Goal: Task Accomplishment & Management: Manage account settings

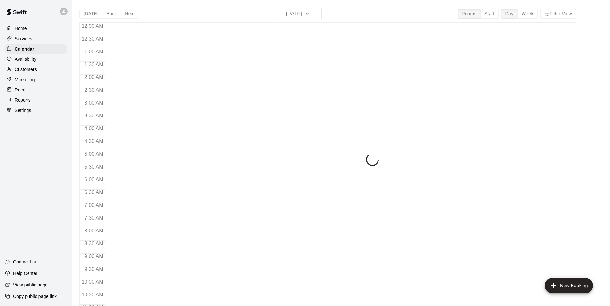
scroll to position [324, 0]
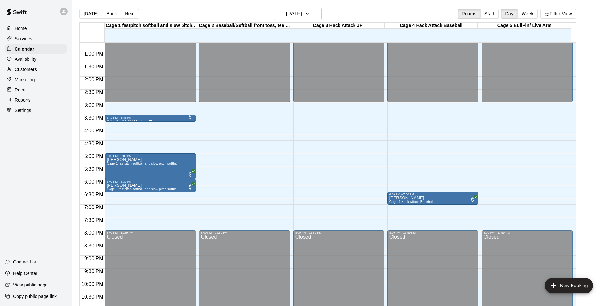
click at [125, 117] on div at bounding box center [150, 116] width 87 height 1
click at [125, 117] on div at bounding box center [307, 153] width 614 height 306
click at [188, 117] on span "All customers have paid" at bounding box center [190, 117] width 6 height 6
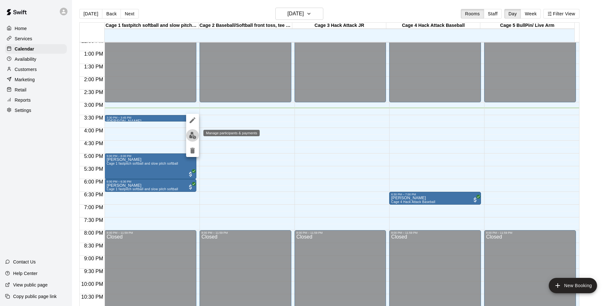
click at [195, 134] on img "edit" at bounding box center [192, 135] width 7 height 7
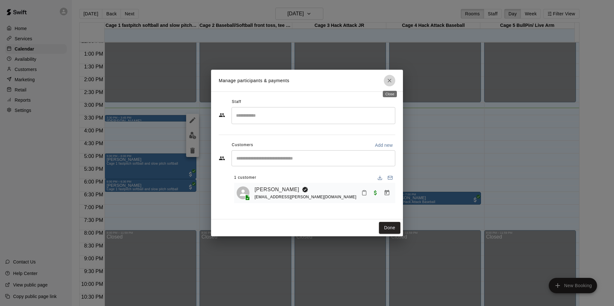
click at [389, 81] on icon "Close" at bounding box center [390, 81] width 4 height 4
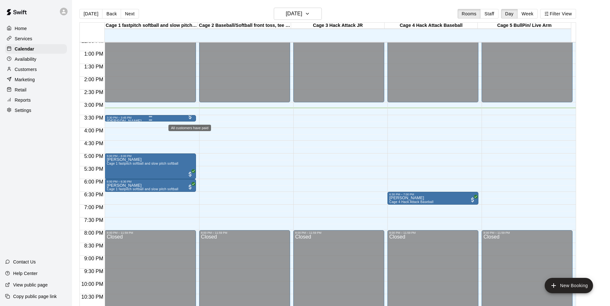
click at [188, 117] on span "All customers have paid" at bounding box center [190, 117] width 6 height 6
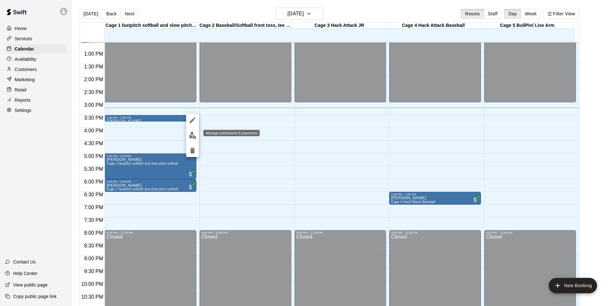
click at [192, 134] on img "edit" at bounding box center [192, 135] width 7 height 7
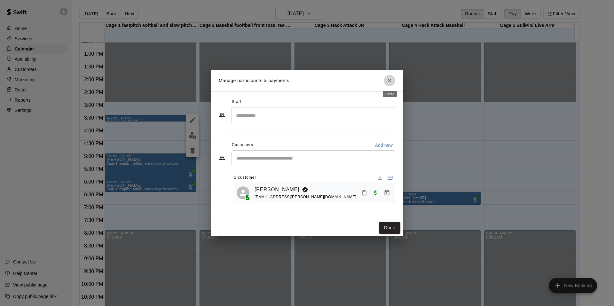
click at [391, 81] on icon "Close" at bounding box center [390, 80] width 6 height 6
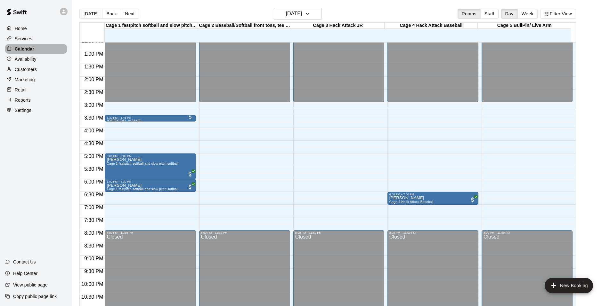
click at [24, 49] on p "Calendar" at bounding box center [25, 49] width 20 height 6
click at [169, 10] on div "Today Back Next Tuesday Sep 09 Rooms Staff Day Week Filter View" at bounding box center [327, 15] width 496 height 15
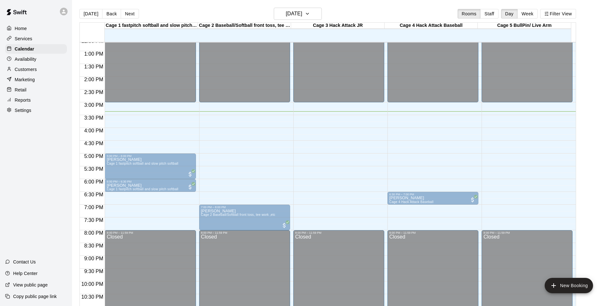
click at [161, 116] on div "3:30 PM – 3:45 PM Alexia Braga Cage 1 fastpitch softball and slow pitch softball" at bounding box center [150, 118] width 91 height 6
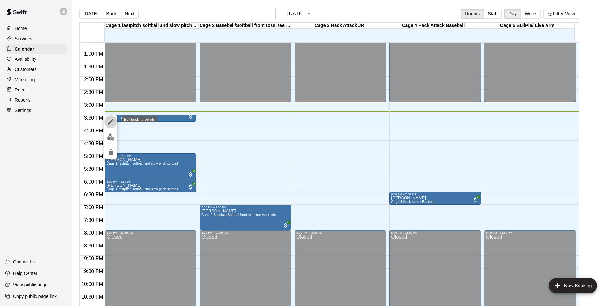
click at [111, 121] on icon "edit" at bounding box center [111, 122] width 6 height 6
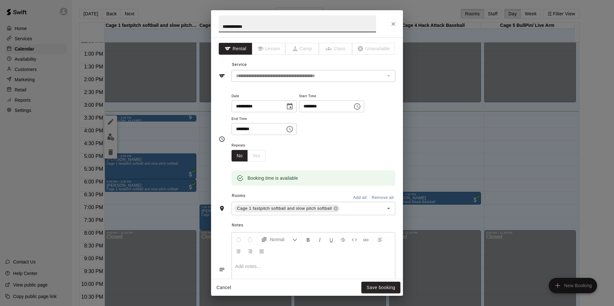
click at [317, 105] on input "********" at bounding box center [323, 106] width 49 height 12
type input "********"
click at [247, 130] on input "********" at bounding box center [256, 129] width 49 height 12
type input "********"
click at [374, 286] on button "Save booking" at bounding box center [381, 288] width 39 height 12
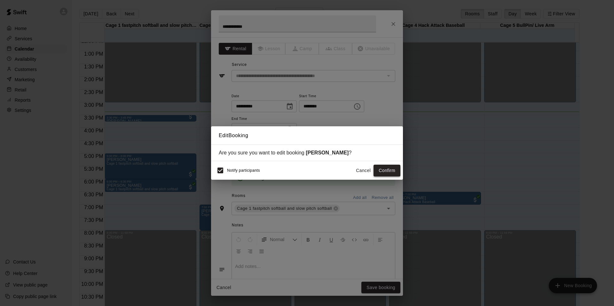
click at [384, 168] on button "Confirm" at bounding box center [387, 171] width 27 height 12
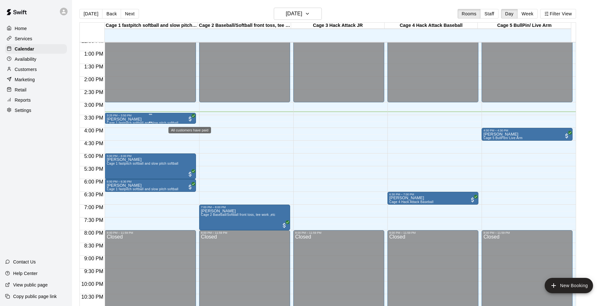
click at [190, 120] on span "All customers have paid" at bounding box center [190, 119] width 6 height 6
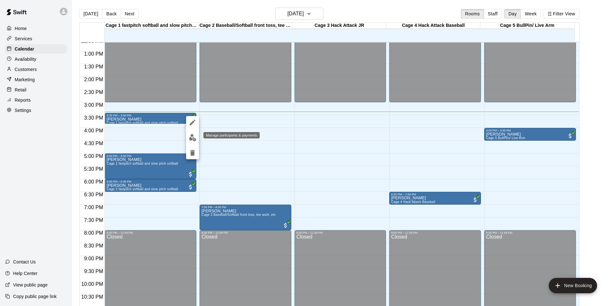
click at [190, 136] on img "edit" at bounding box center [192, 137] width 7 height 7
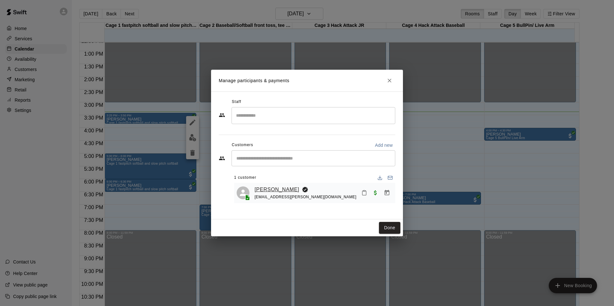
click at [262, 188] on link "[PERSON_NAME]" at bounding box center [277, 190] width 45 height 8
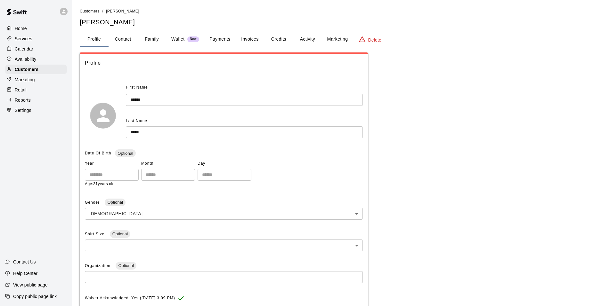
click at [152, 37] on button "Family" at bounding box center [151, 39] width 29 height 15
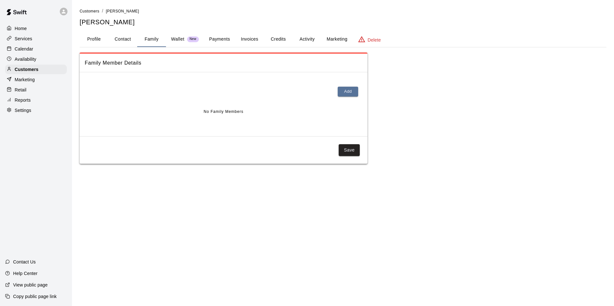
click at [99, 37] on button "Profile" at bounding box center [94, 39] width 29 height 15
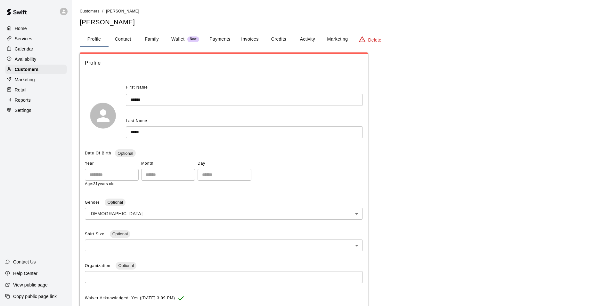
click at [151, 40] on button "Family" at bounding box center [151, 39] width 29 height 15
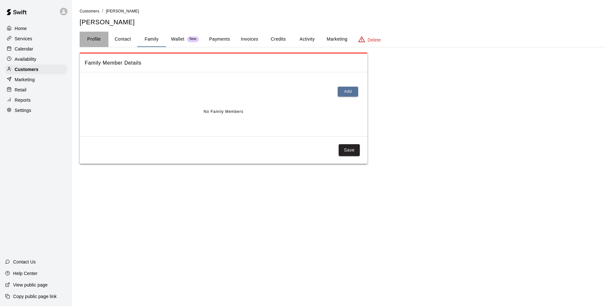
click at [90, 40] on button "Profile" at bounding box center [94, 39] width 29 height 15
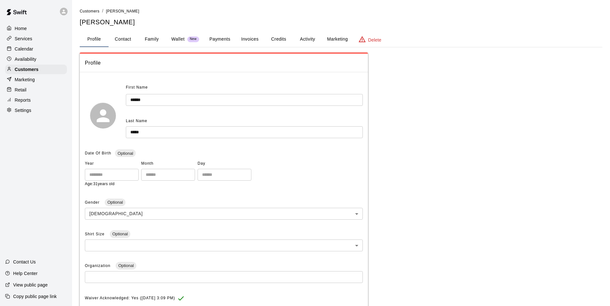
click at [122, 41] on button "Contact" at bounding box center [122, 39] width 29 height 15
select select "**"
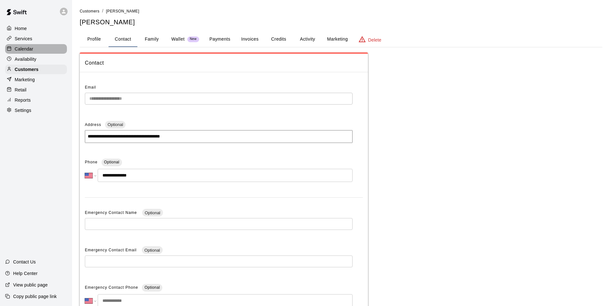
click at [28, 48] on p "Calendar" at bounding box center [24, 49] width 19 height 6
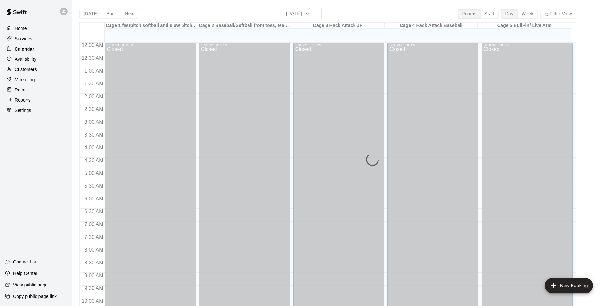
scroll to position [324, 0]
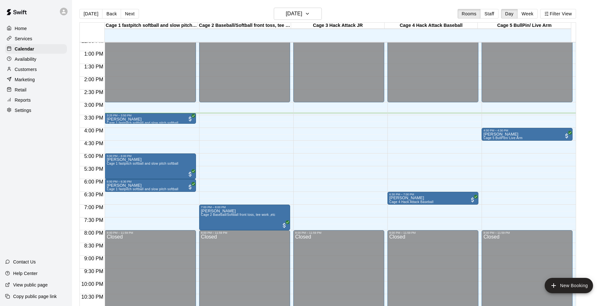
click at [27, 69] on p "Customers" at bounding box center [26, 69] width 22 height 6
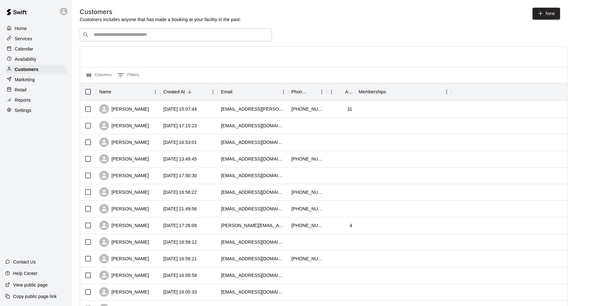
click at [26, 49] on p "Calendar" at bounding box center [24, 49] width 19 height 6
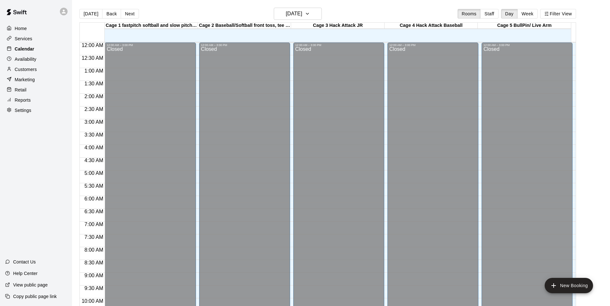
scroll to position [324, 0]
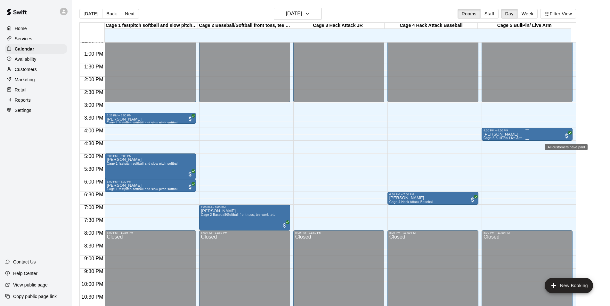
click at [567, 138] on span "All customers have paid" at bounding box center [566, 136] width 6 height 6
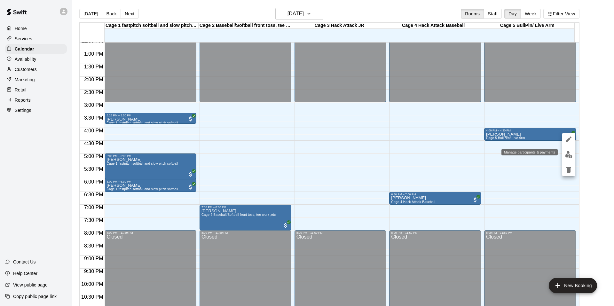
click at [571, 155] on img "edit" at bounding box center [568, 154] width 7 height 7
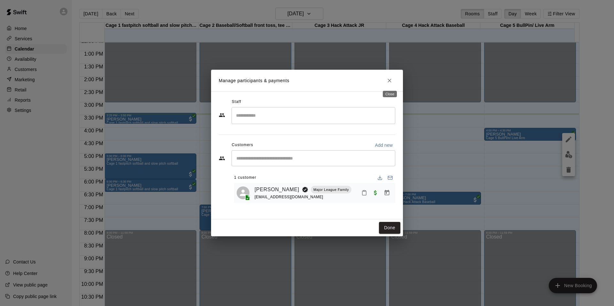
click at [389, 80] on icon "Close" at bounding box center [390, 81] width 4 height 4
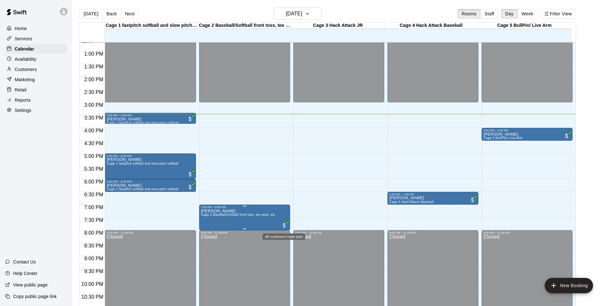
click at [284, 224] on span "All customers have paid" at bounding box center [284, 225] width 6 height 6
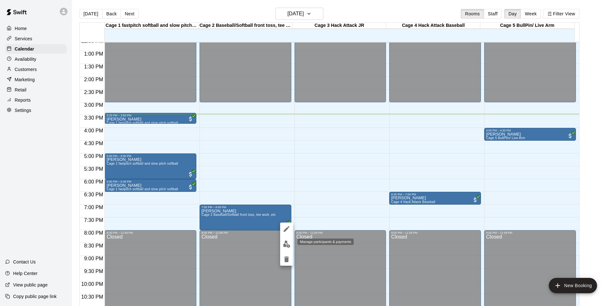
click at [284, 245] on img "edit" at bounding box center [286, 244] width 7 height 7
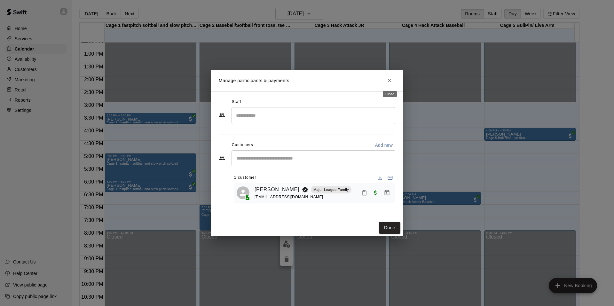
click at [389, 77] on button "Close" at bounding box center [390, 81] width 12 height 12
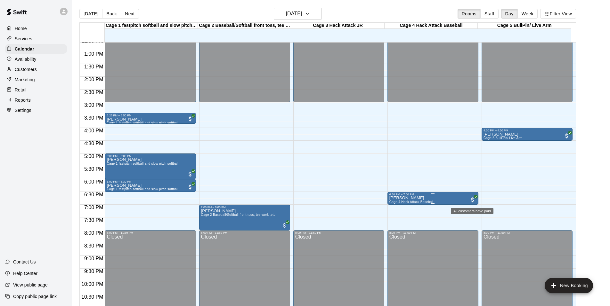
click at [471, 199] on span "All customers have paid" at bounding box center [472, 200] width 6 height 6
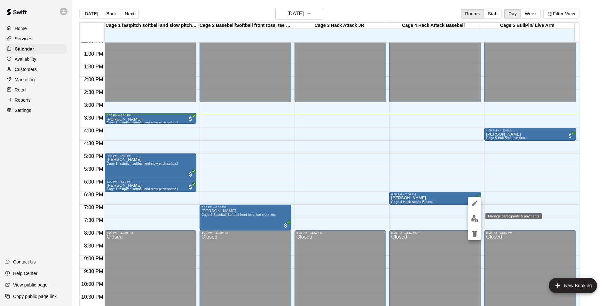
click at [472, 217] on img "edit" at bounding box center [474, 218] width 7 height 7
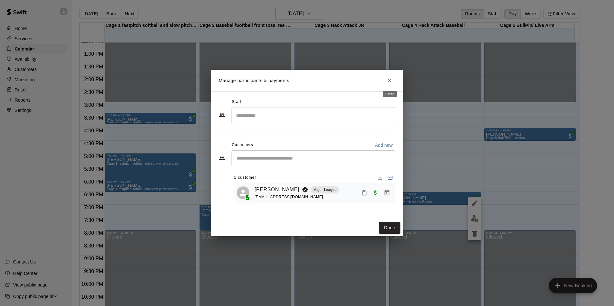
click at [388, 79] on icon "Close" at bounding box center [390, 81] width 4 height 4
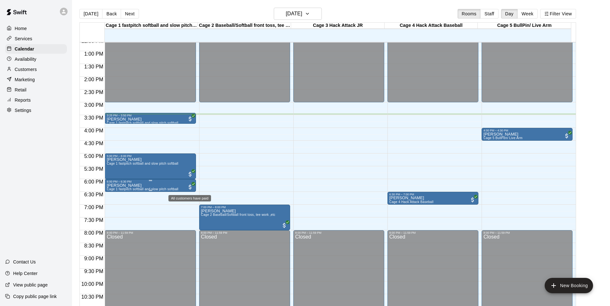
click at [190, 186] on span "All customers have paid" at bounding box center [190, 187] width 6 height 6
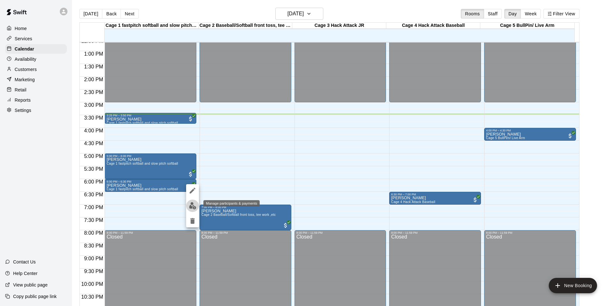
click at [194, 204] on img "edit" at bounding box center [192, 205] width 7 height 7
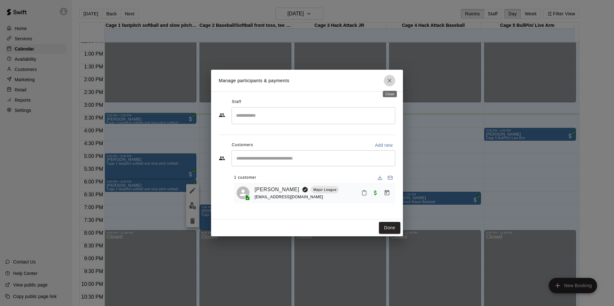
click at [391, 81] on icon "Close" at bounding box center [390, 80] width 6 height 6
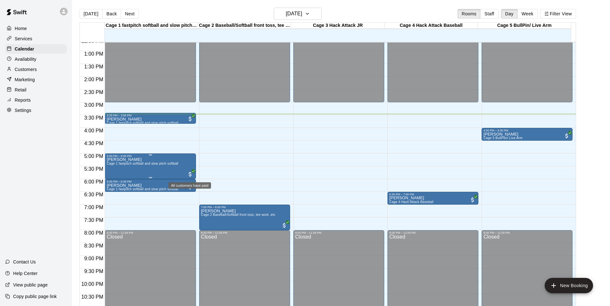
click at [189, 174] on span "All customers have paid" at bounding box center [190, 174] width 6 height 6
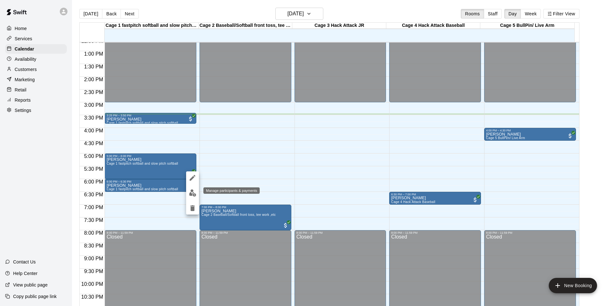
click at [193, 191] on img "edit" at bounding box center [192, 192] width 7 height 7
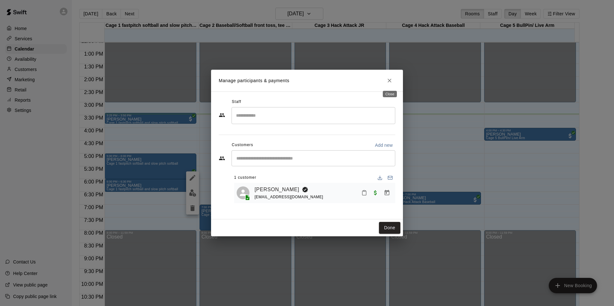
click at [390, 80] on icon "Close" at bounding box center [390, 80] width 6 height 6
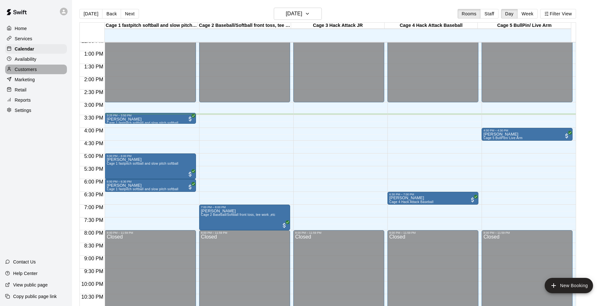
click at [24, 70] on p "Customers" at bounding box center [26, 69] width 22 height 6
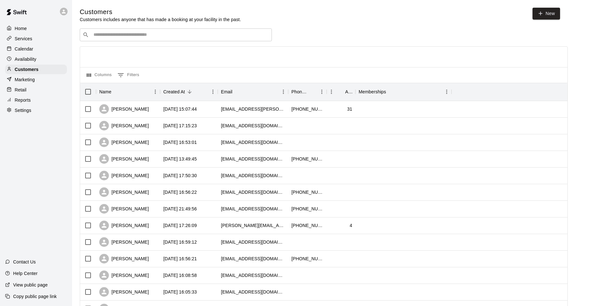
click at [26, 52] on p "Calendar" at bounding box center [24, 49] width 19 height 6
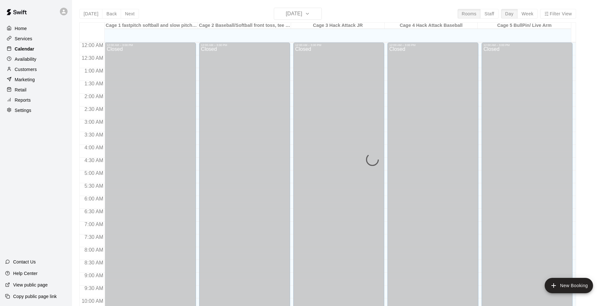
scroll to position [324, 0]
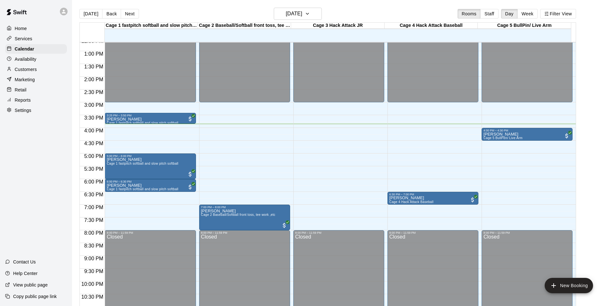
click at [35, 71] on p "Customers" at bounding box center [26, 69] width 22 height 6
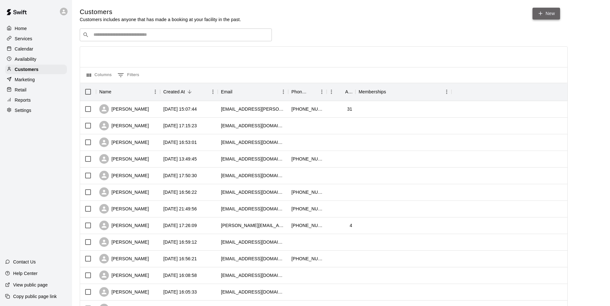
click at [546, 13] on link "New" at bounding box center [546, 14] width 28 height 12
select select "**"
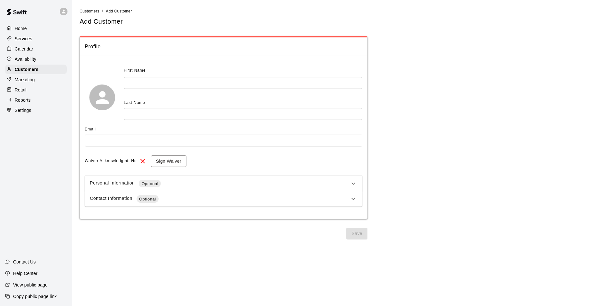
click at [131, 78] on input "text" at bounding box center [243, 83] width 239 height 12
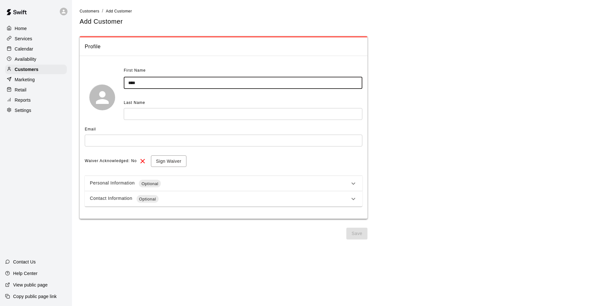
type input "****"
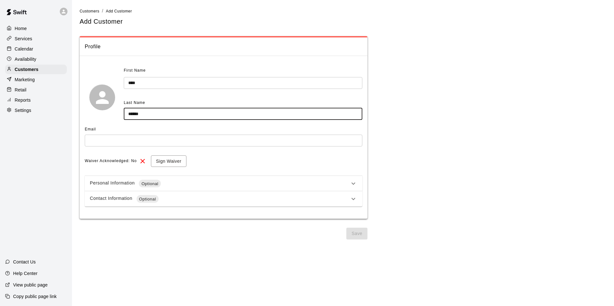
type input "******"
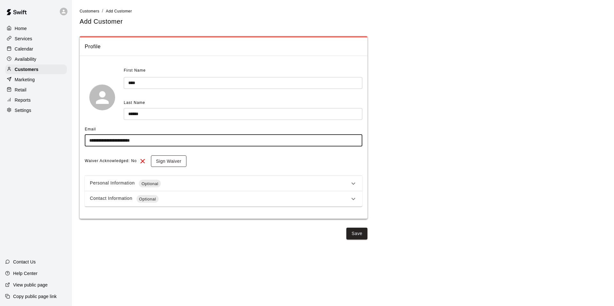
type input "**********"
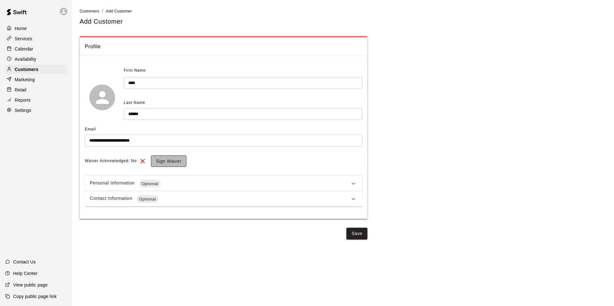
click at [183, 160] on button "Sign Waiver" at bounding box center [169, 162] width 36 height 12
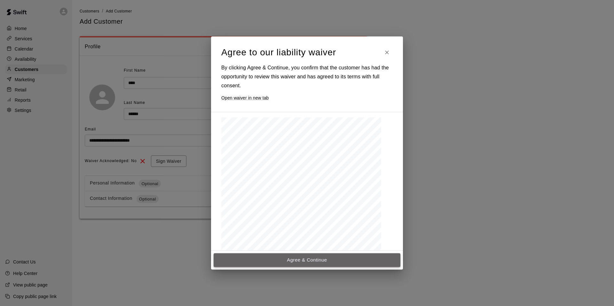
click at [295, 259] on button "Agree & Continue" at bounding box center [307, 259] width 187 height 13
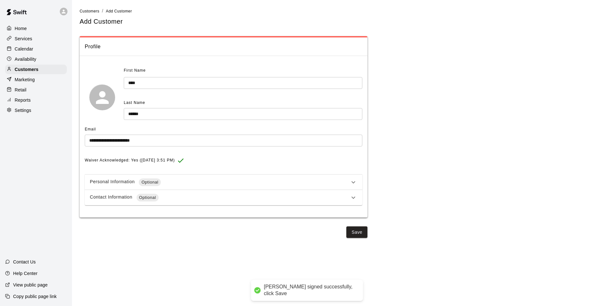
click at [170, 179] on div "Personal Information Optional" at bounding box center [220, 183] width 260 height 8
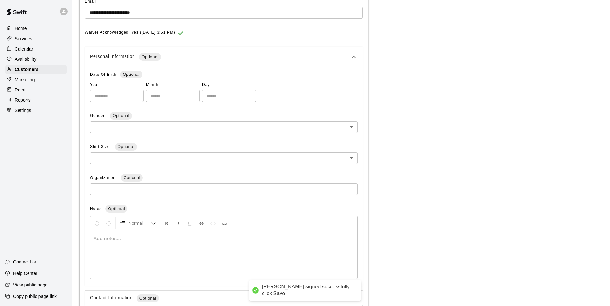
scroll to position [160, 0]
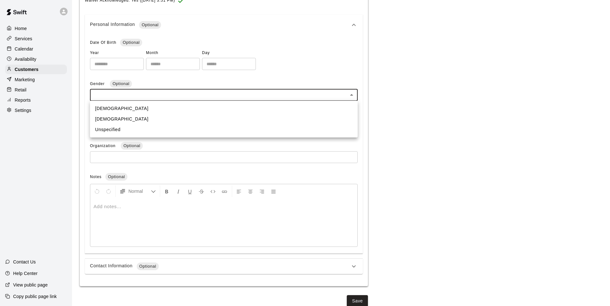
click at [118, 92] on body "**********" at bounding box center [305, 76] width 610 height 472
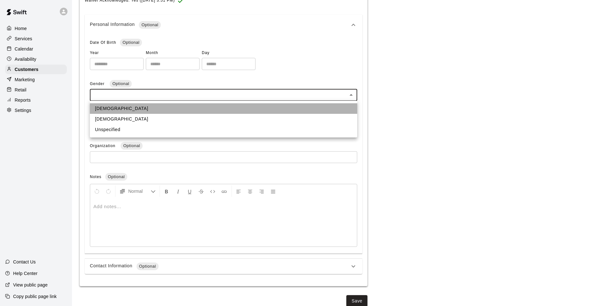
click at [105, 107] on li "Male" at bounding box center [224, 108] width 268 height 11
type input "****"
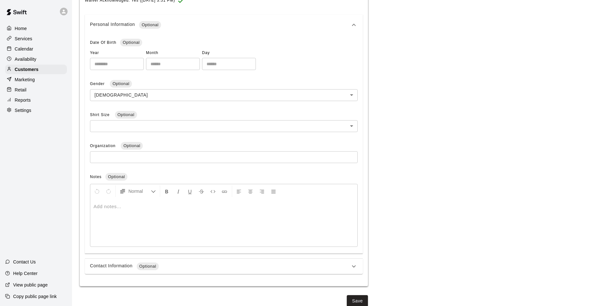
click at [172, 267] on div "Contact Information Optional" at bounding box center [220, 267] width 260 height 8
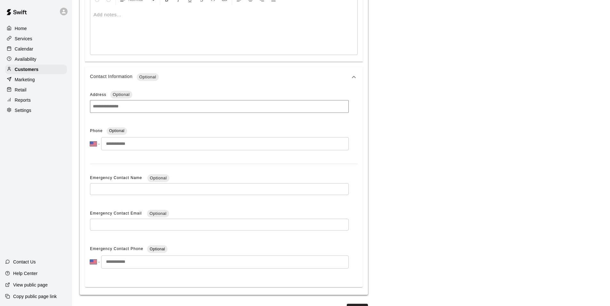
scroll to position [367, 0]
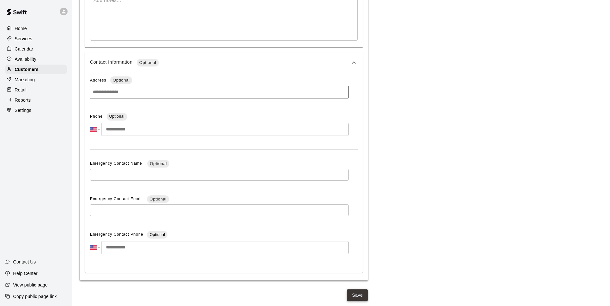
click at [352, 293] on button "Save" at bounding box center [357, 296] width 21 height 12
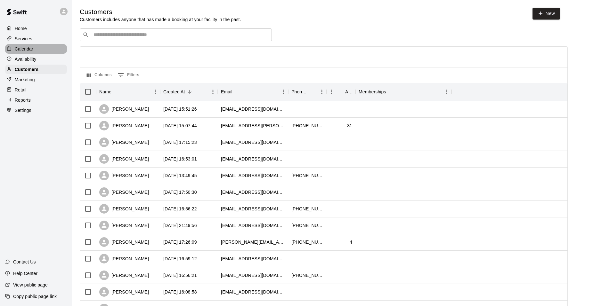
click at [27, 51] on p "Calendar" at bounding box center [24, 49] width 19 height 6
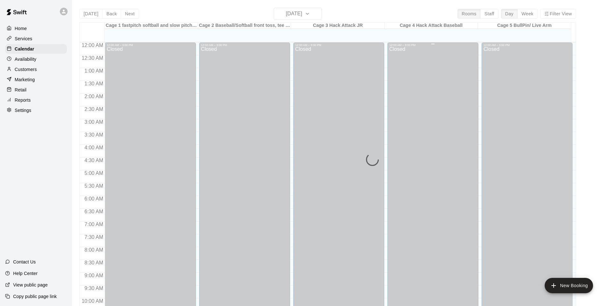
scroll to position [324, 0]
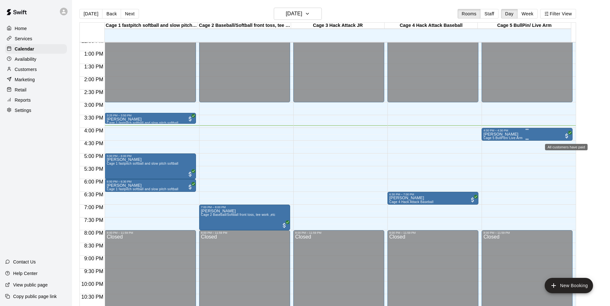
click at [565, 134] on span "All customers have paid" at bounding box center [566, 136] width 6 height 6
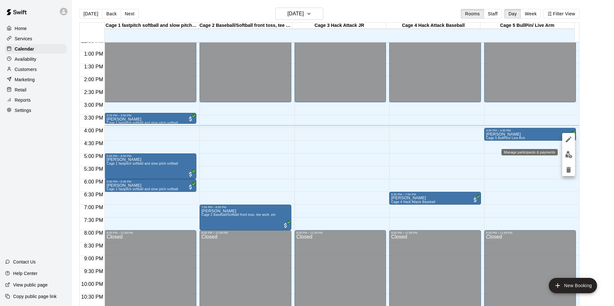
click at [567, 154] on img "edit" at bounding box center [568, 154] width 7 height 7
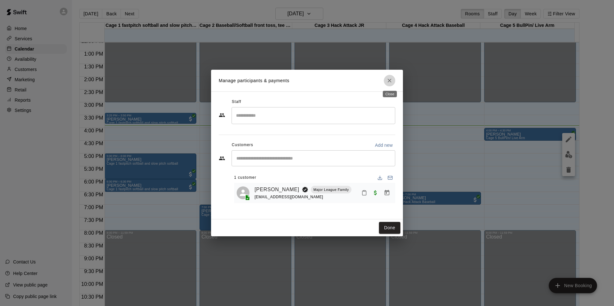
click at [391, 81] on icon "Close" at bounding box center [390, 80] width 6 height 6
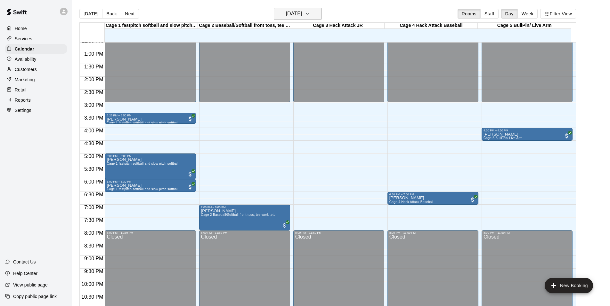
click at [310, 16] on icon "button" at bounding box center [307, 14] width 5 height 8
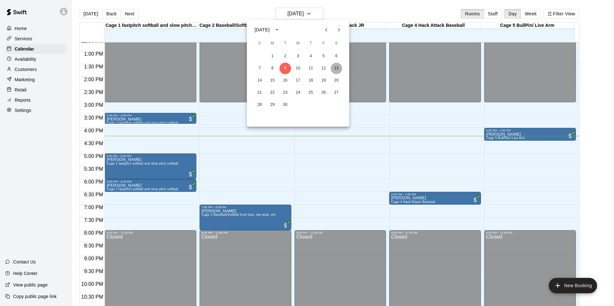
click at [337, 68] on button "13" at bounding box center [337, 69] width 12 height 12
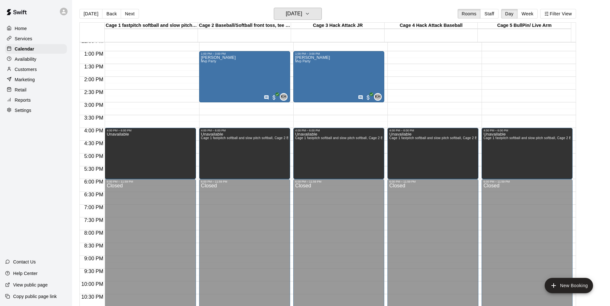
scroll to position [196, 0]
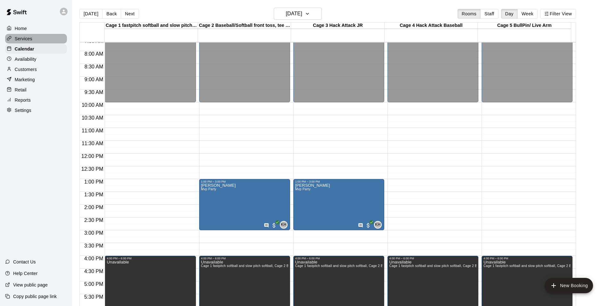
click at [15, 41] on p "Services" at bounding box center [24, 39] width 18 height 6
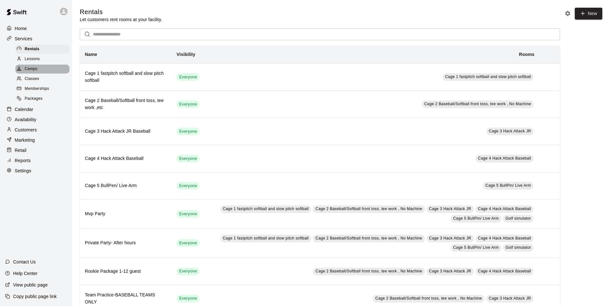
click at [36, 70] on span "Camps" at bounding box center [31, 69] width 13 height 6
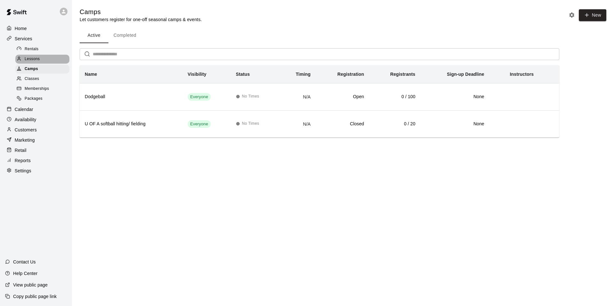
click at [36, 62] on span "Lessons" at bounding box center [32, 59] width 15 height 6
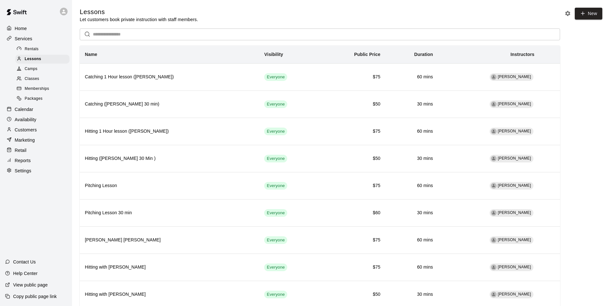
click at [35, 72] on span "Camps" at bounding box center [31, 69] width 13 height 6
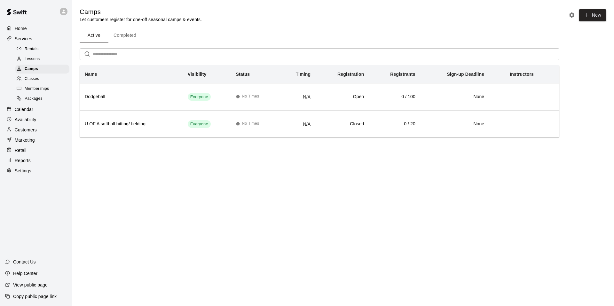
click at [127, 36] on button "Completed" at bounding box center [124, 35] width 33 height 15
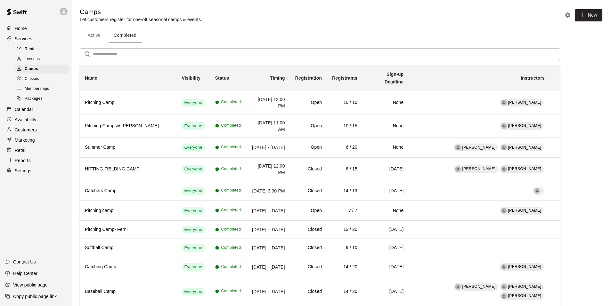
click at [39, 79] on span "Classes" at bounding box center [32, 79] width 14 height 6
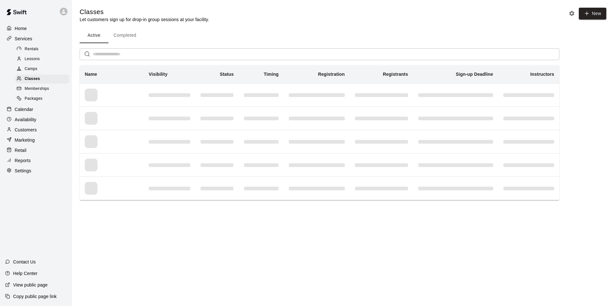
click at [128, 36] on button "Completed" at bounding box center [124, 35] width 33 height 15
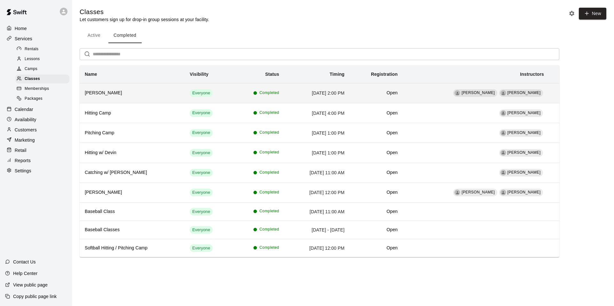
click at [126, 93] on h6 "Lil Sluggers" at bounding box center [132, 93] width 95 height 7
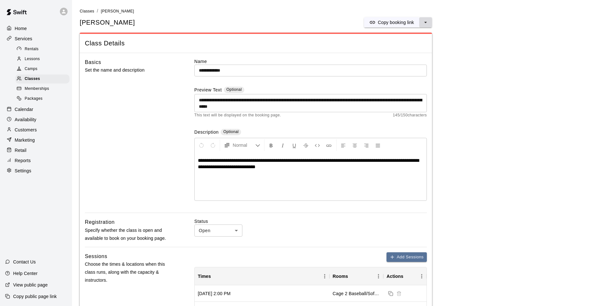
click at [425, 22] on icon "select merge strategy" at bounding box center [425, 22] width 3 height 1
click at [408, 44] on h6 "Duplicate class" at bounding box center [399, 46] width 31 height 7
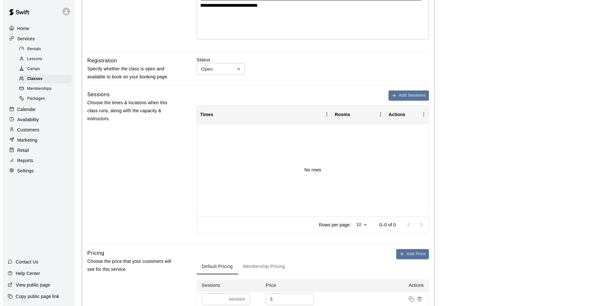
scroll to position [192, 0]
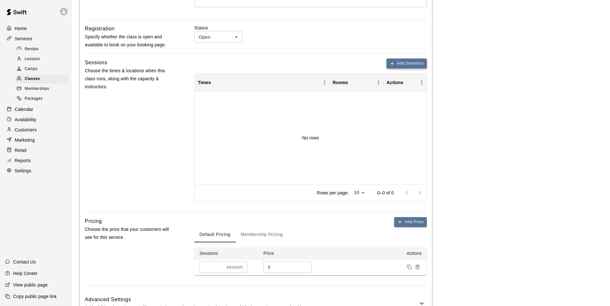
click at [388, 64] on button "Add Sessions" at bounding box center [406, 64] width 40 height 10
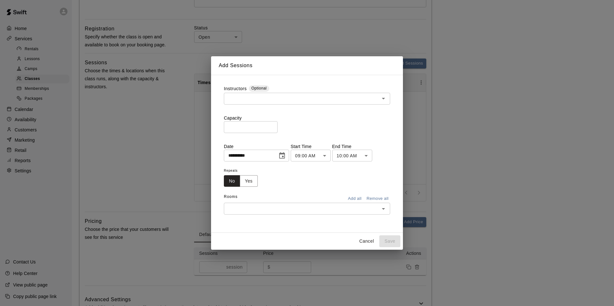
click at [249, 97] on input "text" at bounding box center [302, 99] width 152 height 8
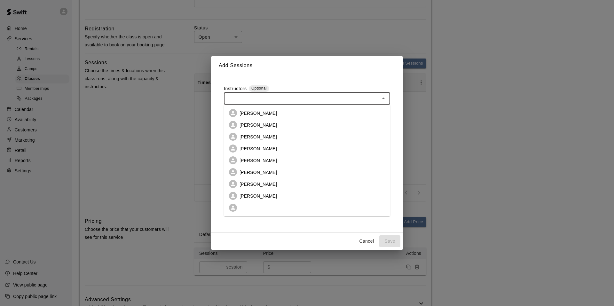
click at [252, 171] on p "Jared Harris" at bounding box center [258, 172] width 37 height 6
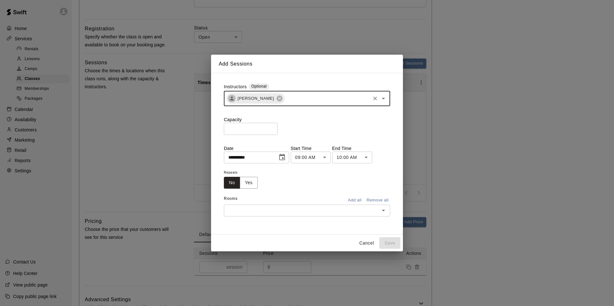
click at [242, 128] on input "*" at bounding box center [251, 129] width 54 height 12
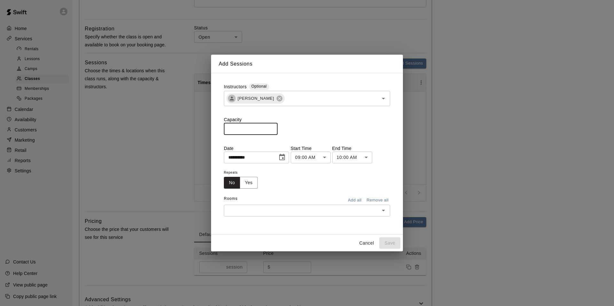
type input "*"
click at [284, 158] on icon "Choose date, selected date is Sep 9, 2025" at bounding box center [282, 158] width 8 height 8
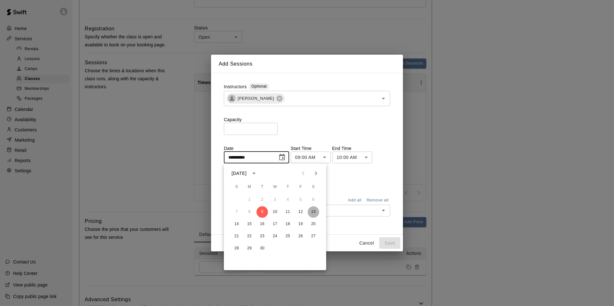
click at [312, 211] on button "13" at bounding box center [314, 212] width 12 height 12
type input "**********"
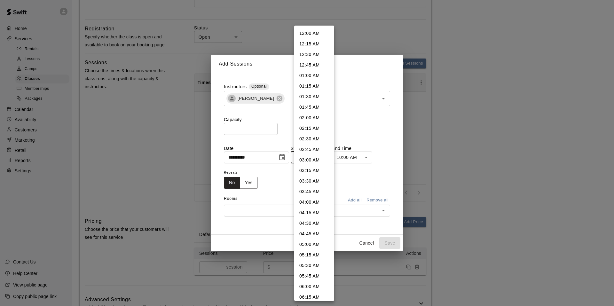
click at [328, 160] on body "**********" at bounding box center [307, 79] width 614 height 543
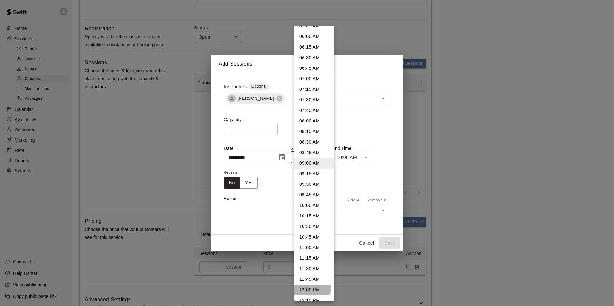
click at [309, 288] on li "12:00 PM" at bounding box center [314, 290] width 40 height 11
type input "********"
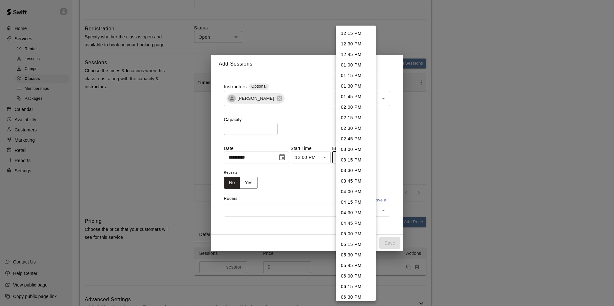
click at [371, 157] on body "**********" at bounding box center [307, 79] width 614 height 543
click at [357, 53] on li "12:45 PM" at bounding box center [356, 54] width 40 height 11
type input "********"
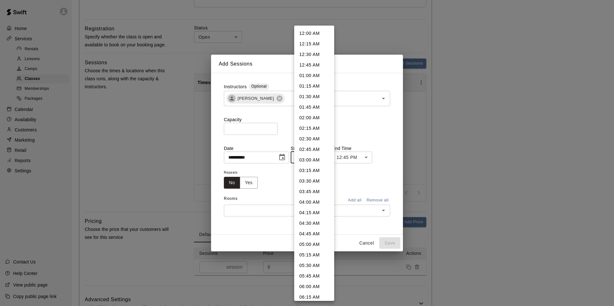
click at [328, 159] on body "**********" at bounding box center [307, 79] width 614 height 543
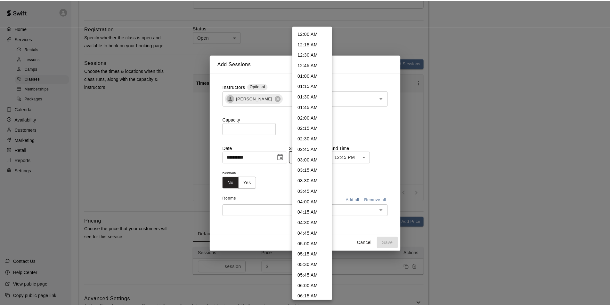
scroll to position [377, 0]
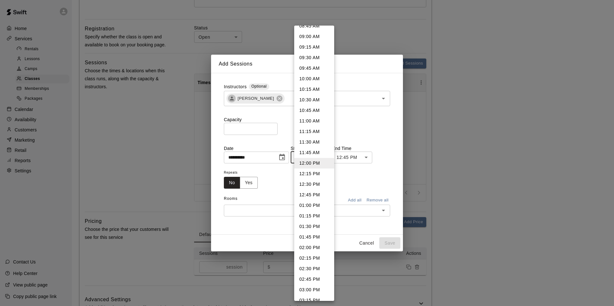
click at [348, 176] on div at bounding box center [307, 153] width 614 height 306
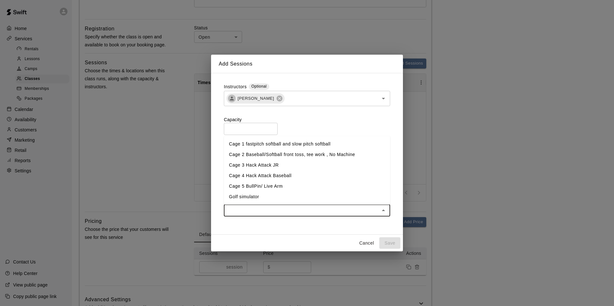
click at [245, 212] on input "text" at bounding box center [302, 211] width 152 height 8
click at [246, 164] on li "Cage 3 Hack Attack JR" at bounding box center [307, 165] width 166 height 11
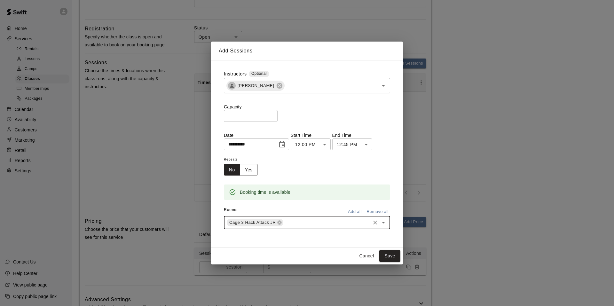
click at [297, 222] on input "text" at bounding box center [326, 223] width 85 height 8
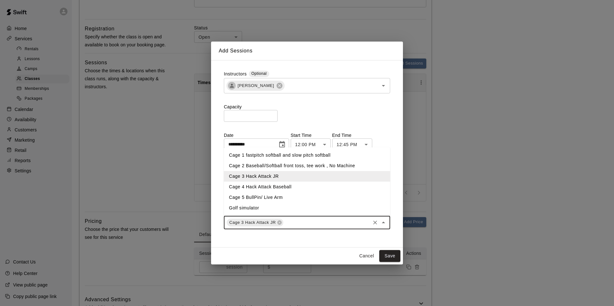
click at [267, 183] on li "Cage 4 Hack Attack Baseball" at bounding box center [307, 187] width 166 height 11
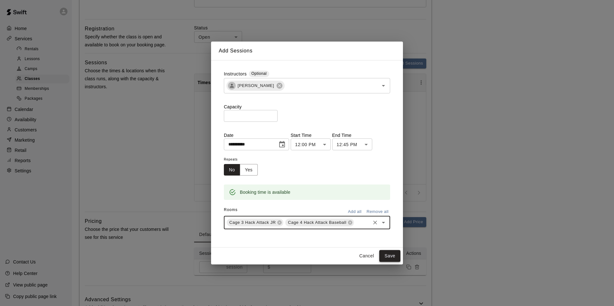
click at [389, 258] on button "Save" at bounding box center [390, 256] width 21 height 12
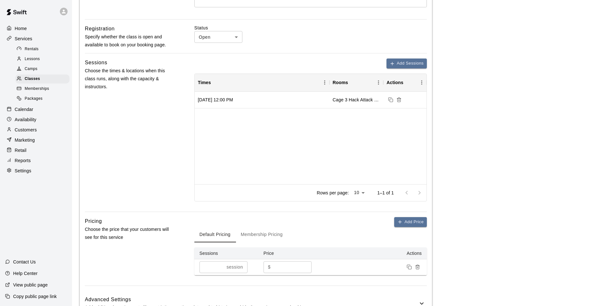
scroll to position [237, 0]
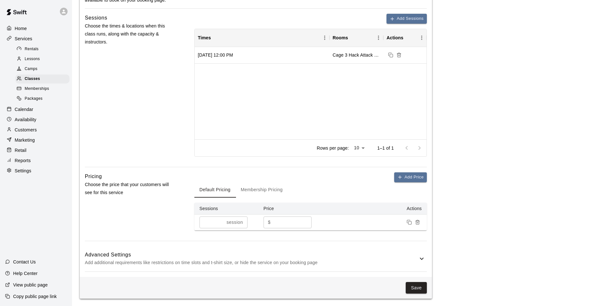
click at [266, 188] on button "Membership Pricing" at bounding box center [262, 189] width 52 height 15
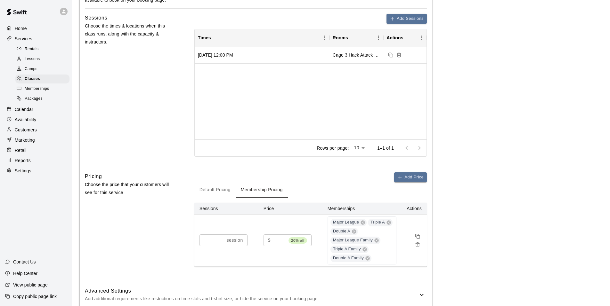
click at [211, 189] on button "Default Pricing" at bounding box center [214, 189] width 41 height 15
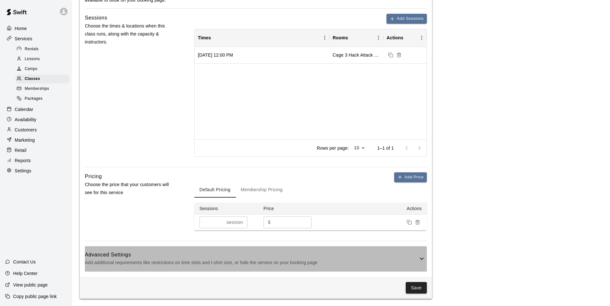
click at [368, 254] on h6 "Advanced Settings" at bounding box center [251, 255] width 333 height 8
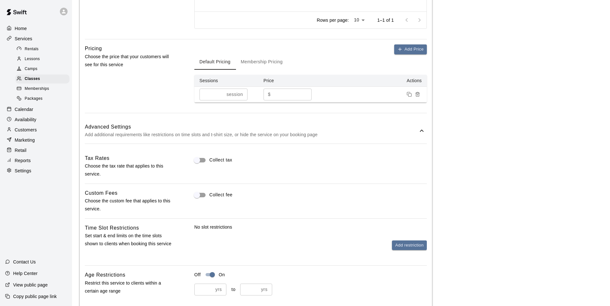
scroll to position [397, 0]
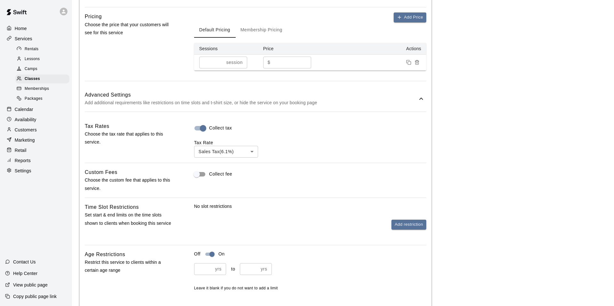
click at [216, 151] on body "**********" at bounding box center [307, 32] width 614 height 858
click at [221, 174] on li "Sales Tax ( 6.1 %)" at bounding box center [226, 176] width 64 height 11
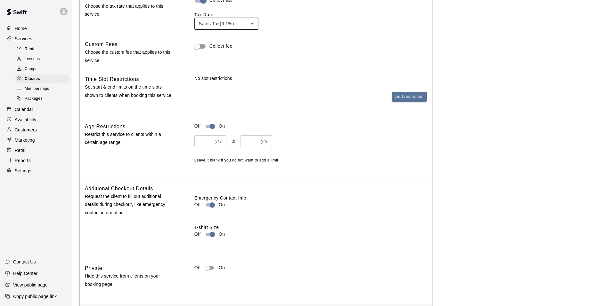
scroll to position [552, 0]
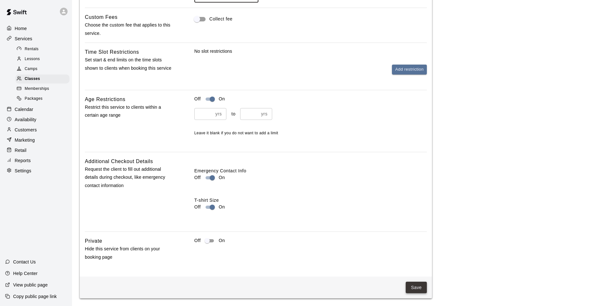
click at [416, 290] on button "Save" at bounding box center [415, 288] width 21 height 12
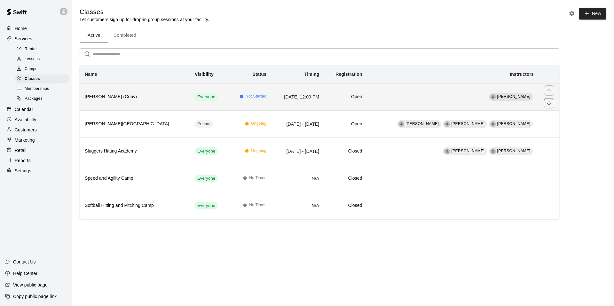
click at [139, 91] on th "Lil Sluggers (Copy)" at bounding box center [135, 96] width 110 height 27
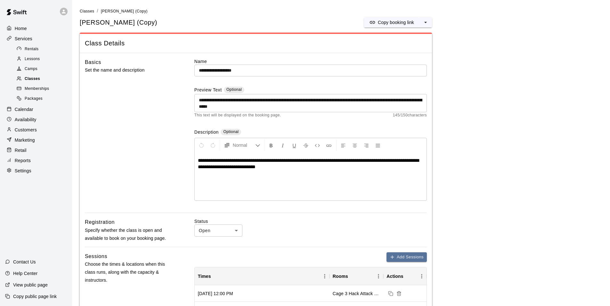
click at [31, 80] on span "Classes" at bounding box center [32, 79] width 15 height 6
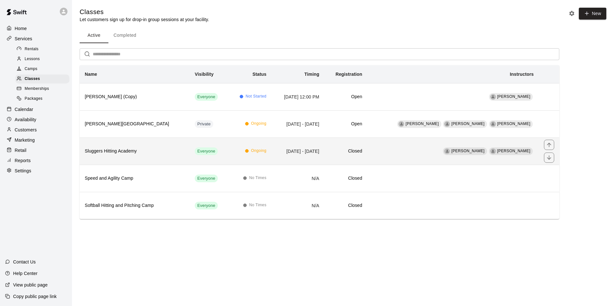
click at [143, 151] on h6 "Sluggers Hitting Academy" at bounding box center [135, 151] width 100 height 7
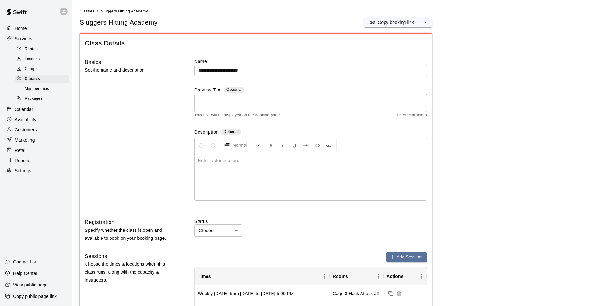
click at [91, 10] on span "Classes" at bounding box center [87, 11] width 14 height 4
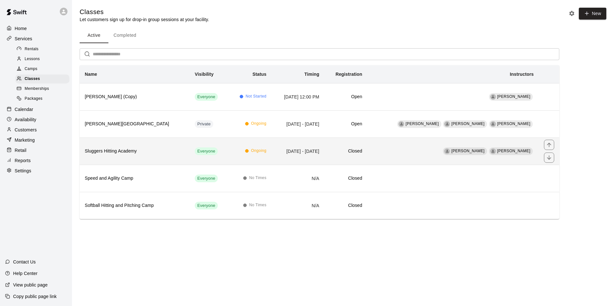
click at [149, 145] on th "Sluggers Hitting Academy" at bounding box center [135, 151] width 110 height 27
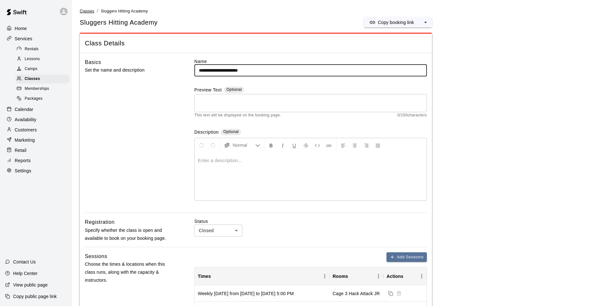
click at [86, 12] on span "Classes" at bounding box center [87, 11] width 14 height 4
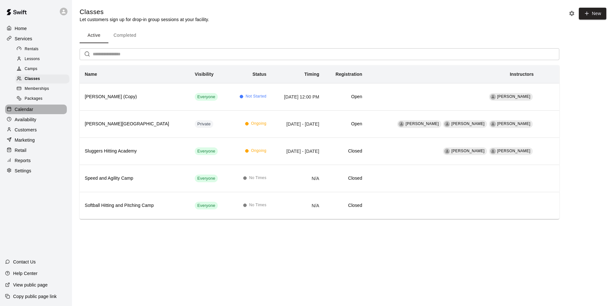
click at [29, 113] on p "Calendar" at bounding box center [24, 109] width 19 height 6
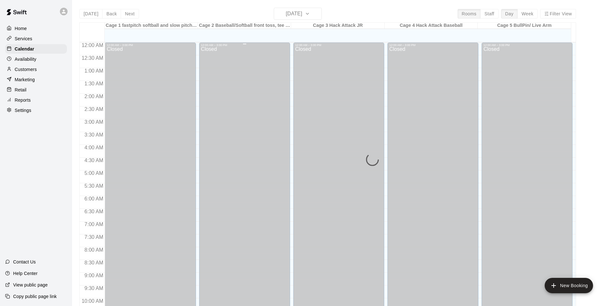
scroll to position [324, 0]
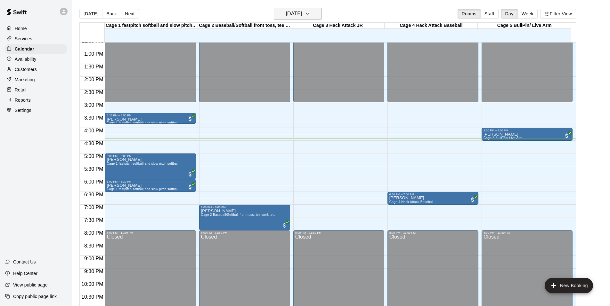
click at [310, 15] on icon "button" at bounding box center [307, 14] width 5 height 8
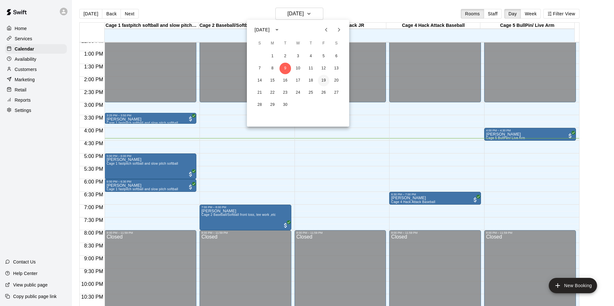
click at [324, 80] on button "19" at bounding box center [324, 81] width 12 height 12
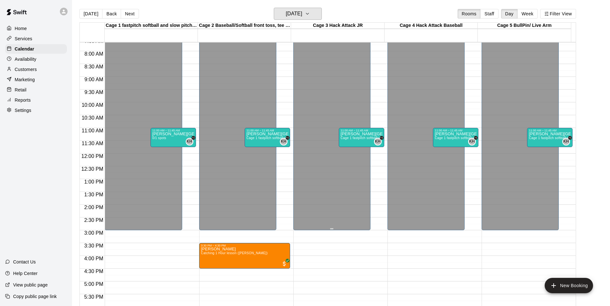
scroll to position [164, 0]
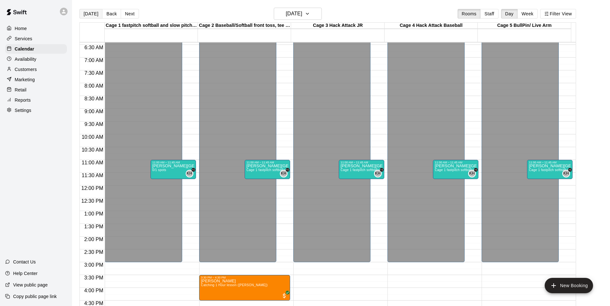
click at [87, 15] on button "[DATE]" at bounding box center [90, 14] width 23 height 10
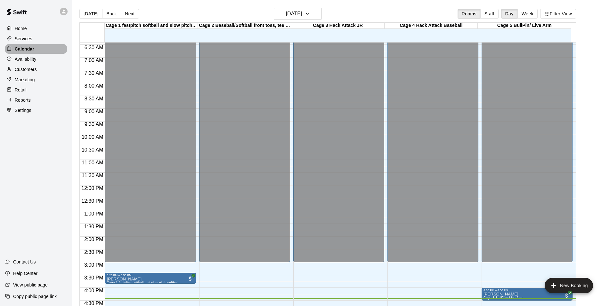
click at [32, 50] on p "Calendar" at bounding box center [25, 49] width 20 height 6
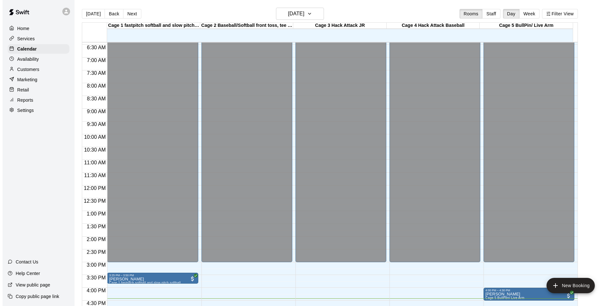
scroll to position [344, 0]
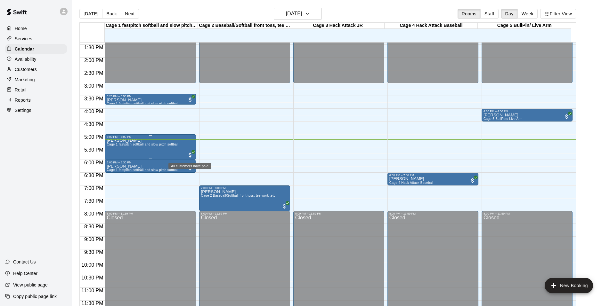
click at [189, 153] on span "All customers have paid" at bounding box center [190, 155] width 6 height 6
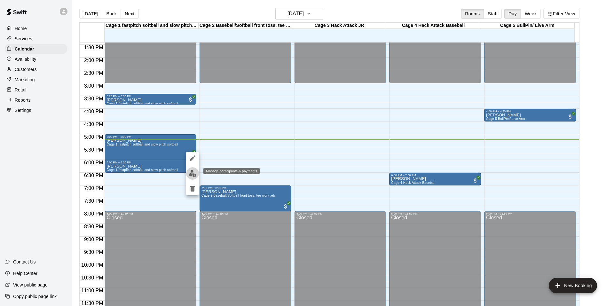
click at [191, 170] on img "edit" at bounding box center [192, 173] width 7 height 7
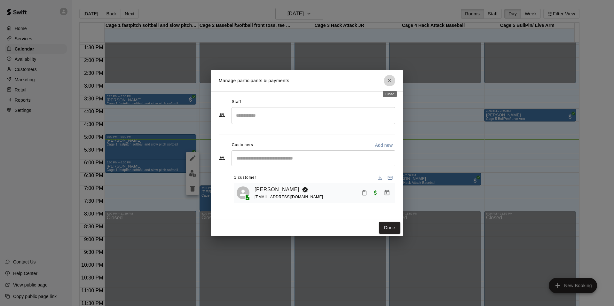
click at [391, 80] on icon "Close" at bounding box center [390, 80] width 6 height 6
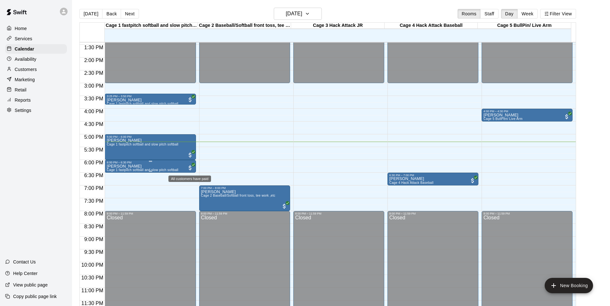
click at [188, 166] on span "All customers have paid" at bounding box center [190, 168] width 6 height 6
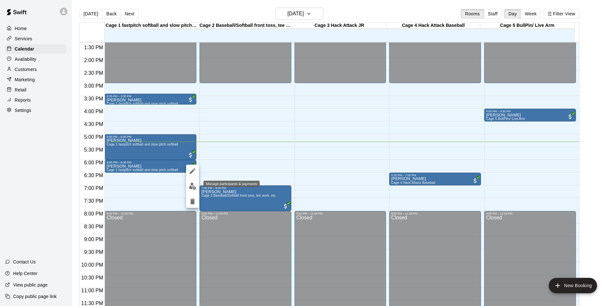
click at [190, 187] on img "edit" at bounding box center [192, 186] width 7 height 7
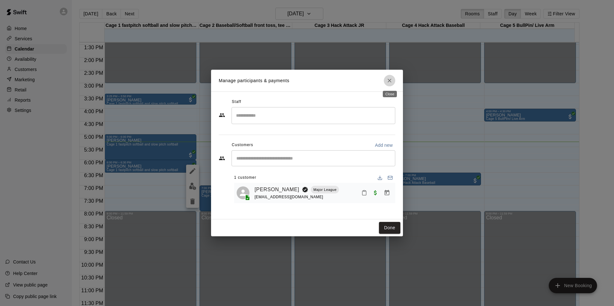
click at [391, 80] on icon "Close" at bounding box center [390, 80] width 6 height 6
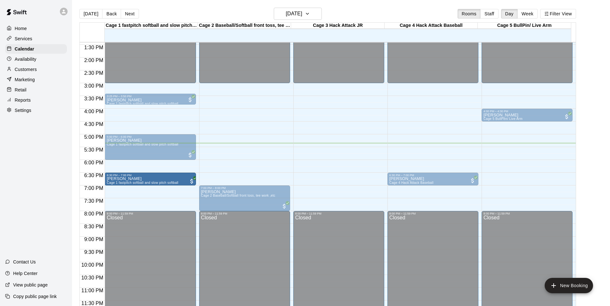
drag, startPoint x: 145, startPoint y: 166, endPoint x: 144, endPoint y: 181, distance: 15.1
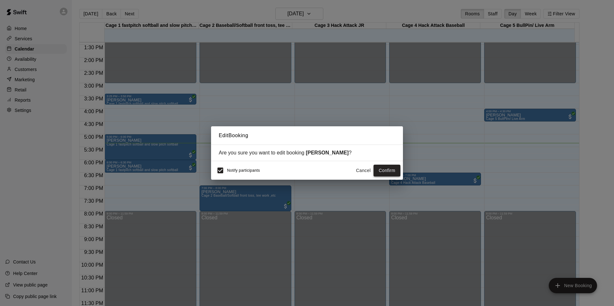
click at [383, 171] on button "Confirm" at bounding box center [387, 171] width 27 height 12
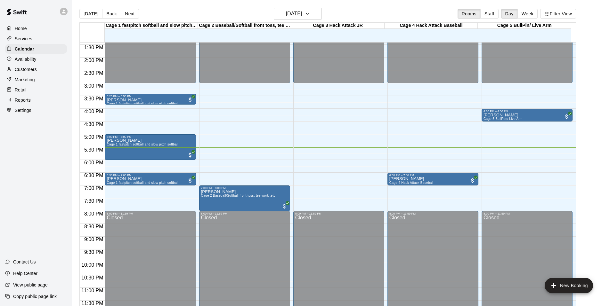
click at [21, 81] on p "Marketing" at bounding box center [25, 79] width 20 height 6
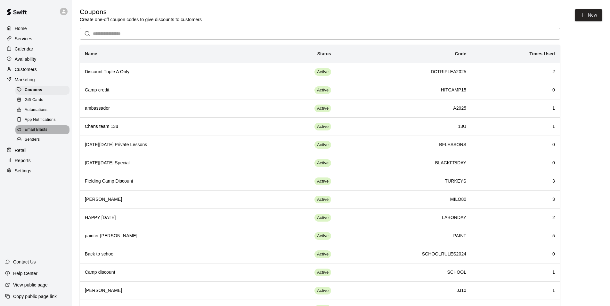
click at [45, 130] on div "Email Blasts" at bounding box center [42, 129] width 54 height 9
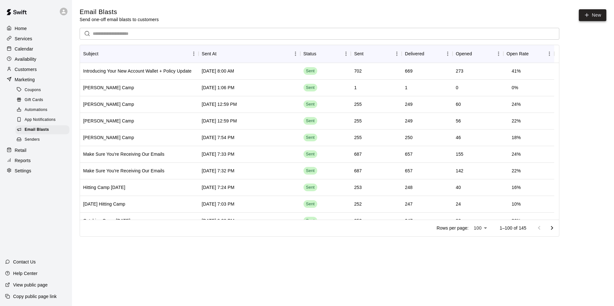
click at [591, 12] on link "New" at bounding box center [593, 15] width 28 height 12
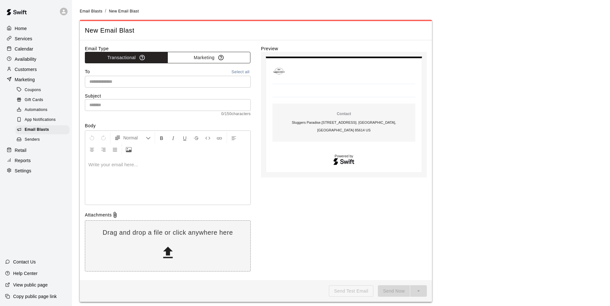
click at [193, 57] on button "Marketing" at bounding box center [208, 58] width 83 height 12
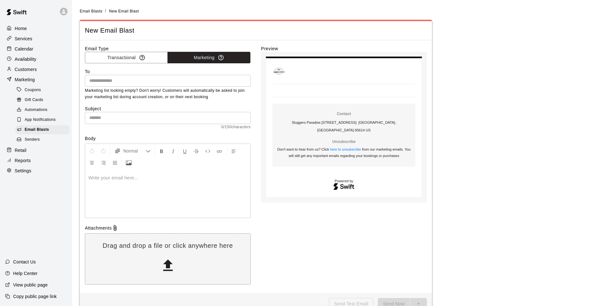
click at [208, 79] on input "text" at bounding box center [167, 81] width 161 height 8
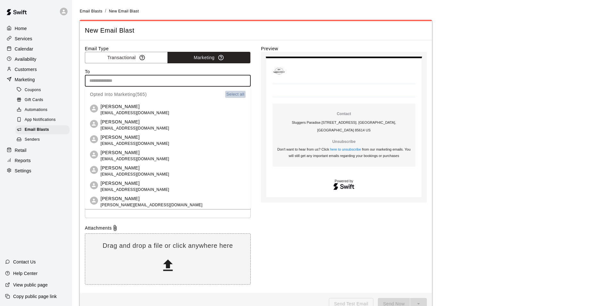
click at [232, 92] on button "Select all" at bounding box center [235, 94] width 20 height 7
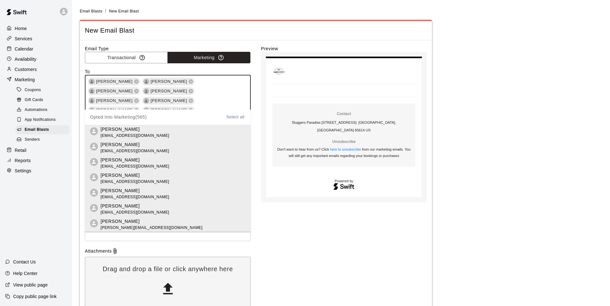
scroll to position [1908, 0]
click at [258, 194] on div "Email Type Transactional Marketing To [PERSON_NAME] [PERSON_NAME] [PERSON_NAME]…" at bounding box center [256, 178] width 342 height 266
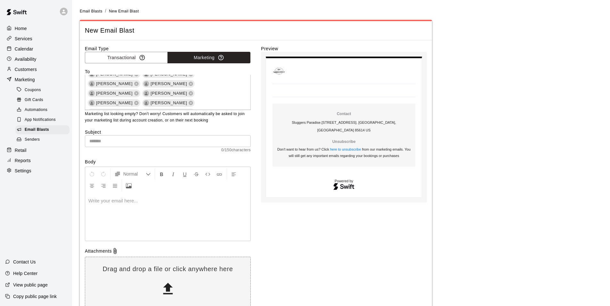
scroll to position [2023, 0]
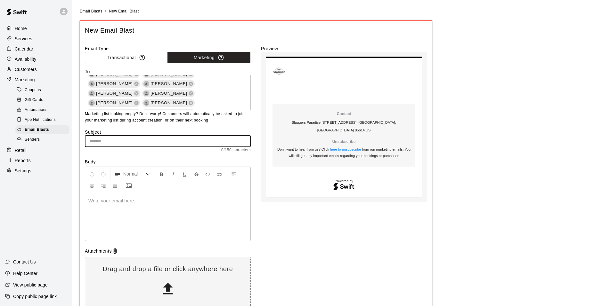
click at [164, 140] on input "text" at bounding box center [168, 141] width 166 height 12
type input "**********"
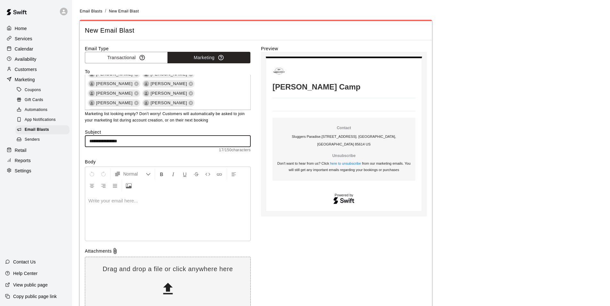
click at [90, 201] on p at bounding box center [167, 201] width 159 height 6
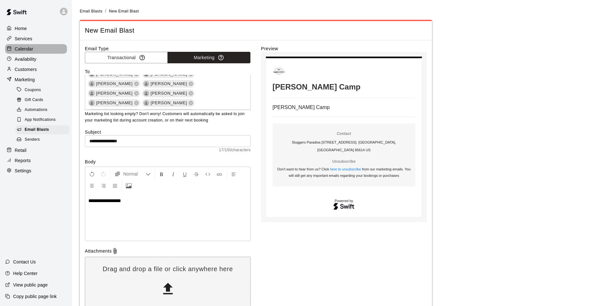
click at [26, 52] on p "Calendar" at bounding box center [24, 49] width 19 height 6
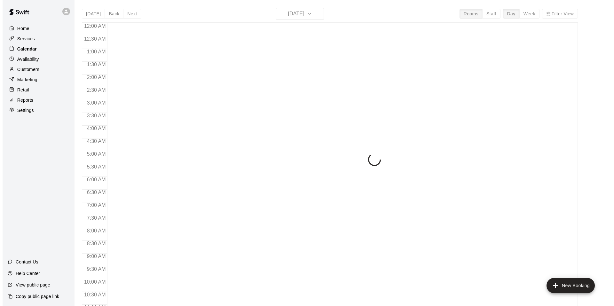
scroll to position [324, 0]
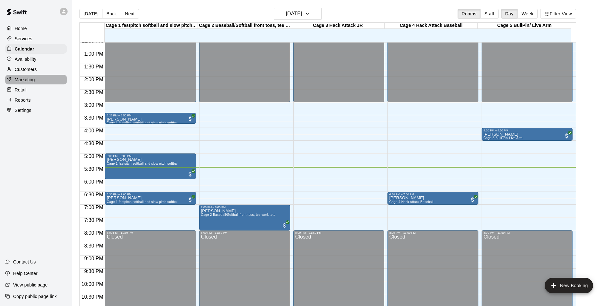
click at [28, 80] on p "Marketing" at bounding box center [25, 79] width 20 height 6
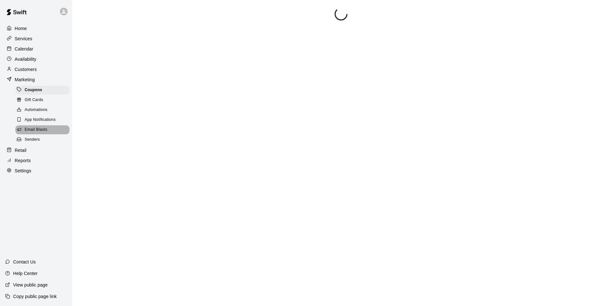
click at [38, 133] on span "Email Blasts" at bounding box center [36, 130] width 23 height 6
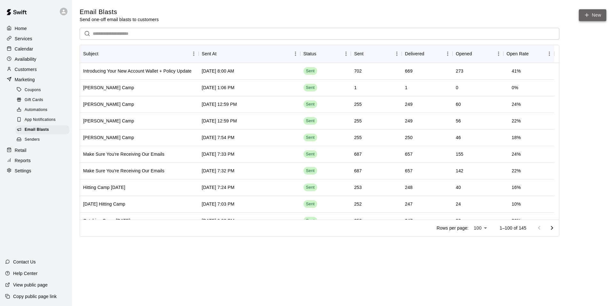
click at [603, 16] on link "New" at bounding box center [593, 15] width 28 height 12
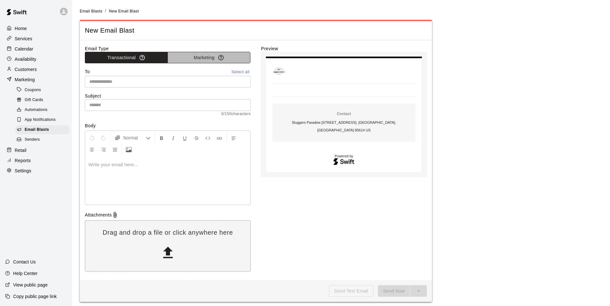
click at [204, 58] on button "Marketing" at bounding box center [208, 58] width 83 height 12
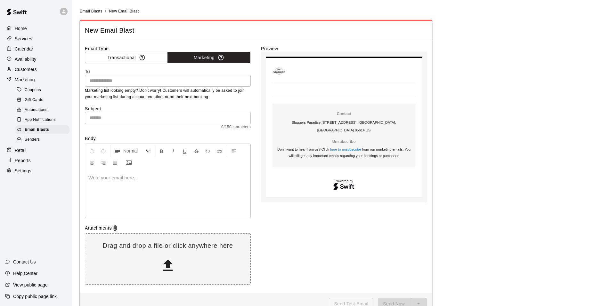
click at [223, 80] on input "text" at bounding box center [167, 81] width 161 height 8
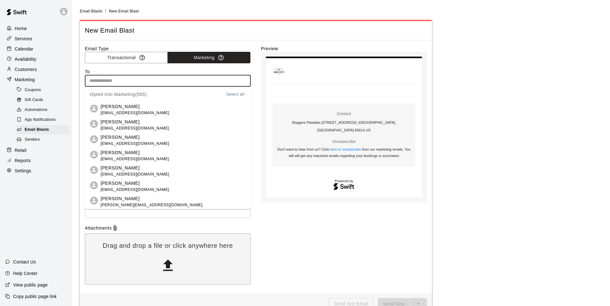
click at [235, 96] on button "Select all" at bounding box center [235, 94] width 20 height 7
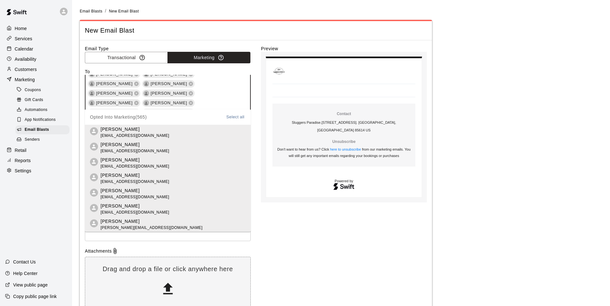
click at [256, 134] on div "Email Type Transactional Marketing To Gregory Endow Guthrie Frank Casey Curtis …" at bounding box center [256, 178] width 342 height 266
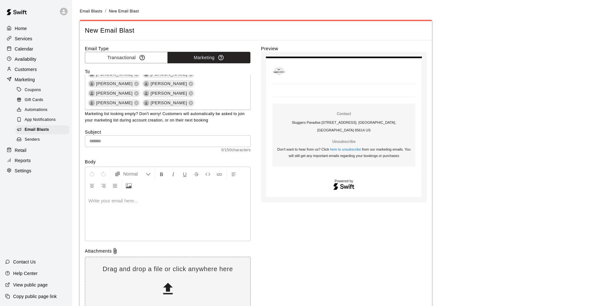
scroll to position [2023, 0]
click at [224, 139] on input "text" at bounding box center [168, 141] width 166 height 12
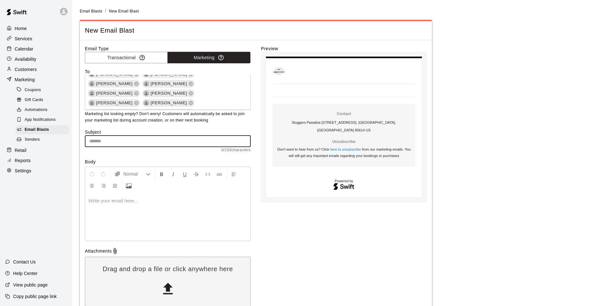
type input "**********"
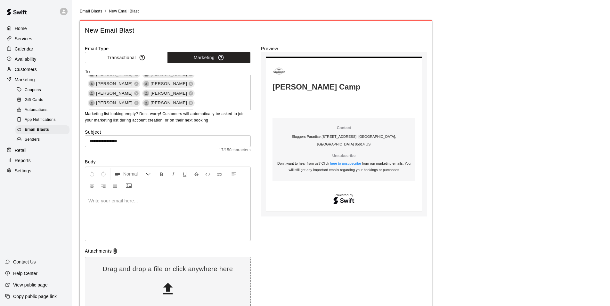
click at [115, 205] on div at bounding box center [167, 217] width 165 height 48
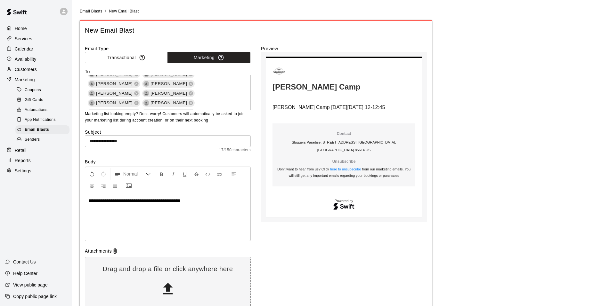
scroll to position [40, 0]
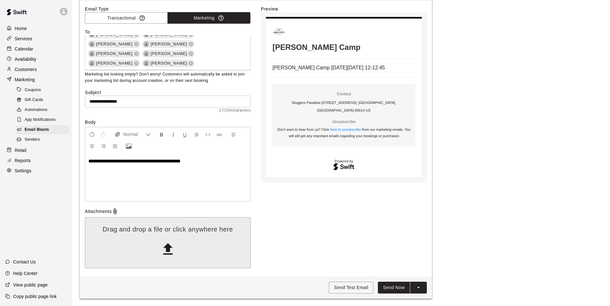
click at [162, 257] on icon at bounding box center [168, 249] width 16 height 16
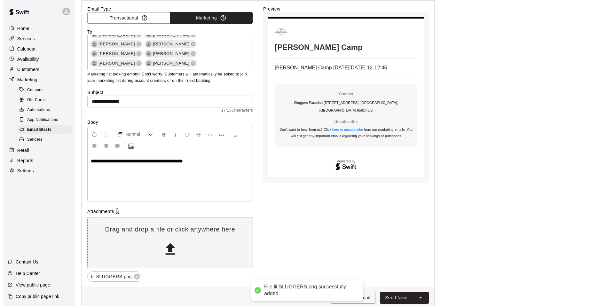
scroll to position [50, 0]
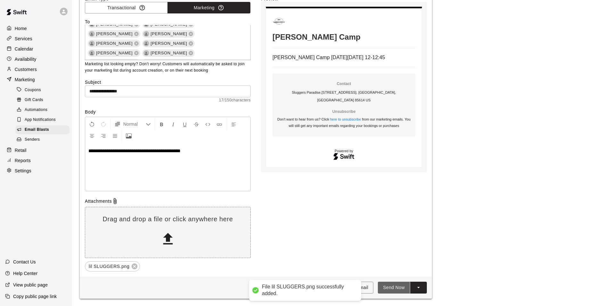
click at [392, 288] on button "Send Now" at bounding box center [394, 288] width 32 height 12
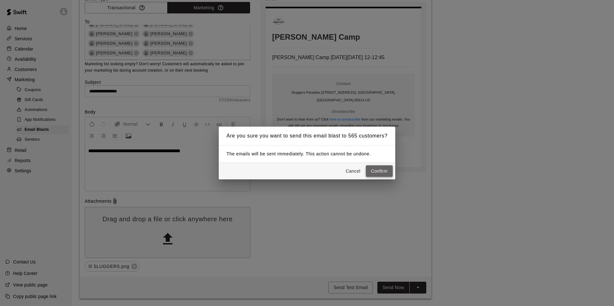
click at [382, 172] on button "Confirm" at bounding box center [379, 171] width 27 height 12
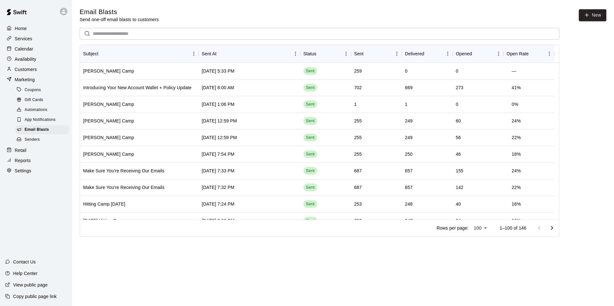
click at [26, 48] on p "Calendar" at bounding box center [24, 49] width 19 height 6
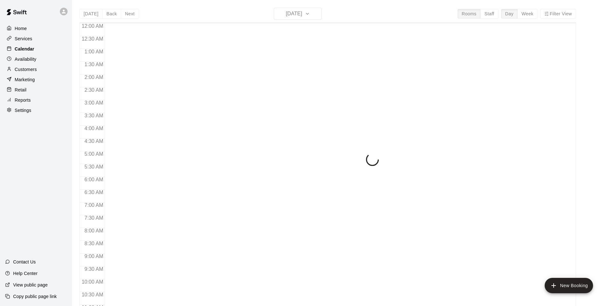
scroll to position [324, 0]
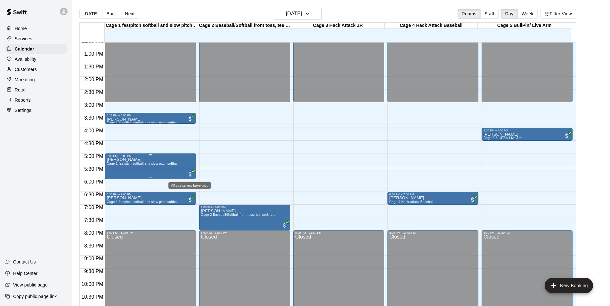
click at [189, 174] on span "All customers have paid" at bounding box center [190, 174] width 6 height 6
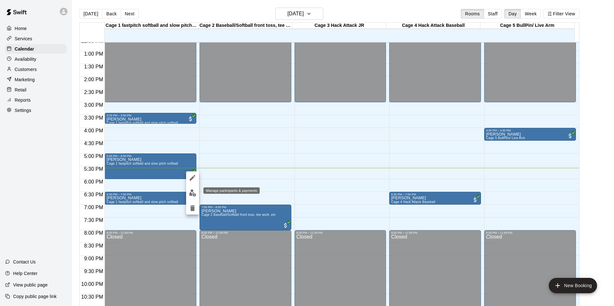
click at [190, 192] on img "edit" at bounding box center [192, 192] width 7 height 7
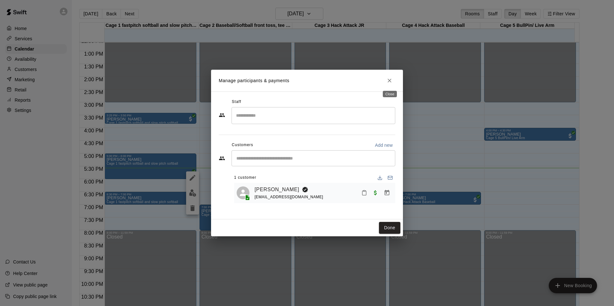
click at [391, 83] on icon "Close" at bounding box center [390, 80] width 6 height 6
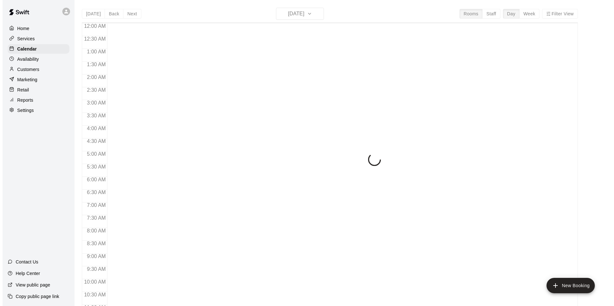
scroll to position [324, 0]
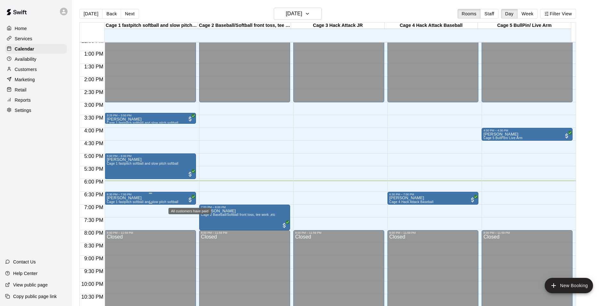
click at [188, 200] on span "All customers have paid" at bounding box center [190, 200] width 6 height 6
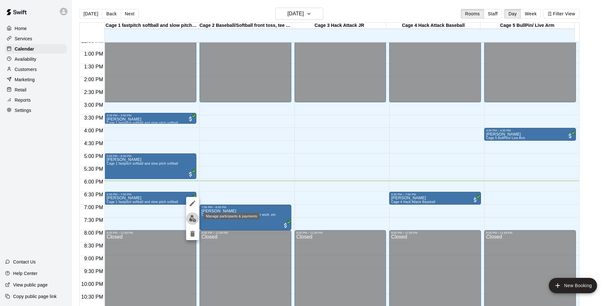
click at [190, 216] on img "edit" at bounding box center [192, 218] width 7 height 7
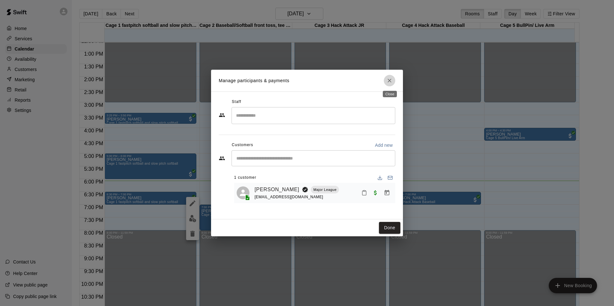
click at [388, 81] on icon "Close" at bounding box center [390, 80] width 6 height 6
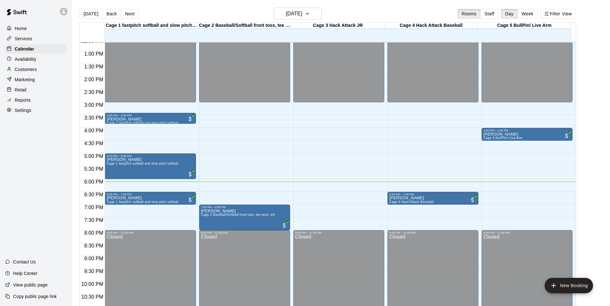
click at [32, 83] on p "Marketing" at bounding box center [25, 79] width 20 height 6
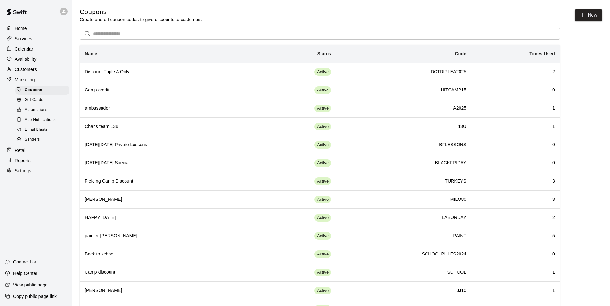
click at [33, 130] on div "Email Blasts" at bounding box center [42, 129] width 54 height 9
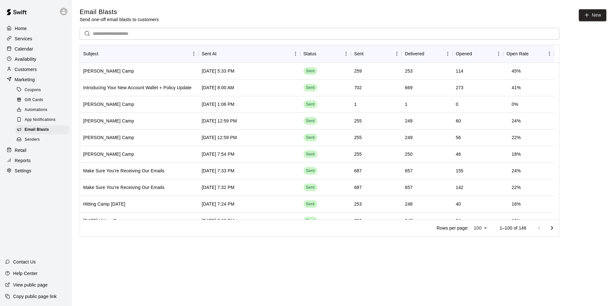
click at [34, 67] on div "Customers" at bounding box center [36, 70] width 62 height 10
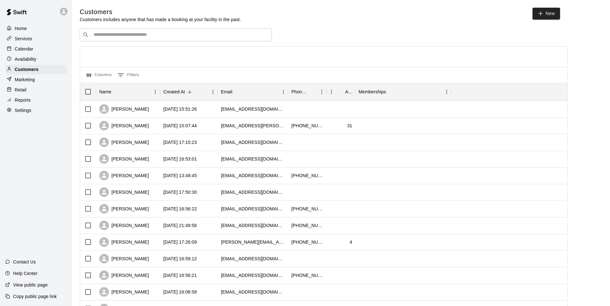
click at [113, 39] on div "​ ​" at bounding box center [176, 34] width 192 height 13
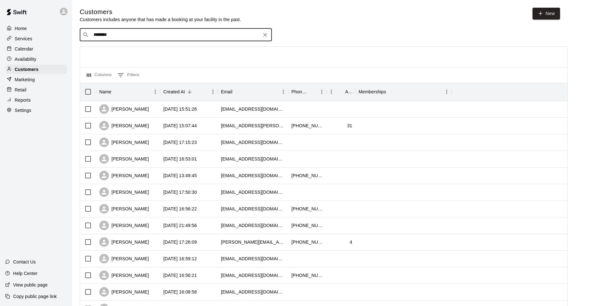
type input "*********"
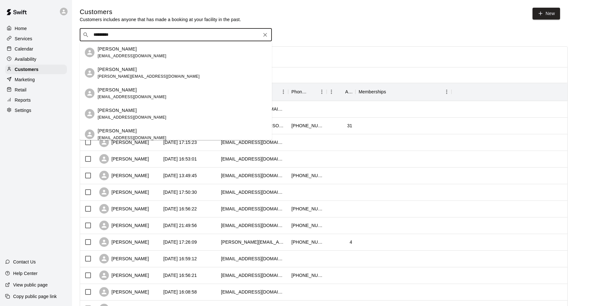
click at [117, 52] on p "[PERSON_NAME]" at bounding box center [117, 49] width 39 height 7
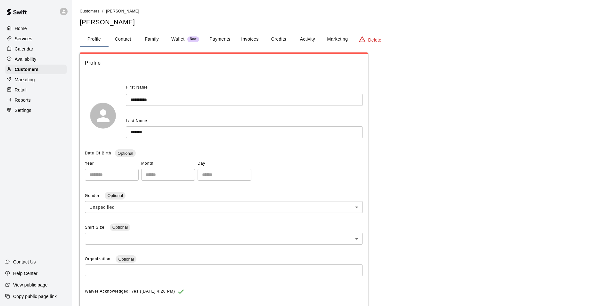
click at [307, 39] on button "Activity" at bounding box center [307, 39] width 29 height 15
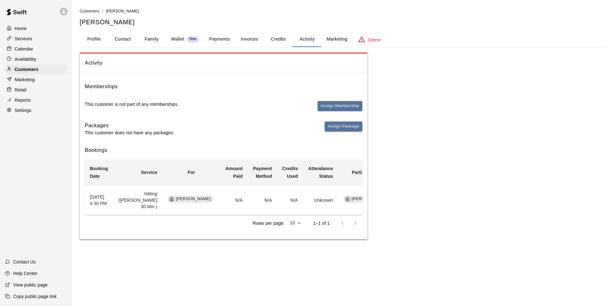
click at [251, 39] on button "Invoices" at bounding box center [249, 39] width 29 height 15
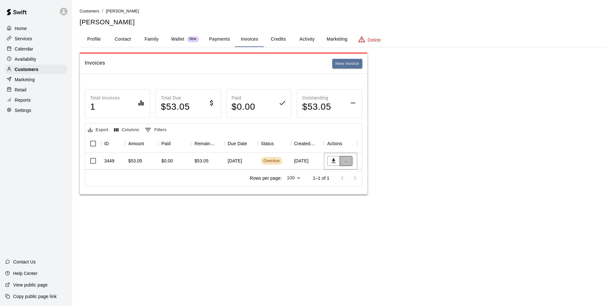
click at [344, 161] on button "..." at bounding box center [346, 161] width 13 height 10
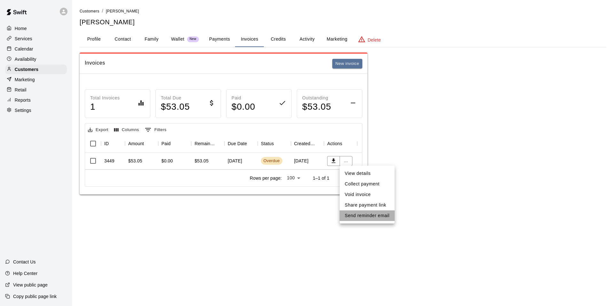
click at [357, 214] on li "Send reminder email" at bounding box center [367, 216] width 55 height 11
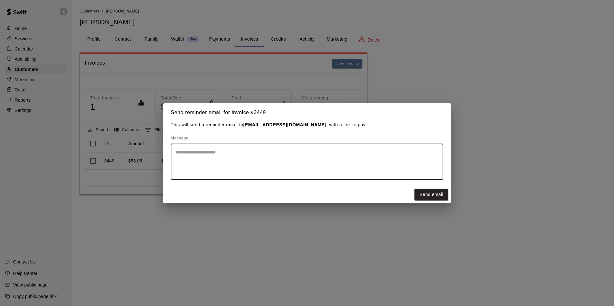
click at [183, 154] on textarea at bounding box center [307, 162] width 264 height 26
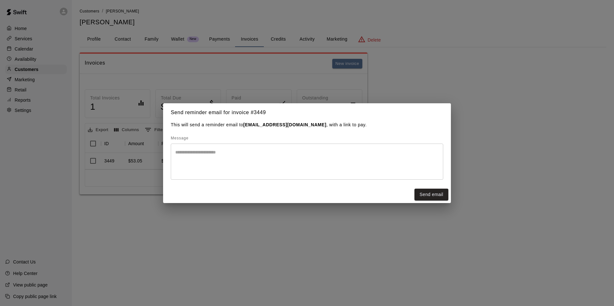
click at [488, 133] on div "Send reminder email for invoice # 3449 This will send a reminder email to steph…" at bounding box center [307, 153] width 614 height 306
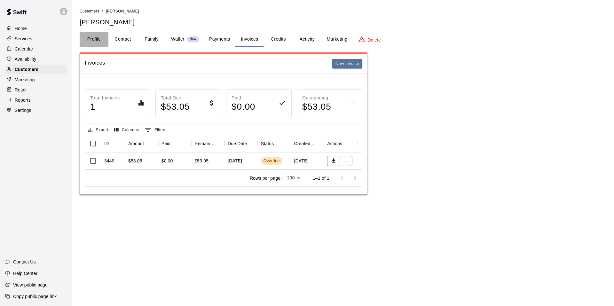
click at [100, 38] on button "Profile" at bounding box center [94, 39] width 29 height 15
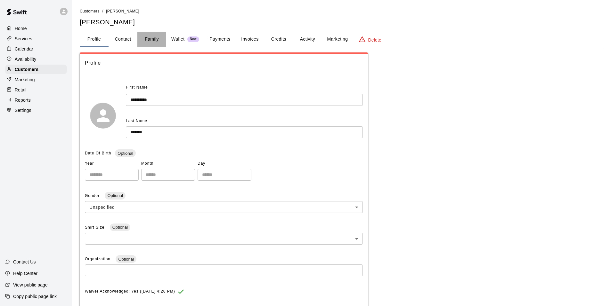
click at [151, 41] on button "Family" at bounding box center [151, 39] width 29 height 15
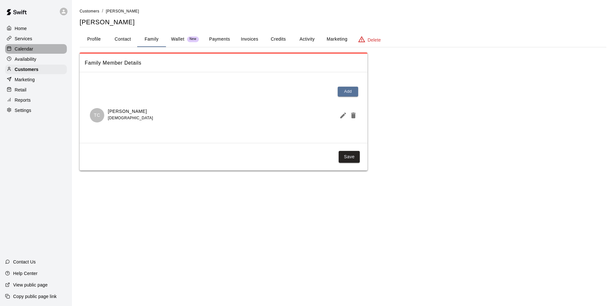
click at [25, 51] on p "Calendar" at bounding box center [24, 49] width 19 height 6
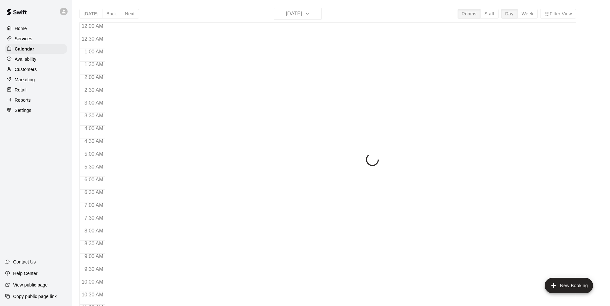
scroll to position [324, 0]
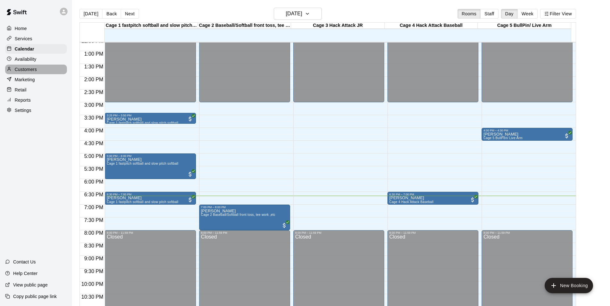
click at [32, 73] on p "Customers" at bounding box center [26, 69] width 22 height 6
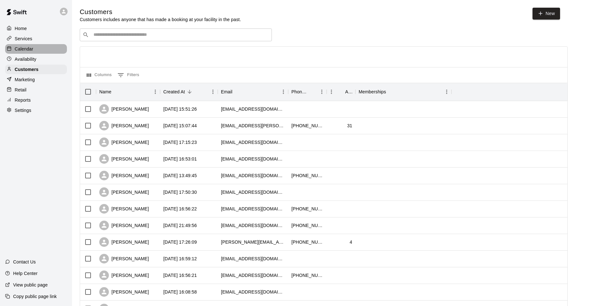
click at [30, 51] on p "Calendar" at bounding box center [24, 49] width 19 height 6
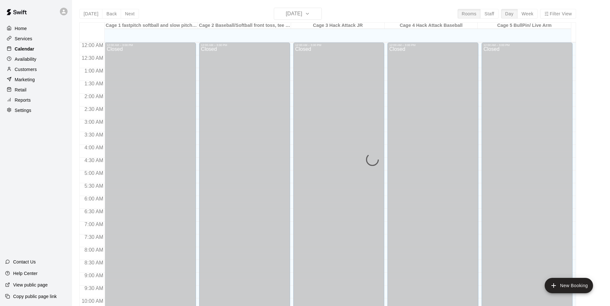
scroll to position [324, 0]
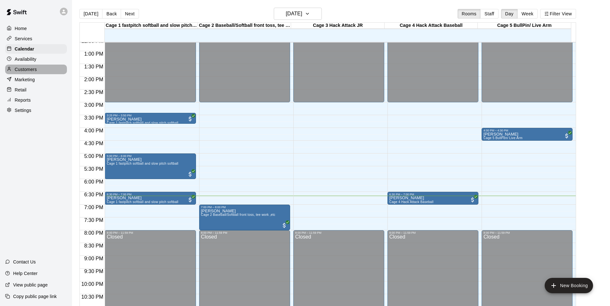
click at [29, 70] on p "Customers" at bounding box center [26, 69] width 22 height 6
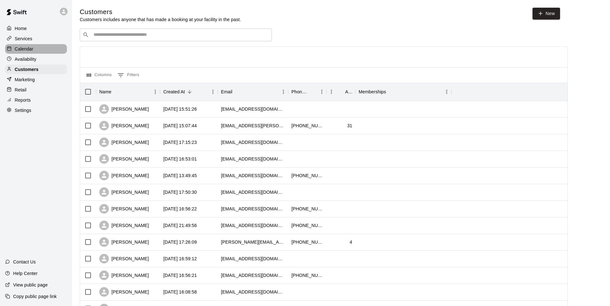
click at [29, 50] on p "Calendar" at bounding box center [24, 49] width 19 height 6
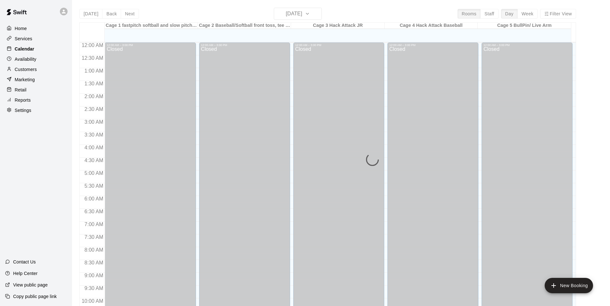
scroll to position [324, 0]
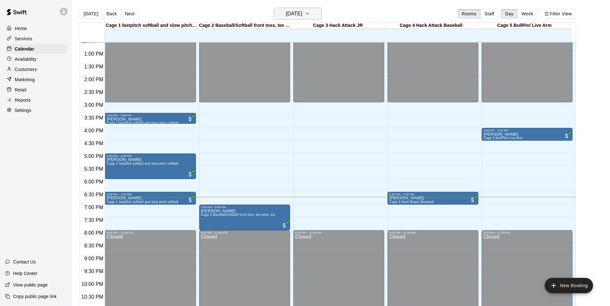
click at [310, 13] on icon "button" at bounding box center [307, 14] width 5 height 8
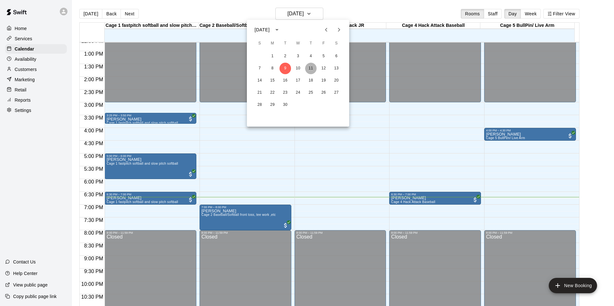
click at [312, 69] on button "11" at bounding box center [311, 69] width 12 height 12
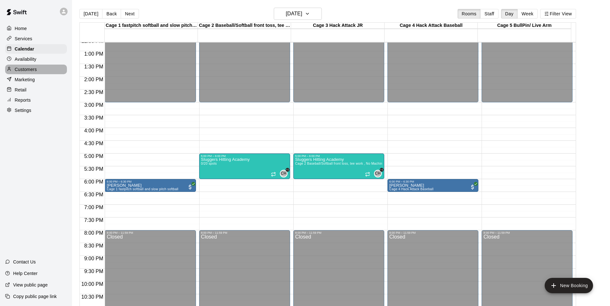
click at [26, 70] on p "Customers" at bounding box center [26, 69] width 22 height 6
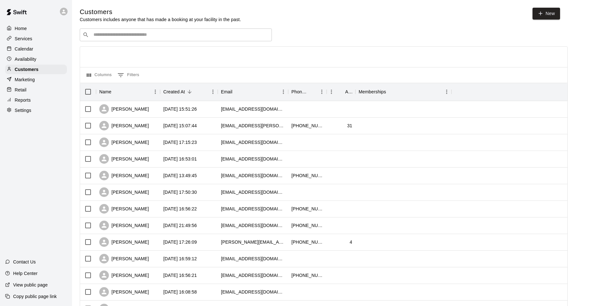
click at [114, 35] on input "Search customers by name or email" at bounding box center [180, 35] width 177 height 6
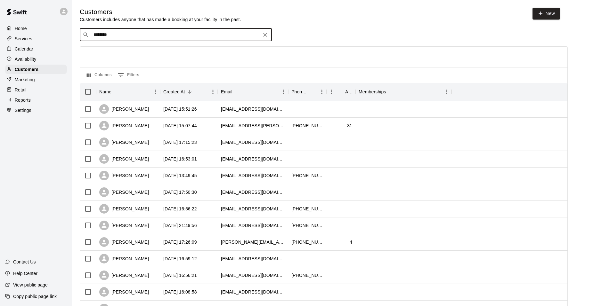
type input "*********"
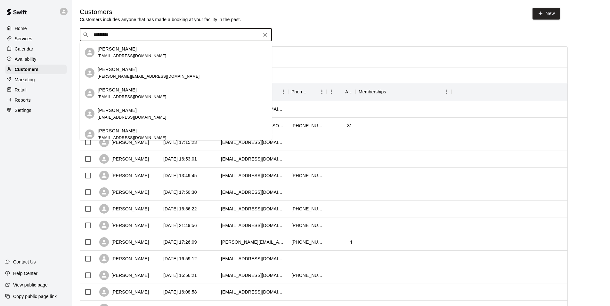
click at [116, 52] on div "Stephanie Vasile stephaniejeanvasileclark@gmail.com" at bounding box center [132, 53] width 69 height 14
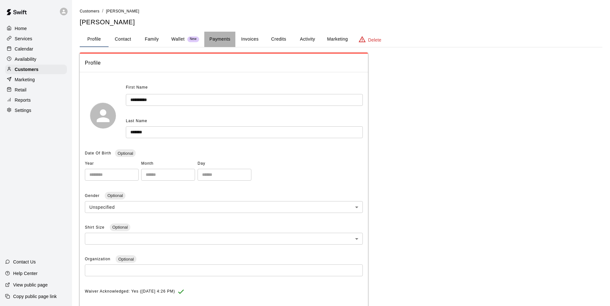
click at [217, 39] on button "Payments" at bounding box center [219, 39] width 31 height 15
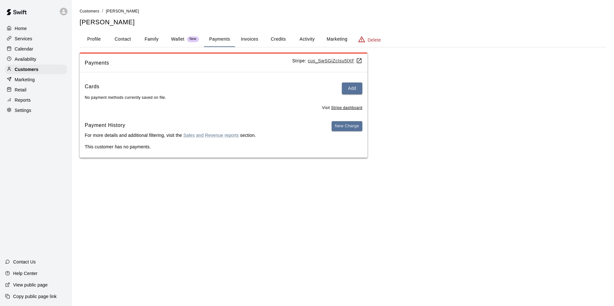
click at [174, 38] on p "Wallet" at bounding box center [177, 39] width 13 height 7
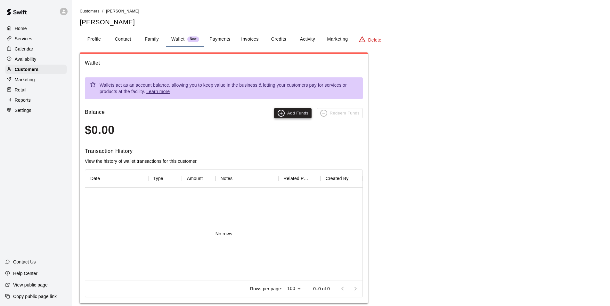
click at [293, 111] on button "Add Funds" at bounding box center [292, 113] width 37 height 10
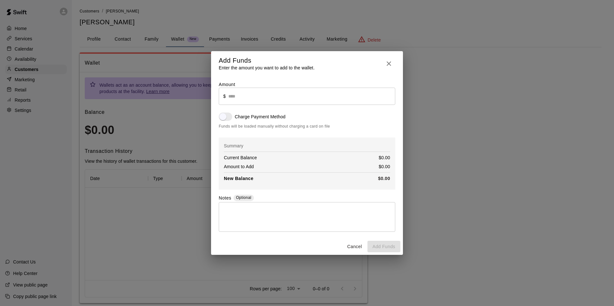
click at [387, 62] on icon "button" at bounding box center [389, 64] width 8 height 8
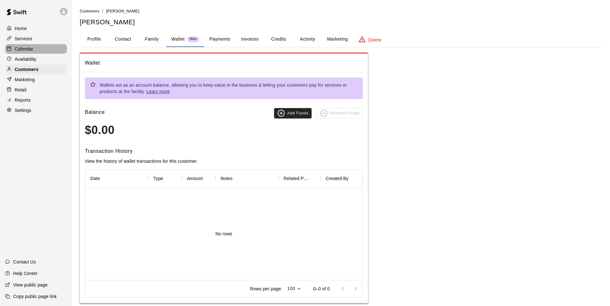
click at [23, 51] on p "Calendar" at bounding box center [24, 49] width 19 height 6
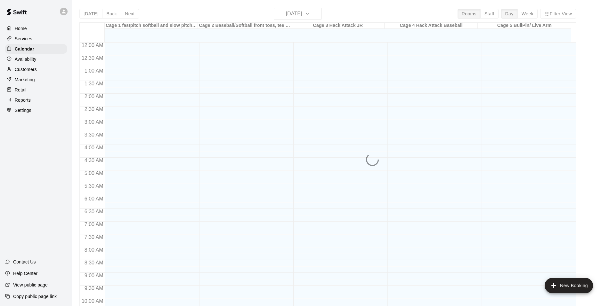
scroll to position [324, 0]
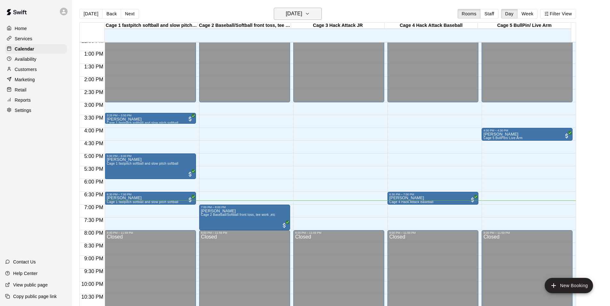
click at [310, 12] on icon "button" at bounding box center [307, 14] width 5 height 8
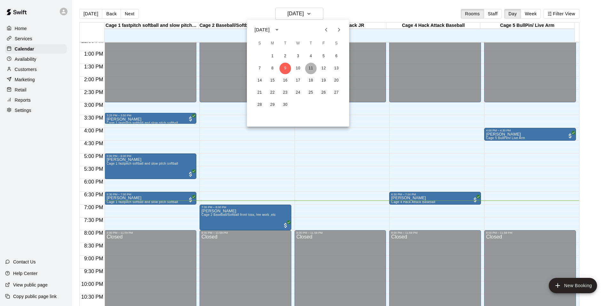
click at [312, 68] on button "11" at bounding box center [311, 69] width 12 height 12
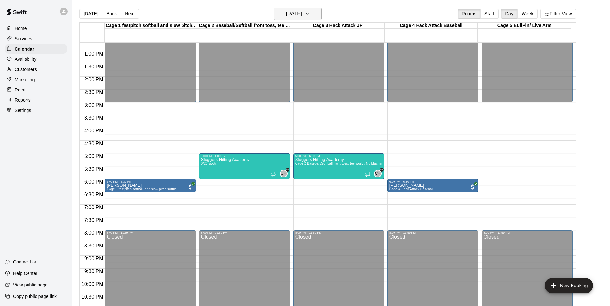
click at [310, 13] on icon "button" at bounding box center [307, 14] width 5 height 8
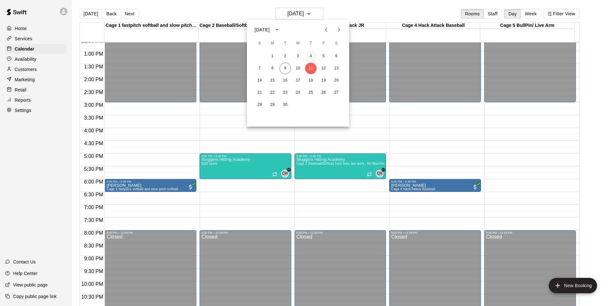
click at [313, 54] on button "4" at bounding box center [311, 57] width 12 height 12
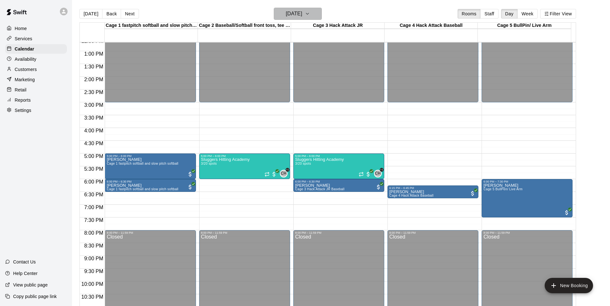
click at [310, 12] on icon "button" at bounding box center [307, 14] width 5 height 8
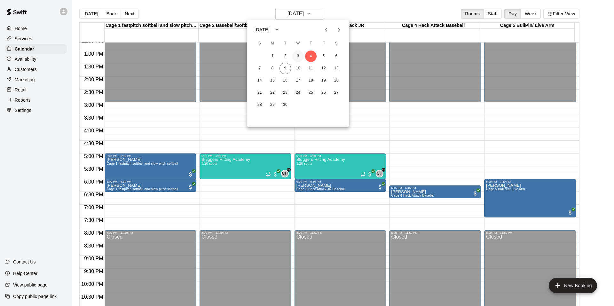
click at [298, 56] on button "3" at bounding box center [298, 57] width 12 height 12
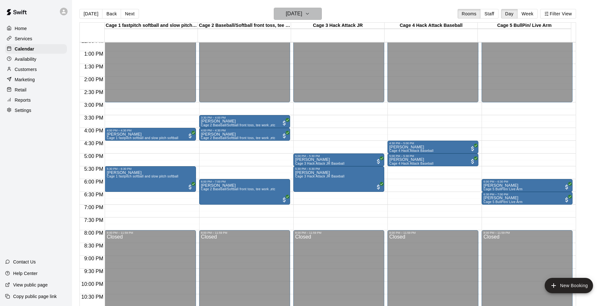
click at [310, 11] on icon "button" at bounding box center [307, 14] width 5 height 8
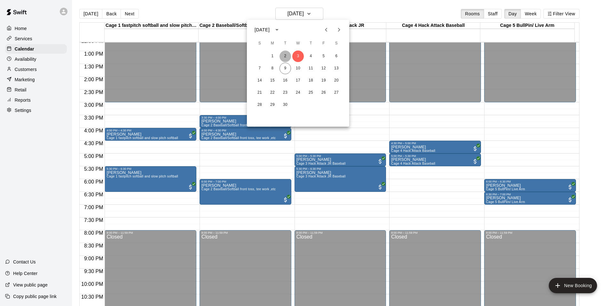
click at [284, 55] on button "2" at bounding box center [286, 57] width 12 height 12
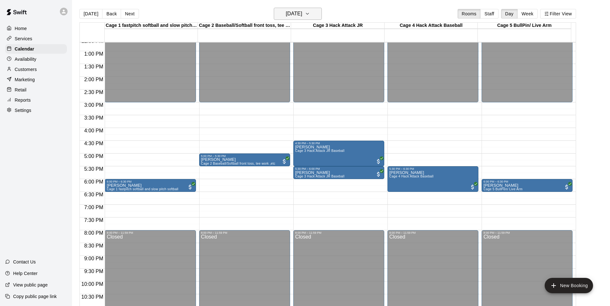
click at [310, 13] on icon "button" at bounding box center [307, 14] width 5 height 8
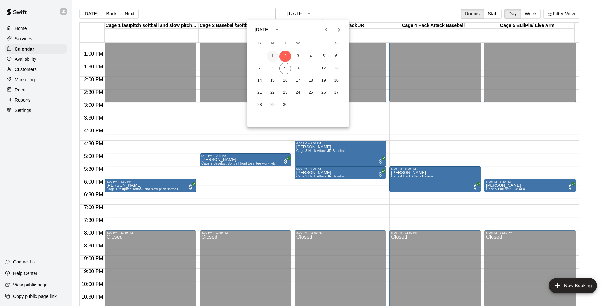
click at [271, 57] on button "1" at bounding box center [273, 57] width 12 height 12
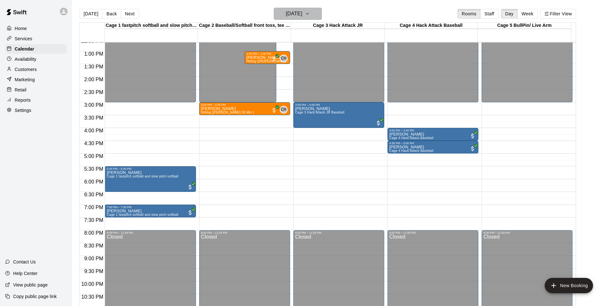
click at [308, 13] on icon "button" at bounding box center [307, 13] width 3 height 1
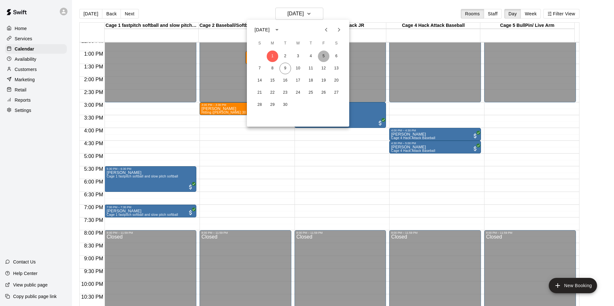
click at [323, 55] on button "5" at bounding box center [324, 57] width 12 height 12
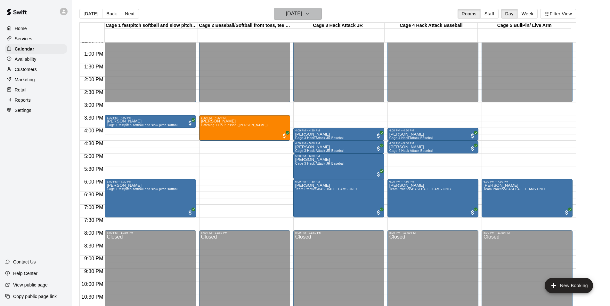
click at [310, 12] on icon "button" at bounding box center [307, 14] width 5 height 8
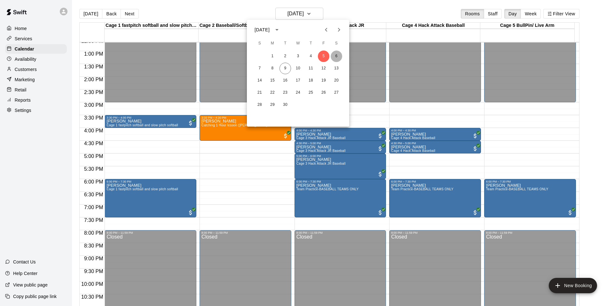
click at [335, 57] on button "6" at bounding box center [337, 57] width 12 height 12
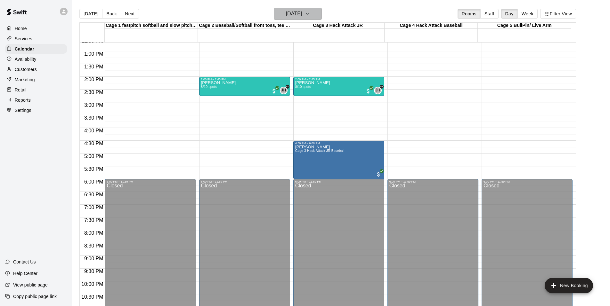
click at [310, 14] on icon "button" at bounding box center [307, 14] width 5 height 8
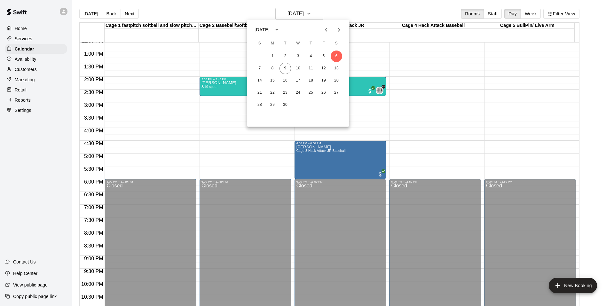
click at [32, 71] on div at bounding box center [307, 153] width 614 height 306
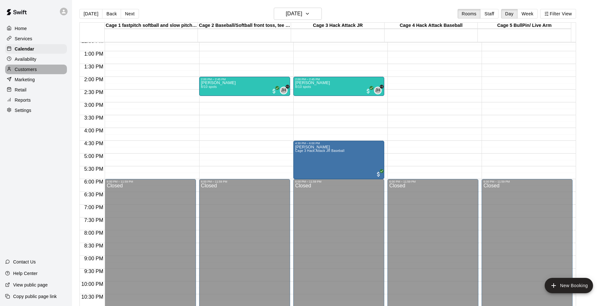
click at [32, 71] on p "Customers" at bounding box center [26, 69] width 22 height 6
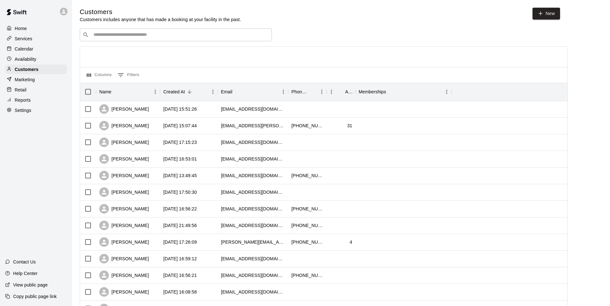
click at [98, 36] on input "Search customers by name or email" at bounding box center [180, 35] width 177 height 6
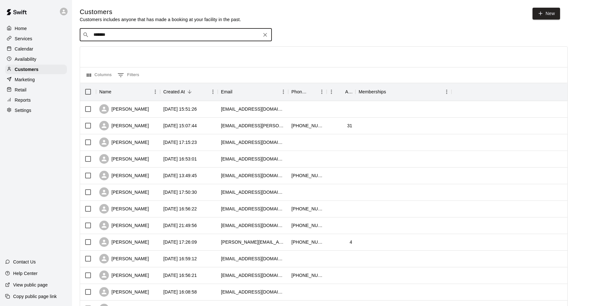
type input "********"
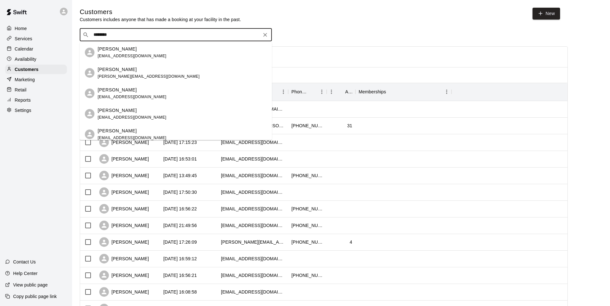
click at [105, 51] on p "[PERSON_NAME]" at bounding box center [117, 49] width 39 height 7
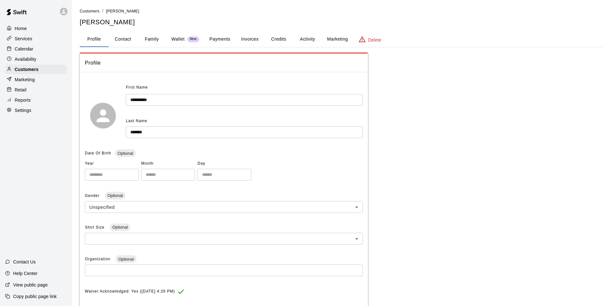
click at [311, 37] on button "Activity" at bounding box center [307, 39] width 29 height 15
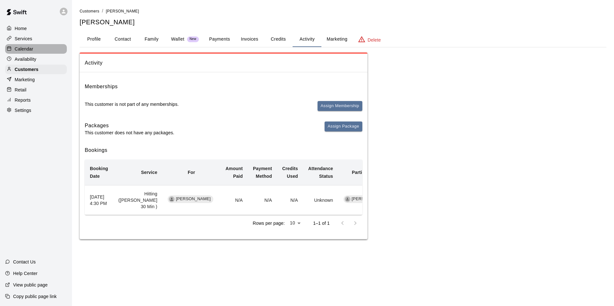
click at [28, 47] on p "Calendar" at bounding box center [24, 49] width 19 height 6
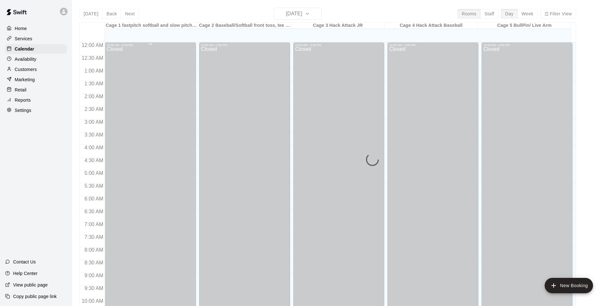
scroll to position [324, 0]
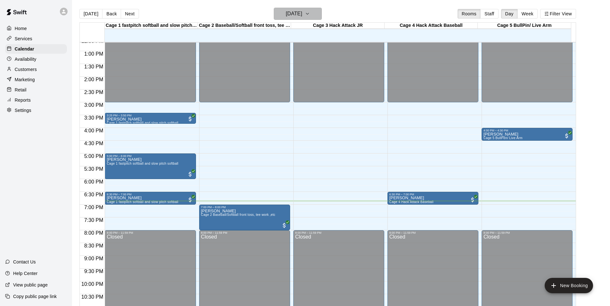
click at [308, 13] on icon "button" at bounding box center [307, 13] width 3 height 1
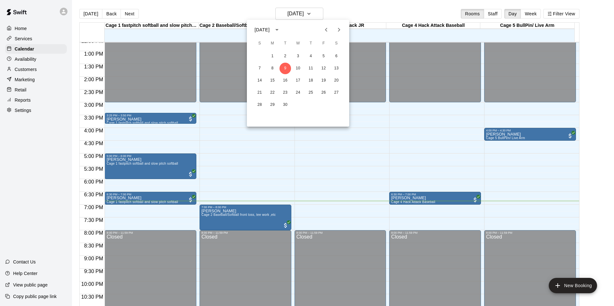
click at [326, 28] on icon "Previous month" at bounding box center [326, 30] width 2 height 4
click at [311, 106] on button "28" at bounding box center [311, 105] width 12 height 12
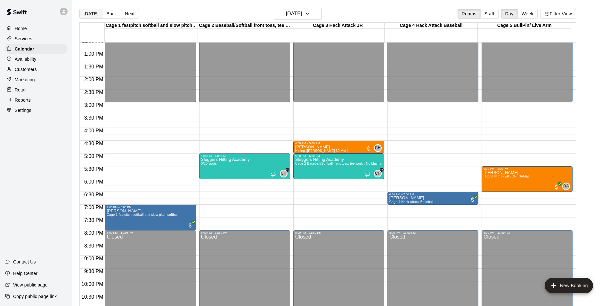
click at [95, 13] on button "[DATE]" at bounding box center [90, 14] width 23 height 10
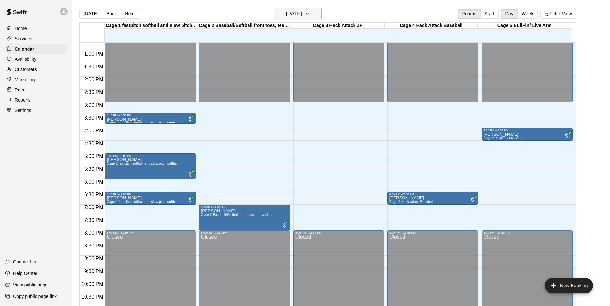
click at [308, 13] on icon "button" at bounding box center [307, 13] width 3 height 1
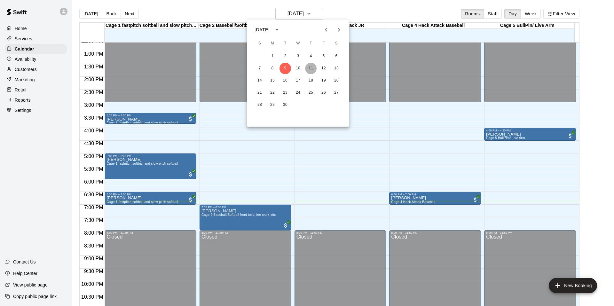
click at [311, 68] on button "11" at bounding box center [311, 69] width 12 height 12
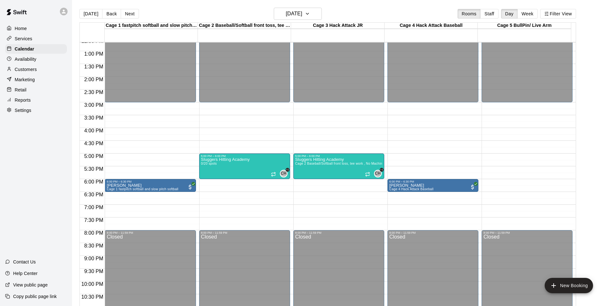
click at [304, 142] on div "12:00 AM – 3:00 PM Closed 5:00 PM – 6:00 PM Sluggers Hitting Academy Cage 2 Bas…" at bounding box center [338, 25] width 91 height 614
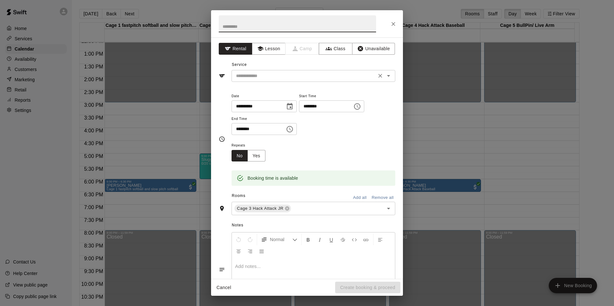
click at [240, 80] on input "text" at bounding box center [304, 76] width 141 height 8
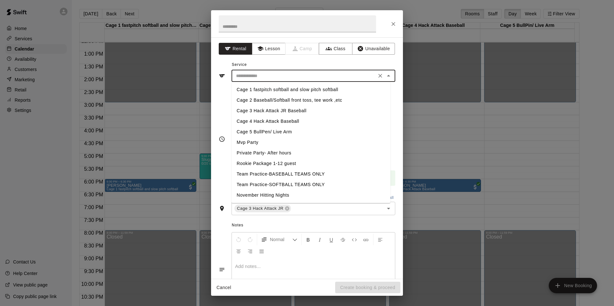
click at [252, 111] on li "Cage 3 Hack Attack JR Baseball" at bounding box center [311, 111] width 159 height 11
type input "**********"
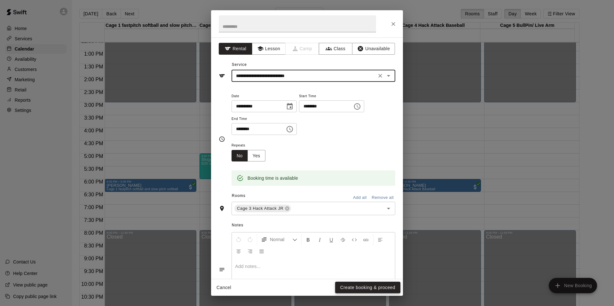
click at [352, 288] on button "Create booking & proceed" at bounding box center [367, 288] width 65 height 12
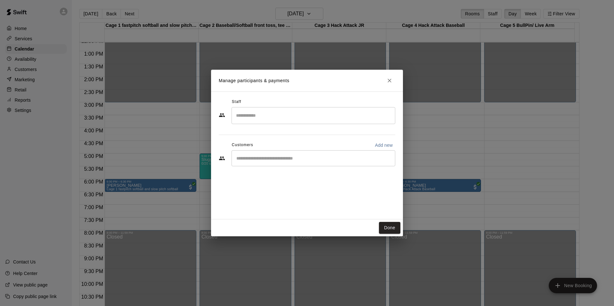
click at [257, 115] on input "Search staff" at bounding box center [314, 115] width 158 height 11
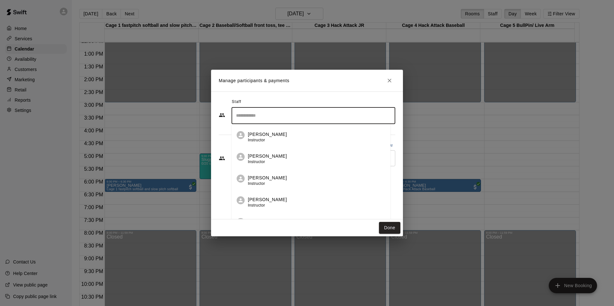
click at [263, 152] on li "Chandler Harris Instructor" at bounding box center [311, 157] width 159 height 22
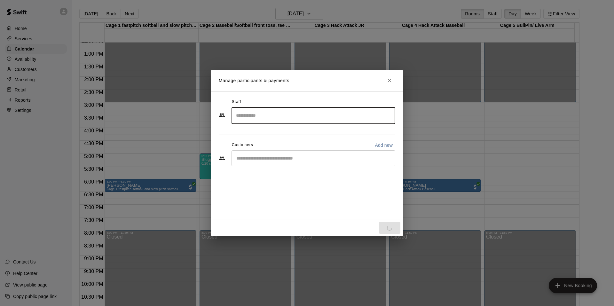
click at [256, 156] on input "Start typing to search customers..." at bounding box center [314, 158] width 158 height 6
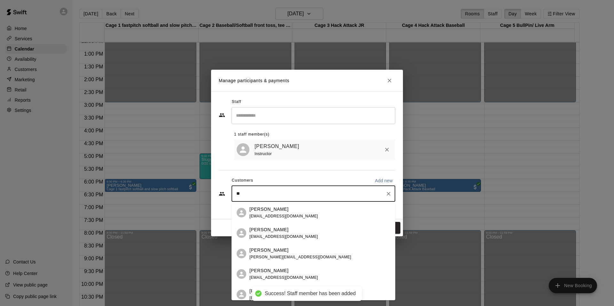
type input "*"
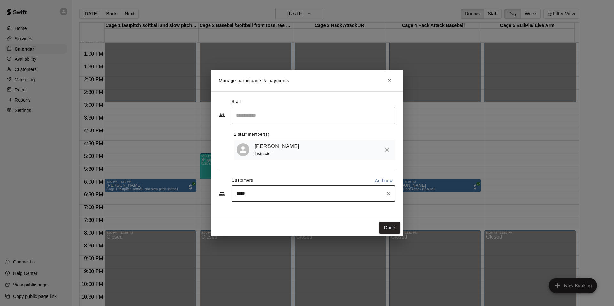
type input "******"
click at [271, 213] on div "Tucker Clark stephaniejeanvasileclark@gmail.com" at bounding box center [284, 213] width 69 height 14
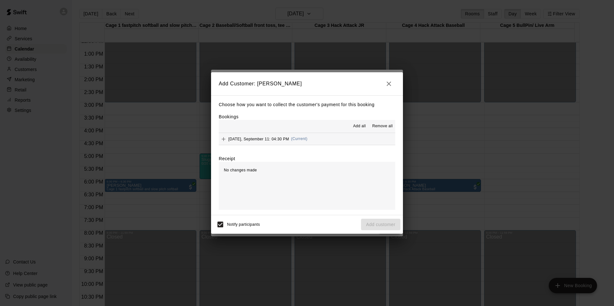
click at [254, 140] on span "Thursday, September 11: 04:30 PM" at bounding box center [258, 139] width 61 height 4
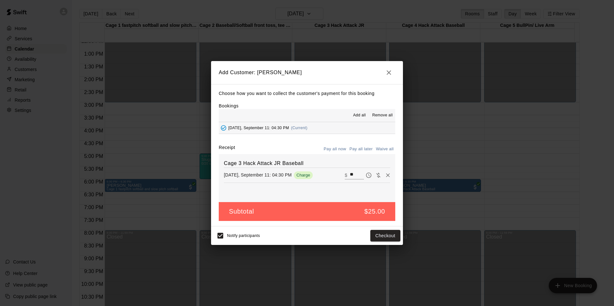
click at [358, 116] on span "Add all" at bounding box center [359, 115] width 13 height 6
click at [332, 126] on button "Thursday, September 11: 04:30 PM (Current)" at bounding box center [307, 128] width 177 height 12
click at [383, 238] on button "Checkout" at bounding box center [386, 236] width 30 height 12
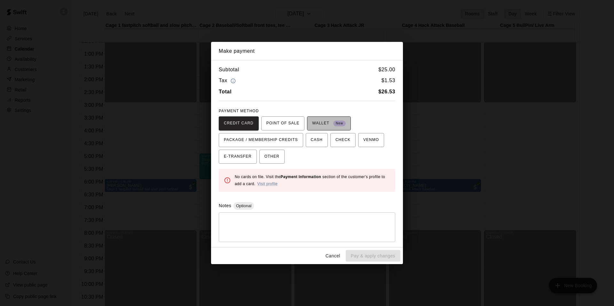
click at [323, 126] on span "WALLET New" at bounding box center [329, 123] width 34 height 10
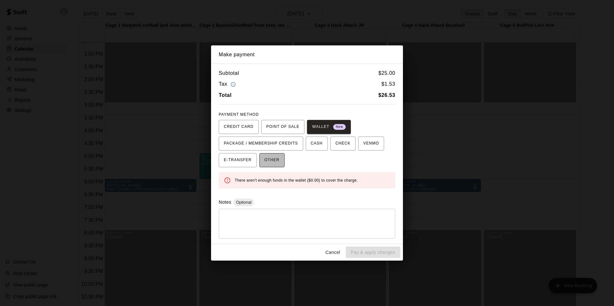
click at [276, 162] on span "OTHER" at bounding box center [272, 160] width 15 height 10
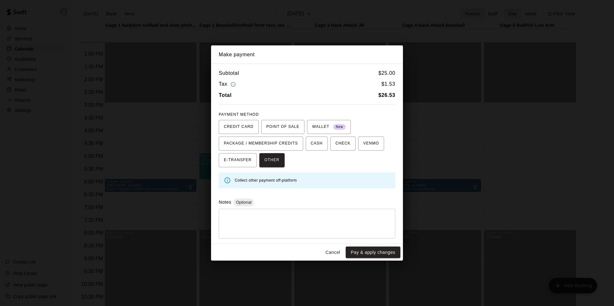
click at [236, 216] on textarea at bounding box center [307, 223] width 168 height 19
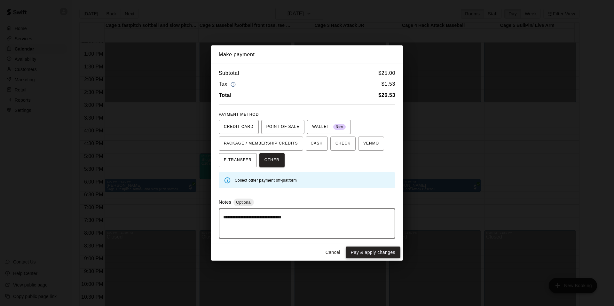
type textarea "**********"
click at [368, 253] on button "Pay & apply changes" at bounding box center [373, 253] width 55 height 12
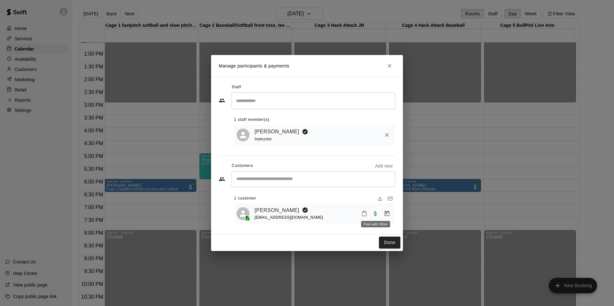
click at [374, 212] on span "Paid with Other" at bounding box center [376, 213] width 12 height 5
click at [388, 213] on icon "Manage bookings & payment" at bounding box center [387, 214] width 6 height 6
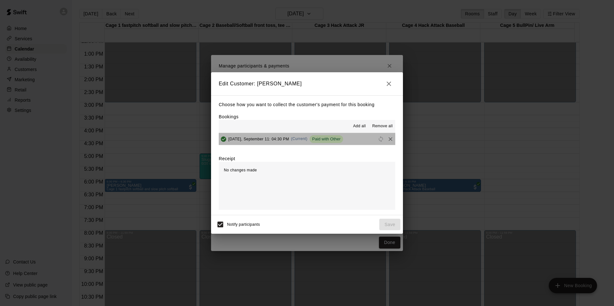
click at [324, 138] on span "Paid with Other" at bounding box center [327, 139] width 34 height 5
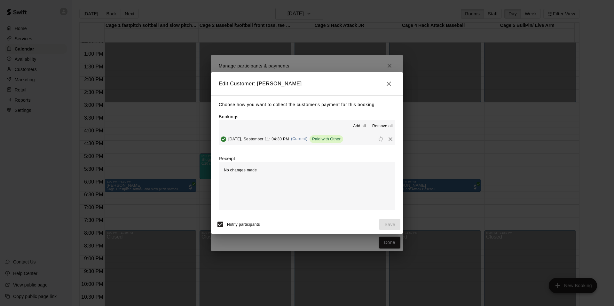
click at [390, 242] on div "Edit Customer: Stephanie Vasile Choose how you want to collect the customer's p…" at bounding box center [307, 153] width 614 height 306
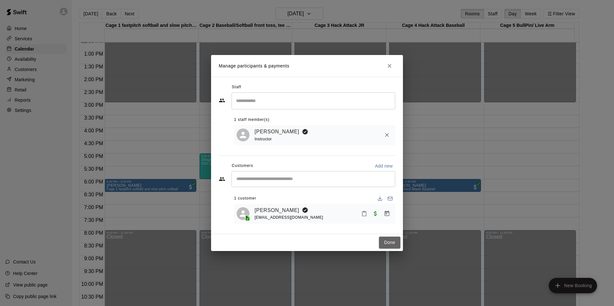
click at [390, 242] on button "Done" at bounding box center [389, 243] width 21 height 12
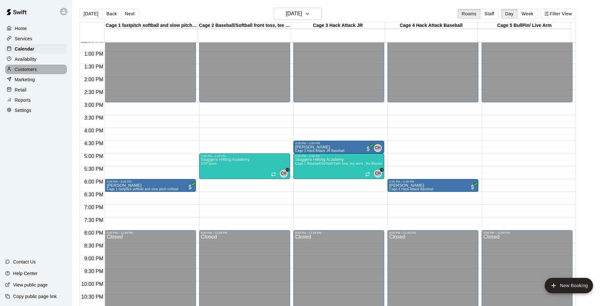
click at [39, 70] on div "Customers" at bounding box center [36, 70] width 62 height 10
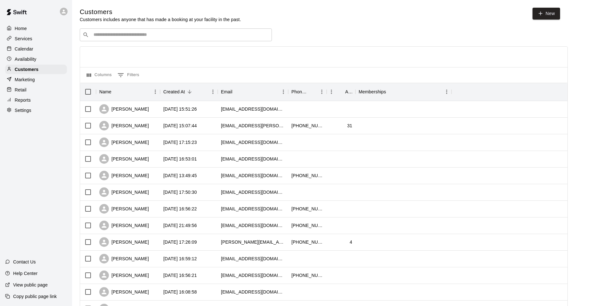
click at [111, 36] on input "Search customers by name or email" at bounding box center [180, 35] width 177 height 6
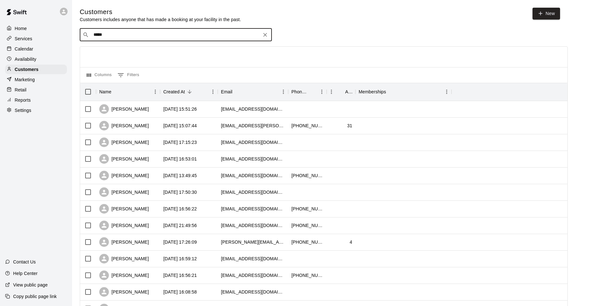
type input "******"
click at [103, 51] on p "[PERSON_NAME]" at bounding box center [117, 49] width 39 height 7
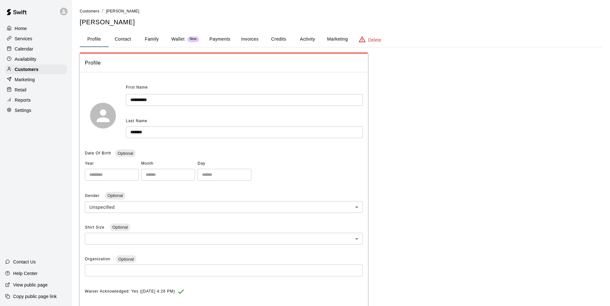
click at [308, 39] on button "Activity" at bounding box center [307, 39] width 29 height 15
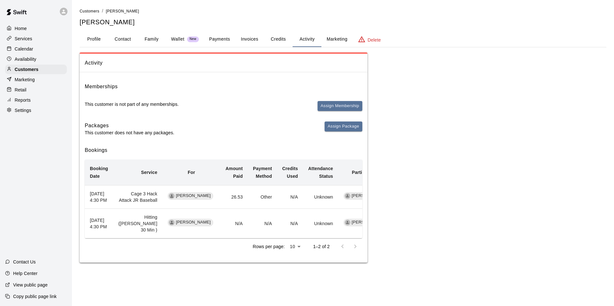
click at [139, 206] on td "Cage 3 Hack Attack JR Baseball" at bounding box center [137, 196] width 49 height 23
click at [23, 48] on p "Calendar" at bounding box center [24, 49] width 19 height 6
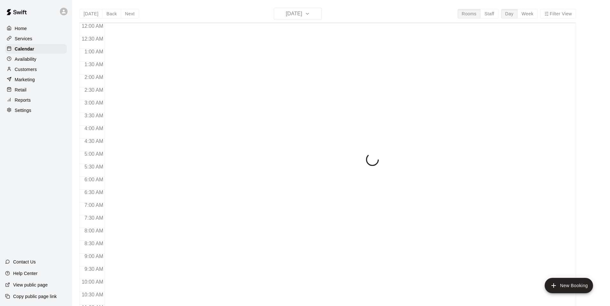
scroll to position [324, 0]
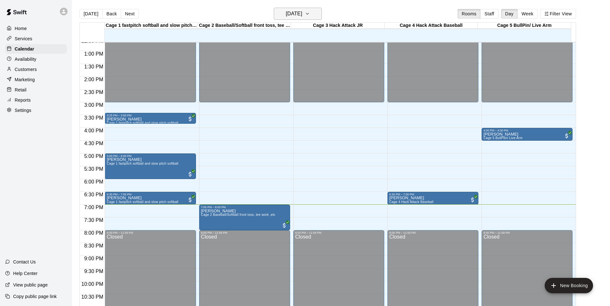
click at [310, 13] on icon "button" at bounding box center [307, 14] width 5 height 8
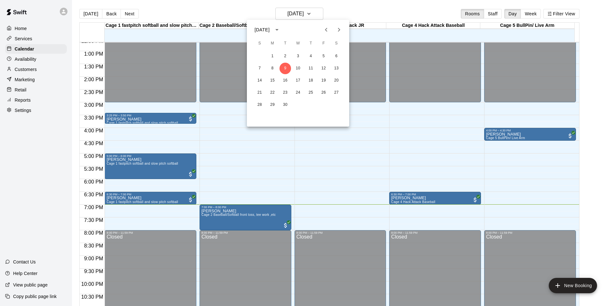
click at [312, 62] on div "1 2 3 4 5 6 7 8 9 10 11 12 13 14 15 16 17 18 19 20 21 22 23 24 25 26 27 28 29 30" at bounding box center [298, 80] width 102 height 61
click at [311, 67] on button "11" at bounding box center [311, 69] width 12 height 12
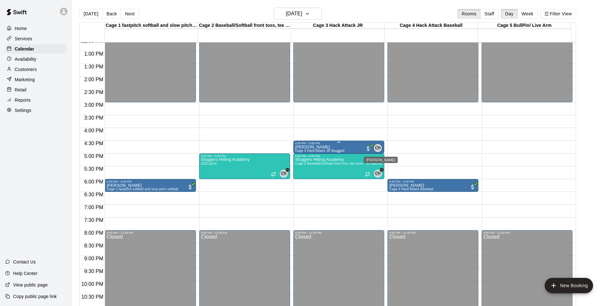
click at [377, 147] on span "CH" at bounding box center [378, 148] width 6 height 6
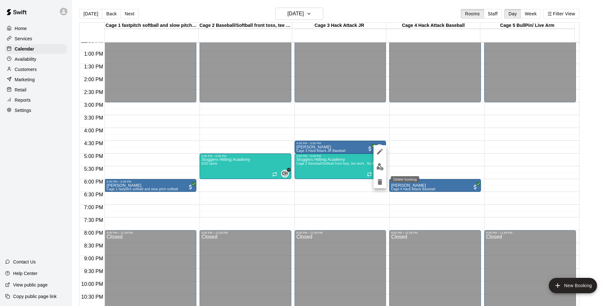
click at [379, 180] on icon "delete" at bounding box center [380, 182] width 4 height 6
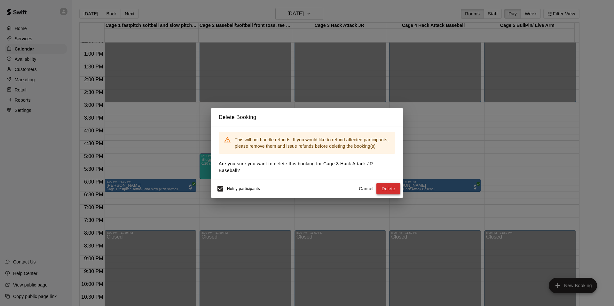
click at [393, 192] on button "Delete" at bounding box center [389, 189] width 24 height 12
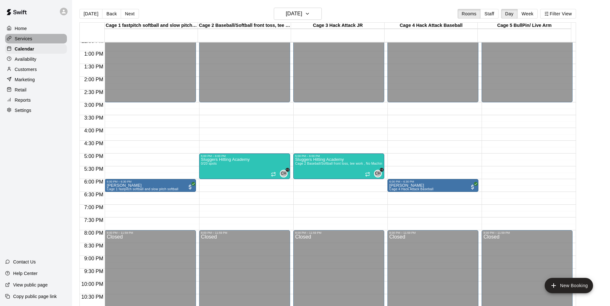
click at [19, 39] on p "Services" at bounding box center [24, 39] width 18 height 6
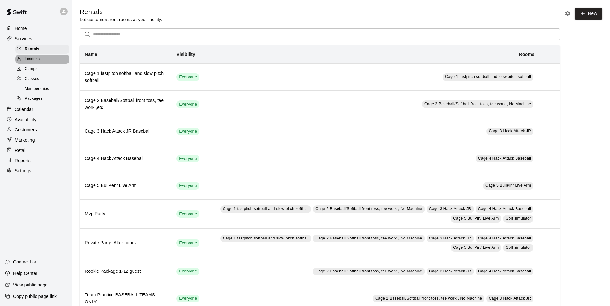
click at [37, 57] on span "Lessons" at bounding box center [32, 59] width 15 height 6
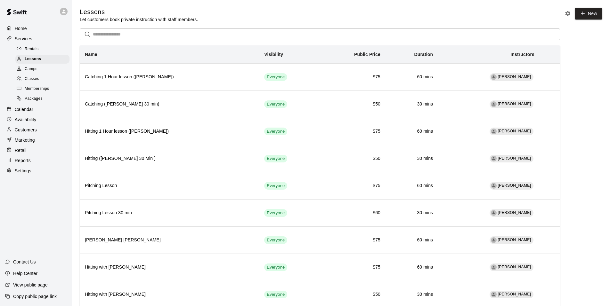
click at [20, 131] on p "Customers" at bounding box center [26, 130] width 22 height 6
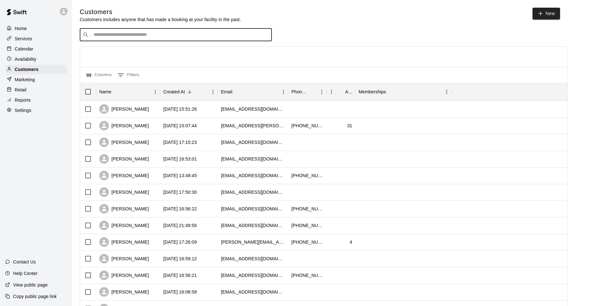
click at [109, 38] on input "Search customers by name or email" at bounding box center [180, 35] width 177 height 6
type input "****"
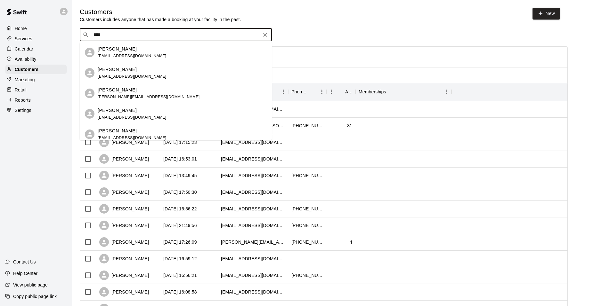
click at [111, 48] on p "[PERSON_NAME]" at bounding box center [117, 49] width 39 height 7
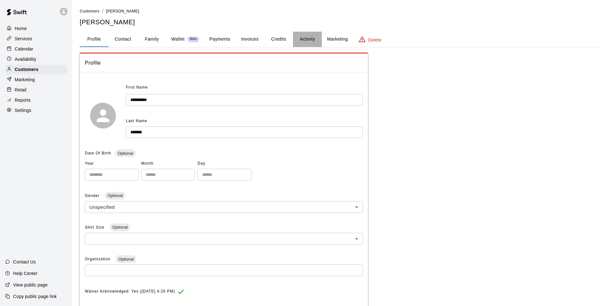
click at [308, 38] on button "Activity" at bounding box center [307, 39] width 29 height 15
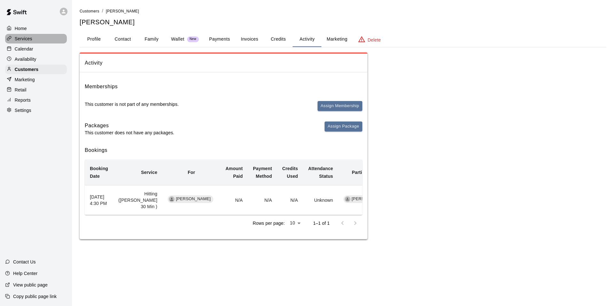
click at [26, 38] on p "Services" at bounding box center [24, 39] width 18 height 6
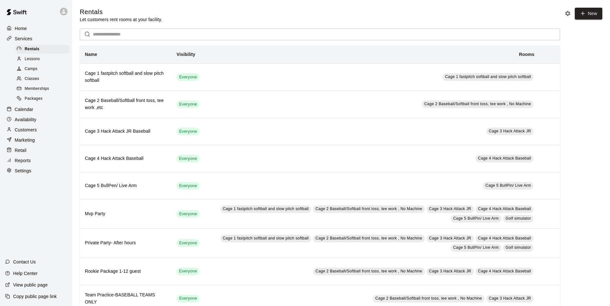
click at [33, 62] on span "Lessons" at bounding box center [32, 59] width 15 height 6
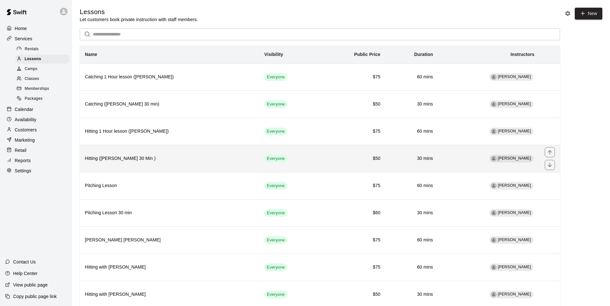
click at [122, 159] on h6 "Hitting (Chandler 30 Min )" at bounding box center [169, 158] width 169 height 7
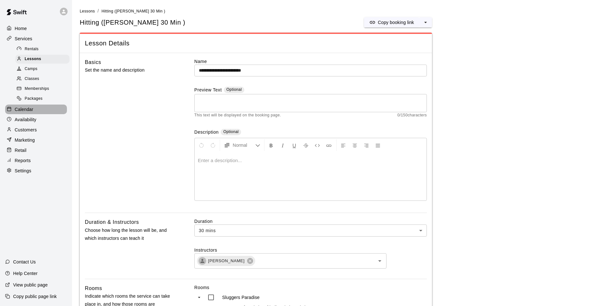
click at [31, 113] on p "Calendar" at bounding box center [24, 109] width 19 height 6
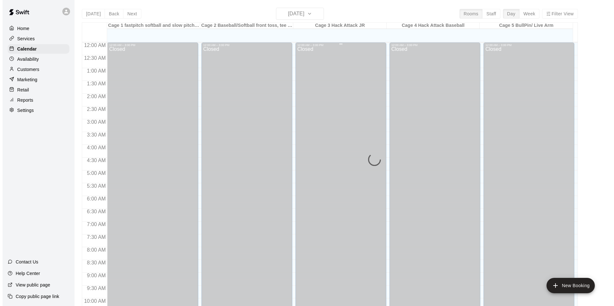
scroll to position [324, 0]
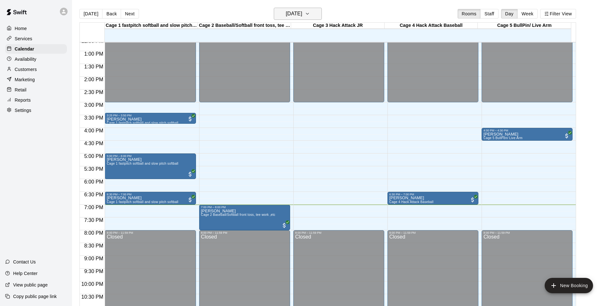
click at [314, 12] on button "Tuesday Sep 09" at bounding box center [298, 14] width 48 height 12
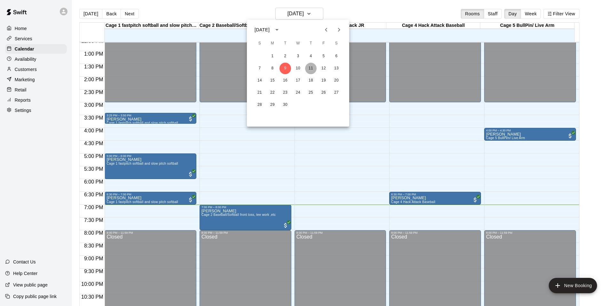
click at [308, 66] on button "11" at bounding box center [311, 69] width 12 height 12
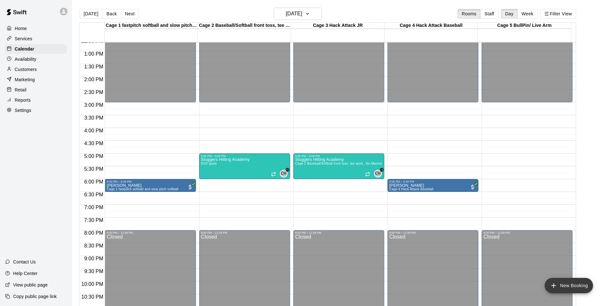
click at [564, 284] on button "New Booking" at bounding box center [568, 285] width 48 height 15
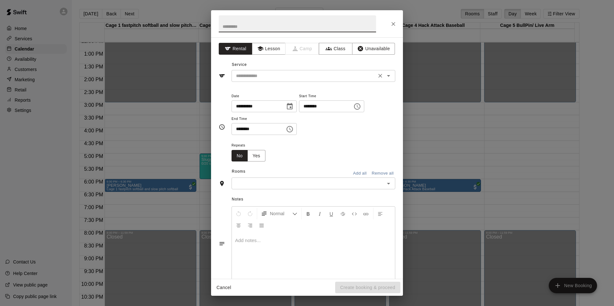
click at [248, 75] on input "text" at bounding box center [304, 76] width 141 height 8
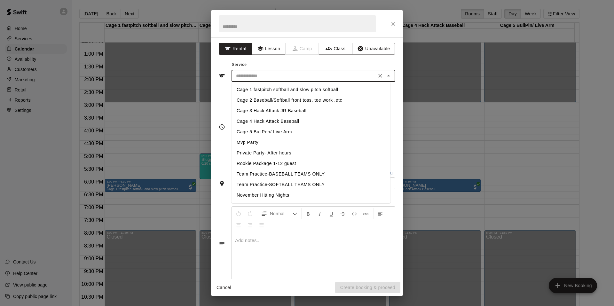
click at [248, 75] on input "text" at bounding box center [304, 76] width 141 height 8
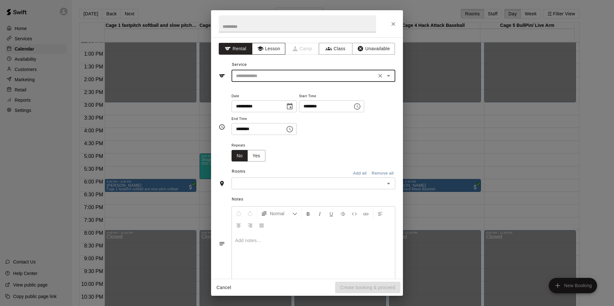
click at [265, 48] on button "Lesson" at bounding box center [269, 49] width 34 height 12
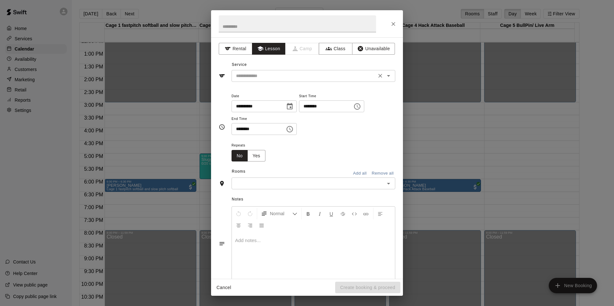
click at [252, 76] on input "text" at bounding box center [304, 76] width 141 height 8
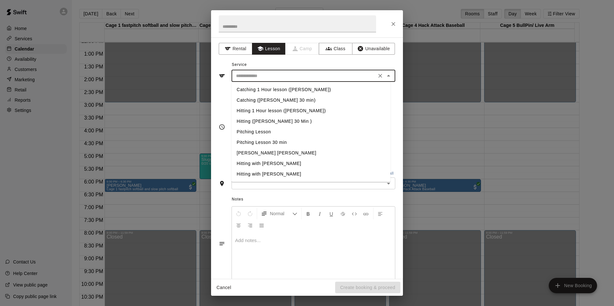
click at [254, 121] on li "Hitting (Chandler 30 Min )" at bounding box center [311, 121] width 159 height 11
type input "**********"
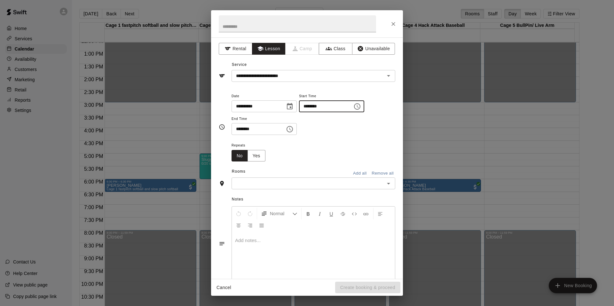
click at [309, 105] on input "********" at bounding box center [323, 106] width 49 height 12
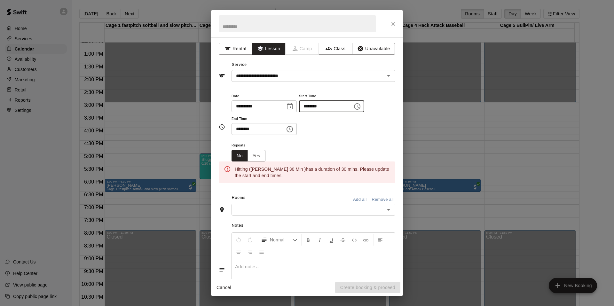
type input "********"
click at [240, 131] on input "********" at bounding box center [256, 129] width 49 height 12
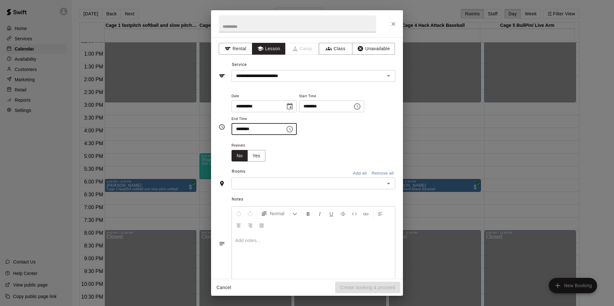
type input "********"
click at [266, 185] on input "text" at bounding box center [308, 184] width 149 height 8
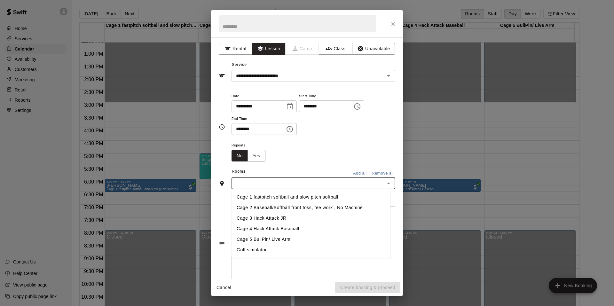
click at [265, 218] on li "Cage 3 Hack Attack JR" at bounding box center [311, 218] width 159 height 11
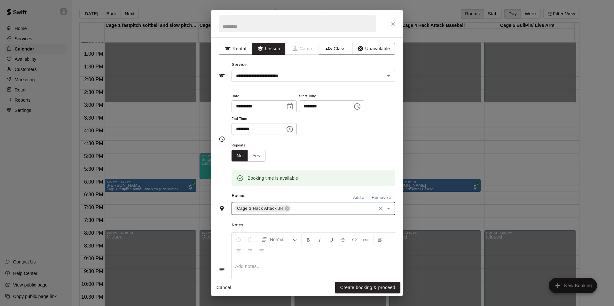
click at [259, 267] on p at bounding box center [313, 266] width 157 height 6
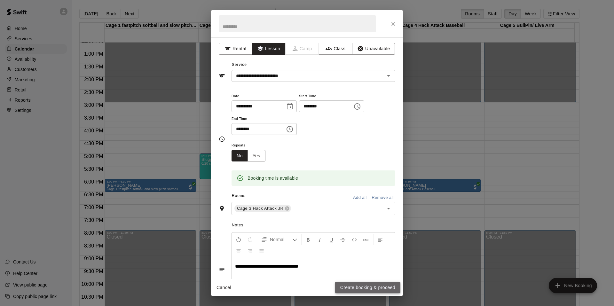
click at [357, 287] on button "Create booking & proceed" at bounding box center [367, 288] width 65 height 12
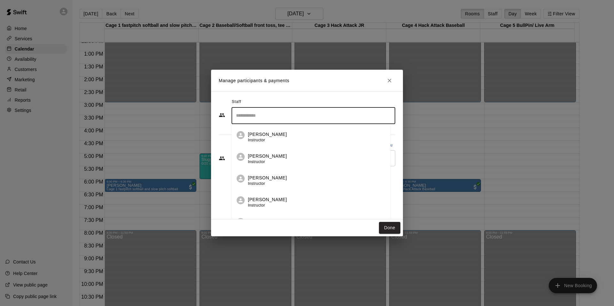
click at [262, 116] on input "Search staff" at bounding box center [314, 115] width 158 height 11
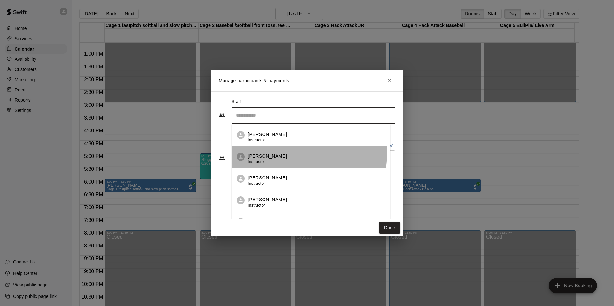
click at [278, 153] on p "Chandler Harris" at bounding box center [267, 156] width 39 height 7
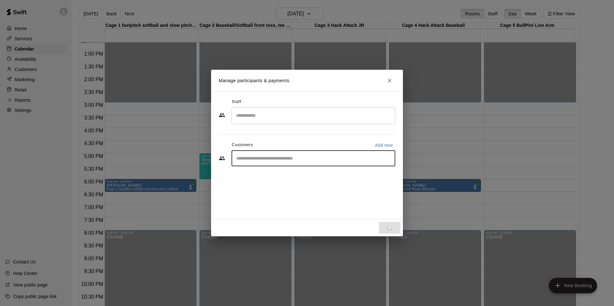
click at [270, 159] on input "Start typing to search customers..." at bounding box center [314, 158] width 158 height 6
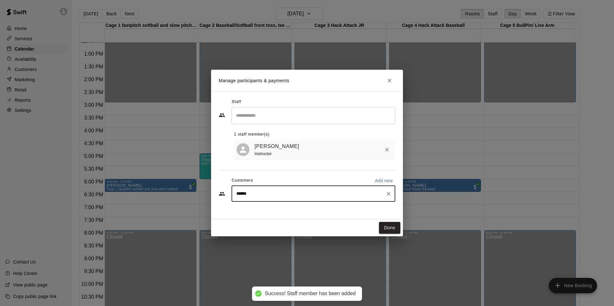
type input "*******"
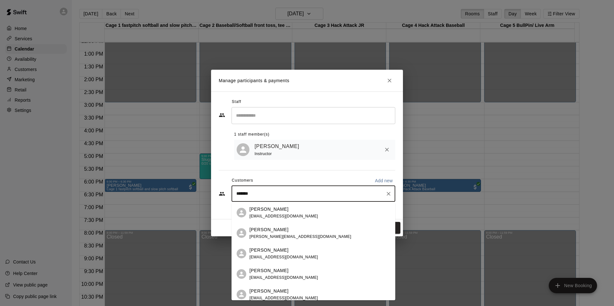
click at [285, 210] on p "[PERSON_NAME]" at bounding box center [269, 209] width 39 height 7
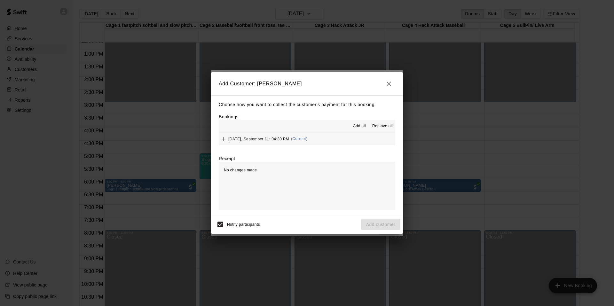
click at [390, 83] on icon "button" at bounding box center [389, 84] width 8 height 8
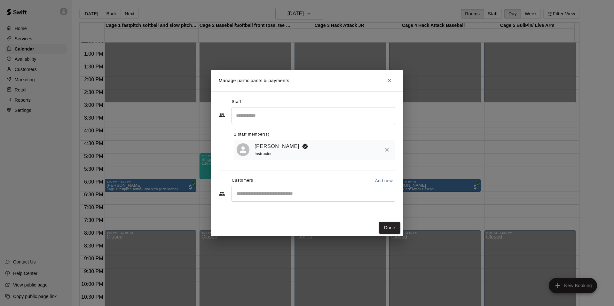
click at [255, 193] on input "Start typing to search customers..." at bounding box center [314, 194] width 158 height 6
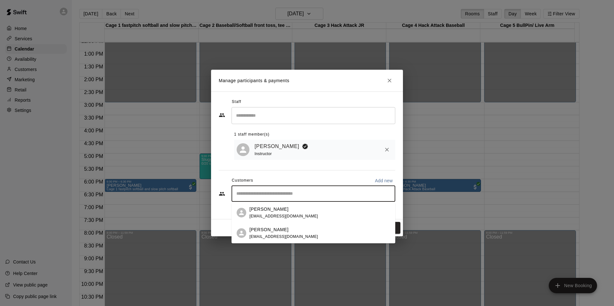
click at [252, 226] on div "Tucker Clark stephaniejeanvasileclark@gmail.com" at bounding box center [314, 233] width 164 height 20
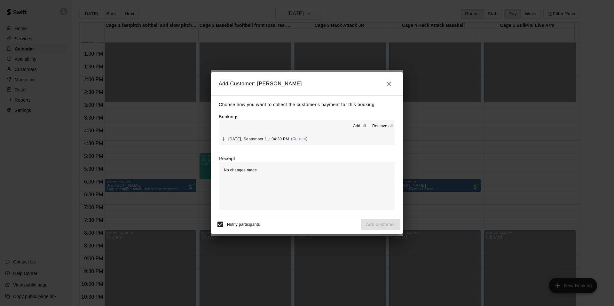
click at [273, 140] on span "Thursday, September 11: 04:30 PM" at bounding box center [258, 139] width 61 height 4
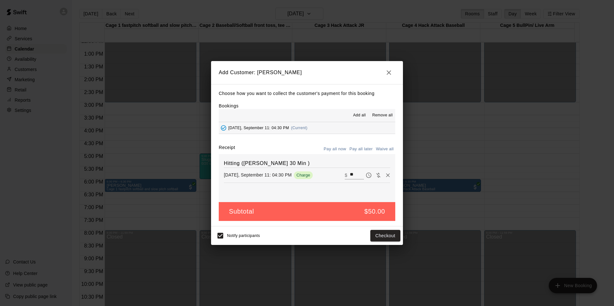
click at [359, 149] on button "Pay all later" at bounding box center [361, 149] width 27 height 10
click at [372, 235] on button "Add customer" at bounding box center [380, 236] width 39 height 12
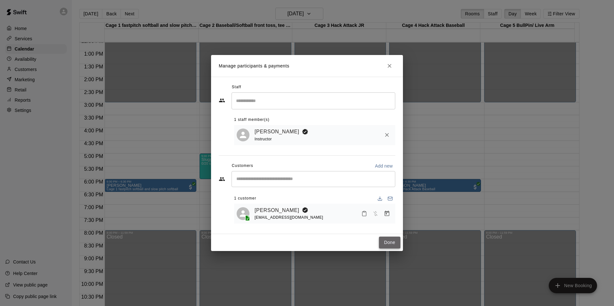
click at [389, 240] on button "Done" at bounding box center [389, 243] width 21 height 12
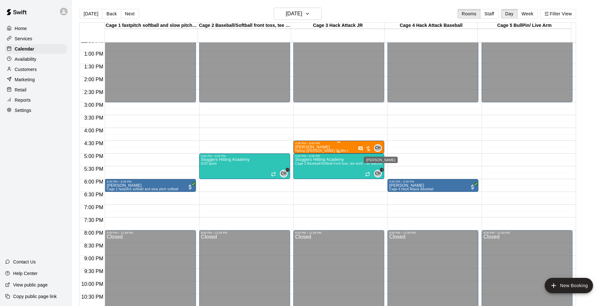
click at [379, 148] on span "CH" at bounding box center [378, 148] width 6 height 6
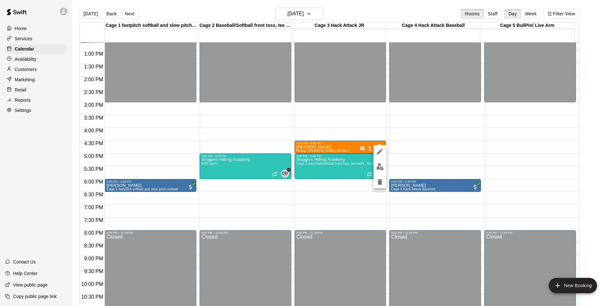
click at [21, 71] on div at bounding box center [307, 153] width 614 height 306
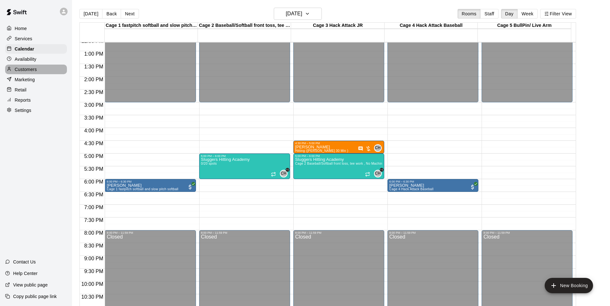
click at [21, 71] on p "Customers" at bounding box center [26, 69] width 22 height 6
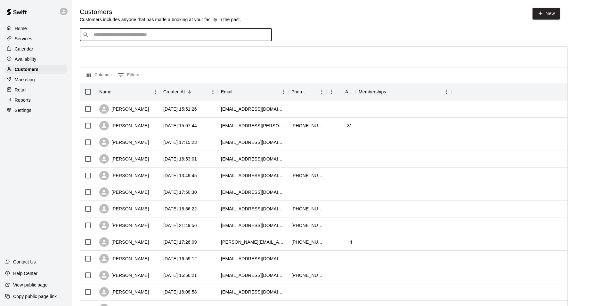
click at [126, 34] on input "Search customers by name or email" at bounding box center [180, 35] width 177 height 6
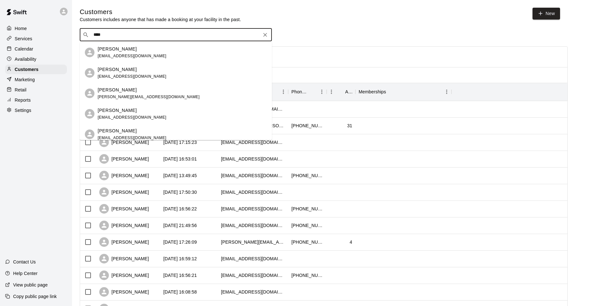
type input "*****"
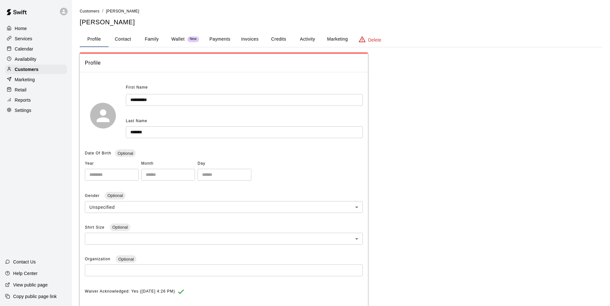
click at [249, 37] on button "Invoices" at bounding box center [249, 39] width 29 height 15
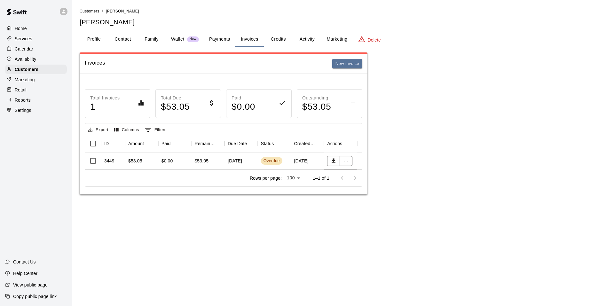
click at [344, 162] on button "..." at bounding box center [346, 161] width 13 height 10
click at [93, 161] on div at bounding box center [307, 153] width 614 height 306
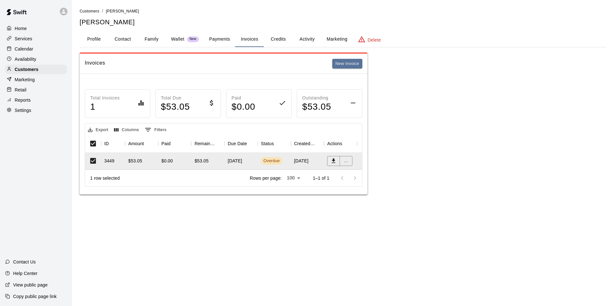
click at [272, 159] on div "Overdue" at bounding box center [272, 161] width 16 height 6
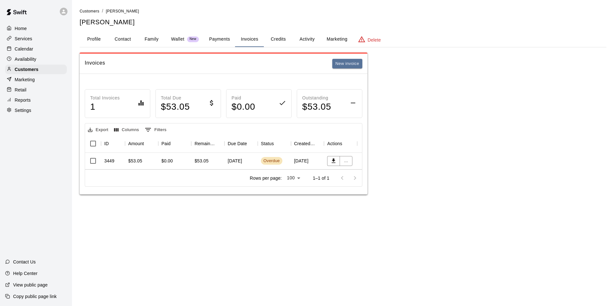
click at [29, 37] on p "Services" at bounding box center [24, 39] width 18 height 6
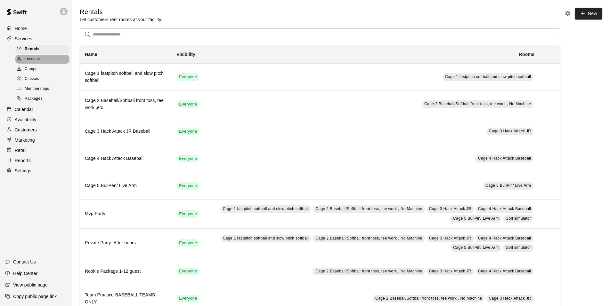
click at [34, 58] on span "Lessons" at bounding box center [32, 59] width 15 height 6
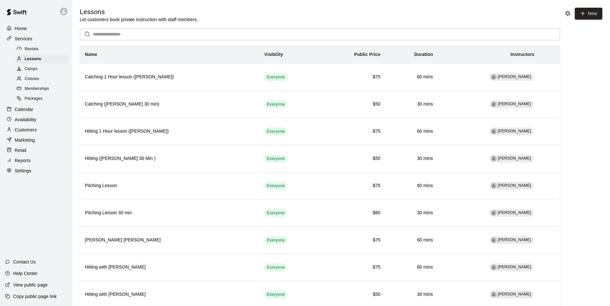
click at [29, 133] on p "Customers" at bounding box center [26, 130] width 22 height 6
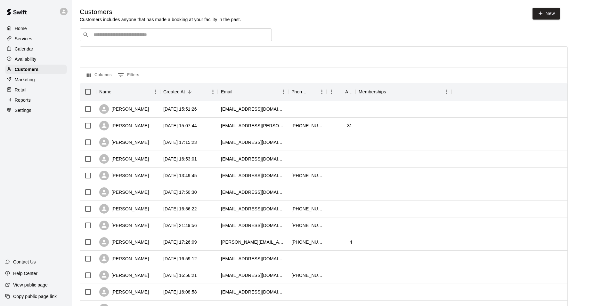
click at [100, 39] on div "​ ​" at bounding box center [176, 34] width 192 height 13
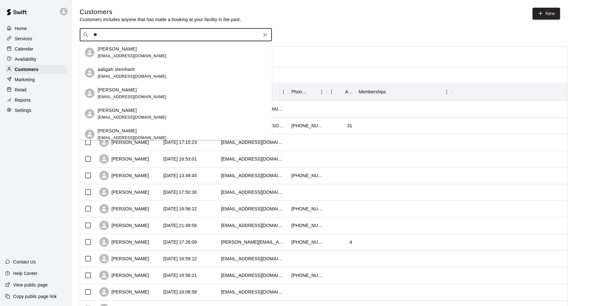
type input "*"
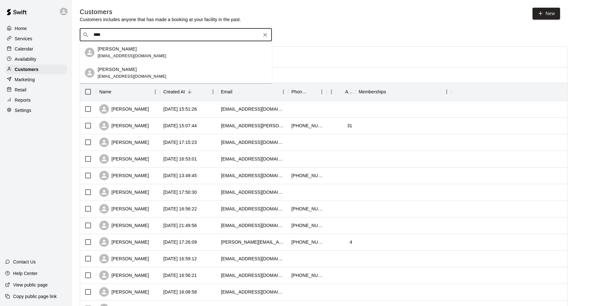
type input "*****"
click at [106, 49] on p "Tucker Clark" at bounding box center [117, 49] width 39 height 7
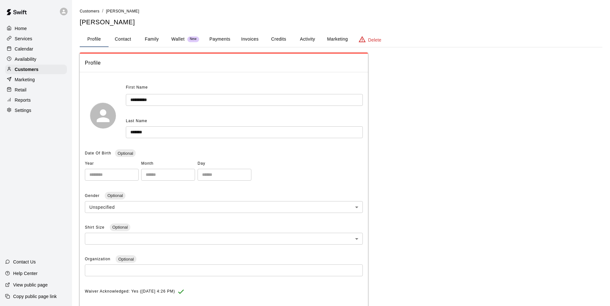
click at [247, 37] on button "Invoices" at bounding box center [249, 39] width 29 height 15
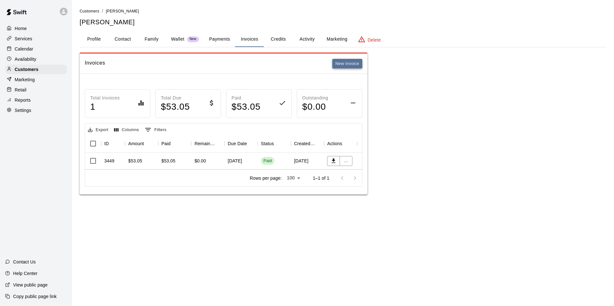
click at [338, 64] on button "New invoice" at bounding box center [347, 64] width 30 height 10
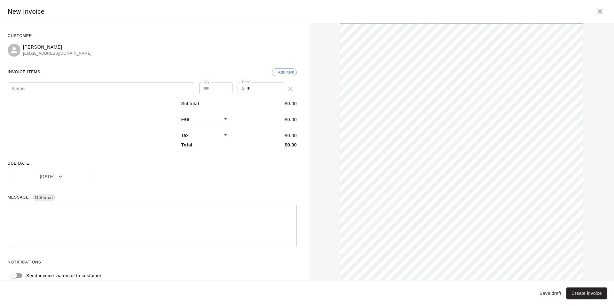
click at [255, 89] on input "*" at bounding box center [265, 89] width 37 height 12
type input "*****"
click at [16, 85] on div "Name Name" at bounding box center [101, 89] width 187 height 13
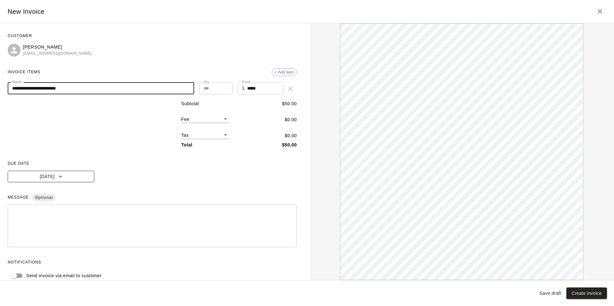
type input "**********"
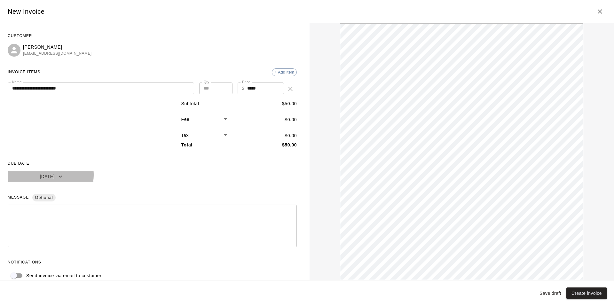
click at [47, 175] on button "[DATE]" at bounding box center [51, 177] width 87 height 12
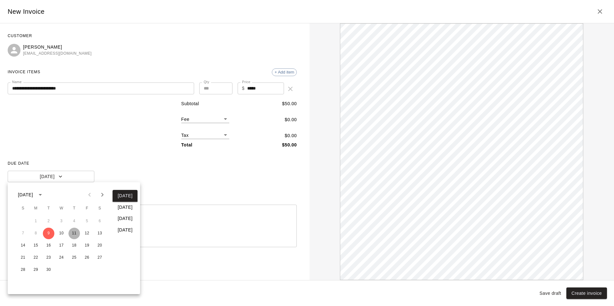
click at [76, 235] on button "11" at bounding box center [74, 234] width 12 height 12
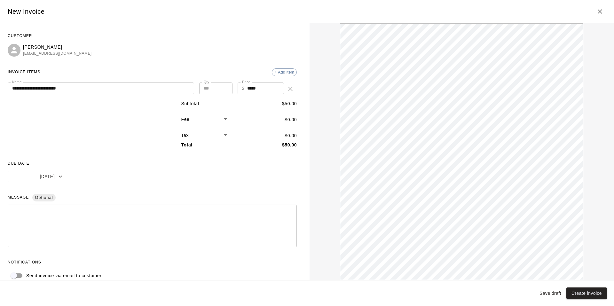
click at [52, 215] on textarea at bounding box center [152, 226] width 280 height 32
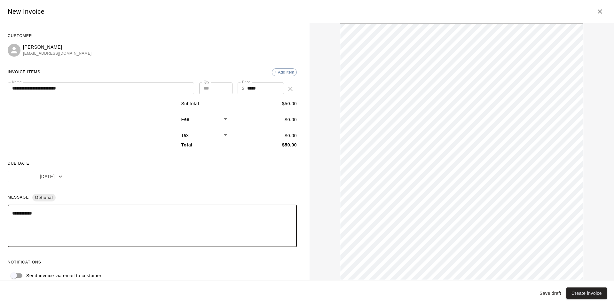
type textarea "**********"
click at [218, 137] on body "**********" at bounding box center [307, 103] width 614 height 207
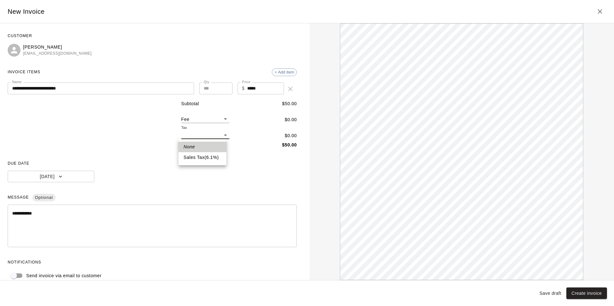
click at [209, 156] on li "Sales Tax ( 6.1 %)" at bounding box center [203, 157] width 48 height 11
type input "***"
click at [585, 292] on button "Create invoice" at bounding box center [587, 294] width 41 height 12
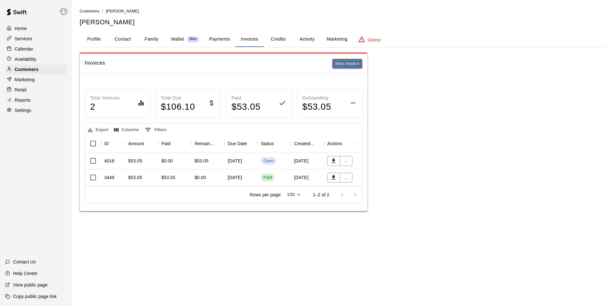
click at [24, 49] on p "Calendar" at bounding box center [24, 49] width 19 height 6
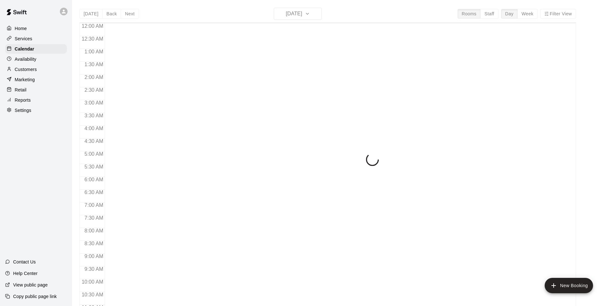
scroll to position [324, 0]
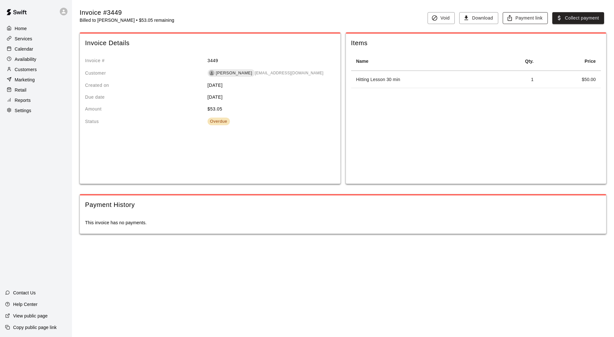
click at [526, 19] on button "Payment link" at bounding box center [525, 18] width 45 height 12
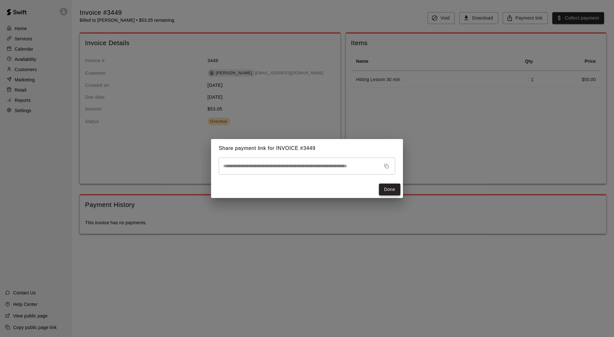
click at [389, 188] on button "Done" at bounding box center [389, 189] width 21 height 12
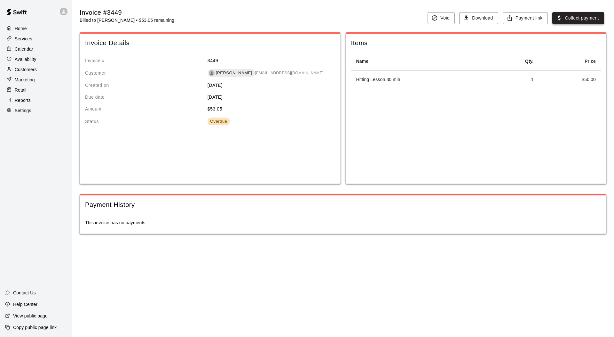
click at [570, 18] on button "Collect payment" at bounding box center [579, 18] width 52 height 12
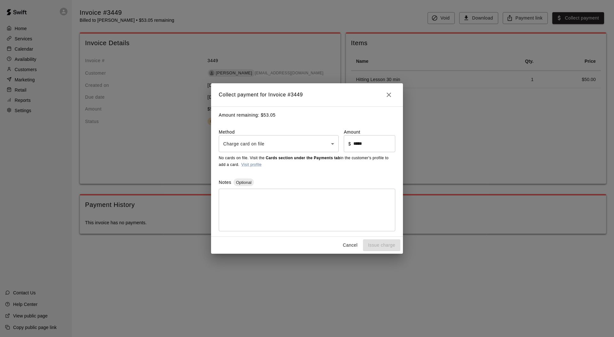
click at [328, 140] on body "Home Services Calendar Availability Customers Marketing Retail Reports Settings…" at bounding box center [307, 123] width 614 height 246
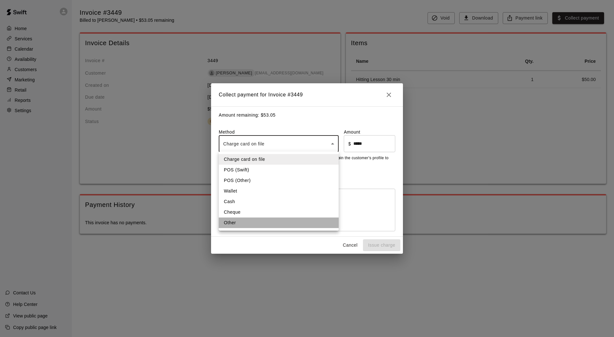
click at [234, 224] on li "Other" at bounding box center [279, 222] width 120 height 11
type input "*****"
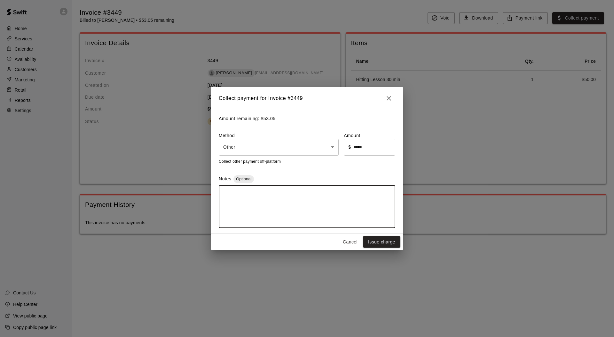
click at [228, 193] on textarea at bounding box center [307, 206] width 168 height 32
type textarea "**********"
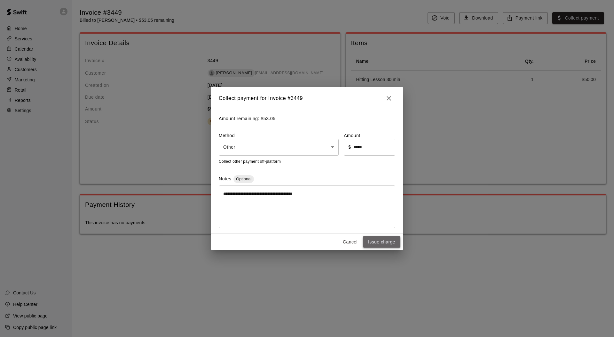
click at [370, 240] on button "Issue charge" at bounding box center [381, 242] width 37 height 12
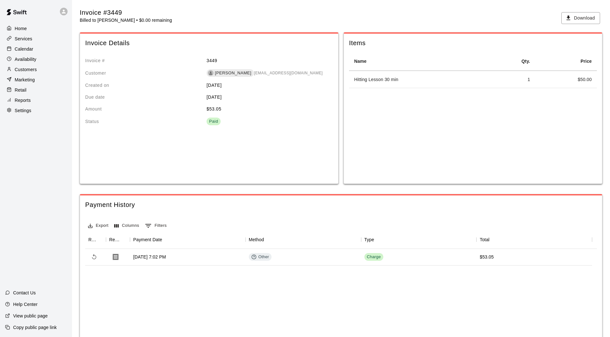
click at [26, 72] on p "Customers" at bounding box center [26, 69] width 22 height 6
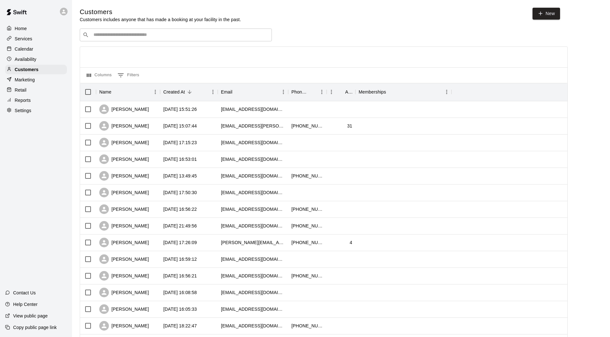
click at [112, 37] on input "Search customers by name or email" at bounding box center [180, 35] width 177 height 6
type input "***"
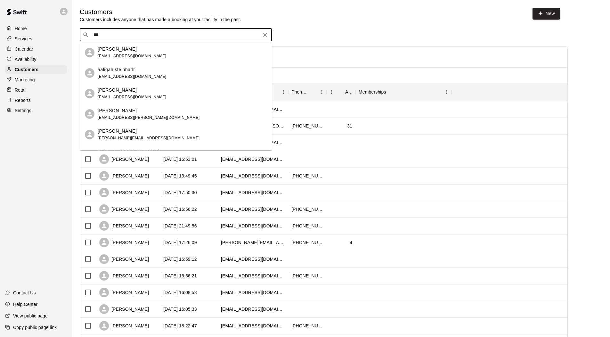
click at [117, 54] on span "[EMAIL_ADDRESS][DOMAIN_NAME]" at bounding box center [132, 56] width 69 height 4
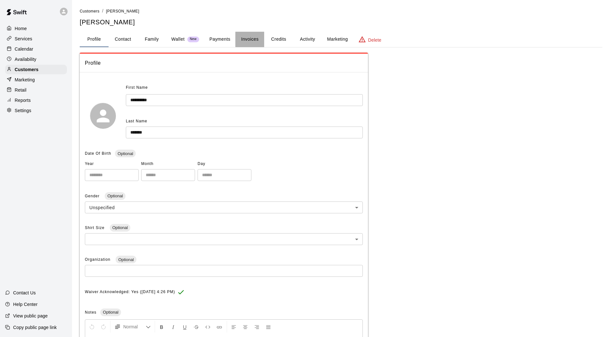
click at [246, 38] on button "Invoices" at bounding box center [249, 39] width 29 height 15
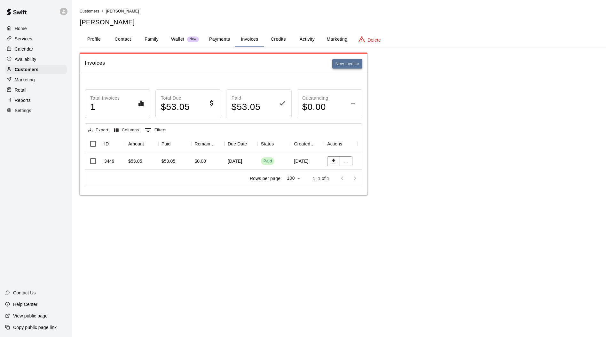
click at [338, 65] on button "New invoice" at bounding box center [347, 64] width 30 height 10
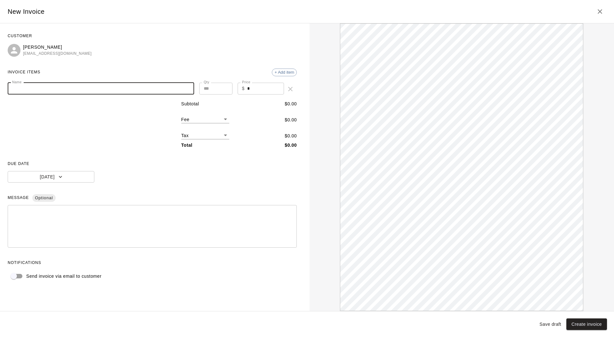
click at [38, 88] on input "Name" at bounding box center [101, 89] width 187 height 12
type input "******"
click at [60, 175] on icon "button" at bounding box center [60, 176] width 6 height 6
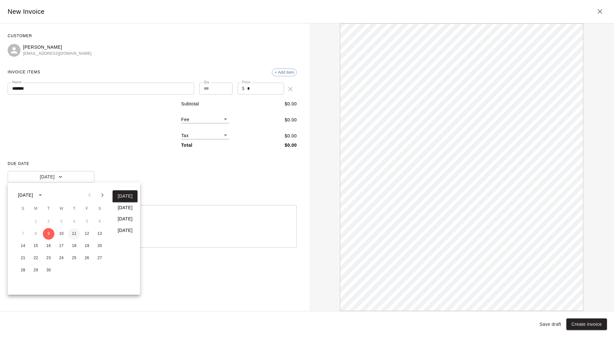
click at [76, 235] on button "11" at bounding box center [74, 234] width 12 height 12
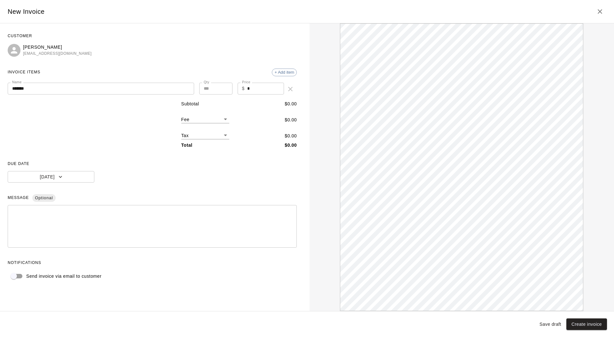
click at [218, 118] on body "Home Services Calendar Availability Customers Marketing Retail Reports Settings…" at bounding box center [307, 103] width 614 height 207
click at [218, 118] on div at bounding box center [307, 168] width 614 height 337
click at [218, 129] on div "Tax ​" at bounding box center [205, 132] width 48 height 13
click at [219, 136] on body "Home Services Calendar Availability Customers Marketing Retail Reports Settings…" at bounding box center [307, 103] width 614 height 207
click at [201, 156] on li "Sales Tax ( 6.1 %)" at bounding box center [203, 157] width 48 height 11
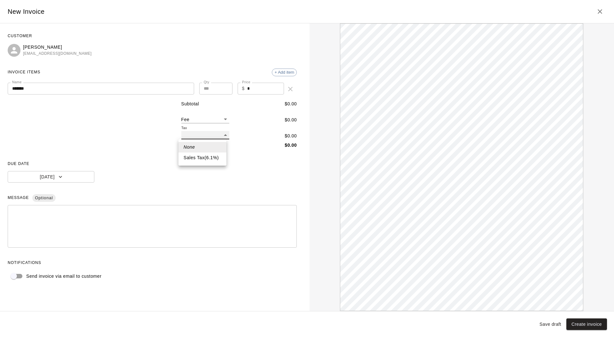
type input "***"
click at [600, 10] on icon "Close" at bounding box center [600, 12] width 8 height 8
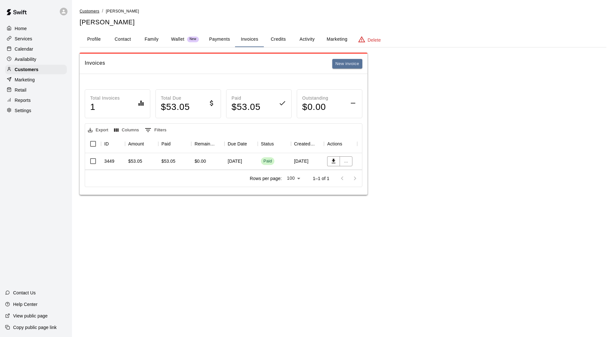
click at [89, 11] on span "Customers" at bounding box center [90, 11] width 20 height 4
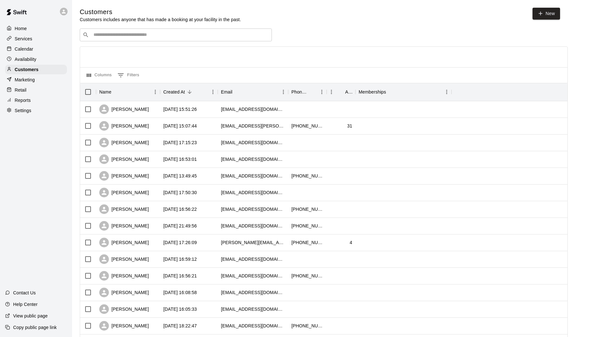
click at [114, 35] on input "Search customers by name or email" at bounding box center [180, 35] width 177 height 6
type input "******"
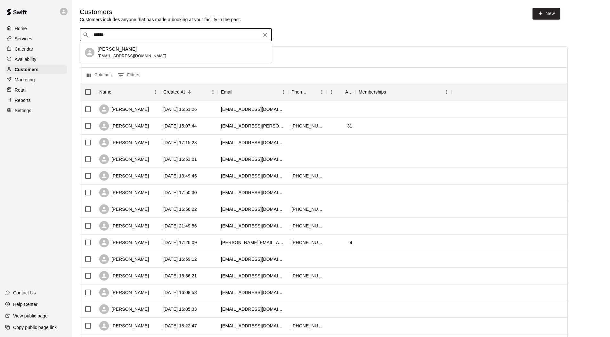
click at [125, 50] on p "[PERSON_NAME]" at bounding box center [117, 49] width 39 height 7
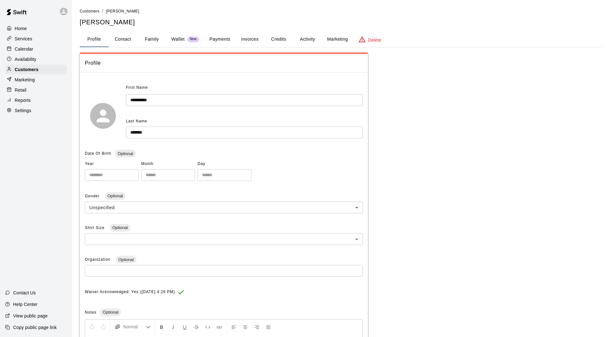
click at [249, 37] on button "Invoices" at bounding box center [249, 39] width 29 height 15
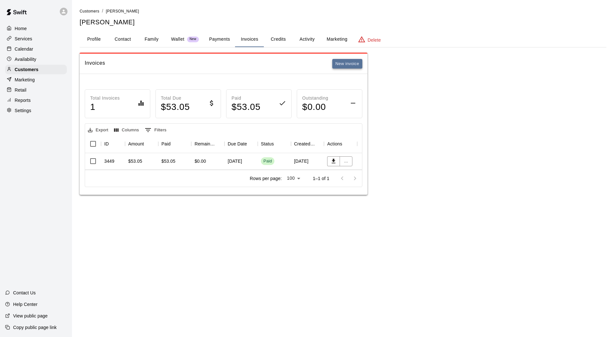
click at [343, 62] on button "New invoice" at bounding box center [347, 64] width 30 height 10
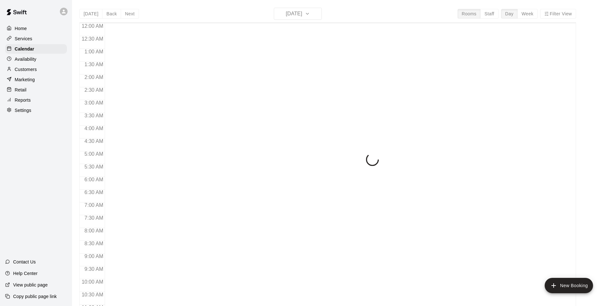
scroll to position [324, 0]
